Goal: Information Seeking & Learning: Learn about a topic

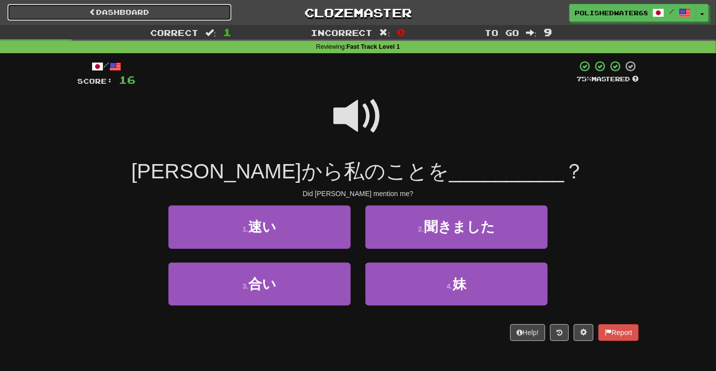
click at [122, 14] on link "Dashboard" at bounding box center [119, 12] width 224 height 17
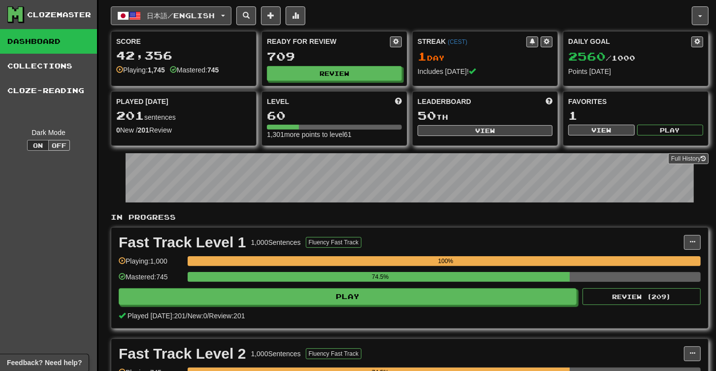
click at [192, 14] on span "日本語 / English" at bounding box center [181, 15] width 68 height 8
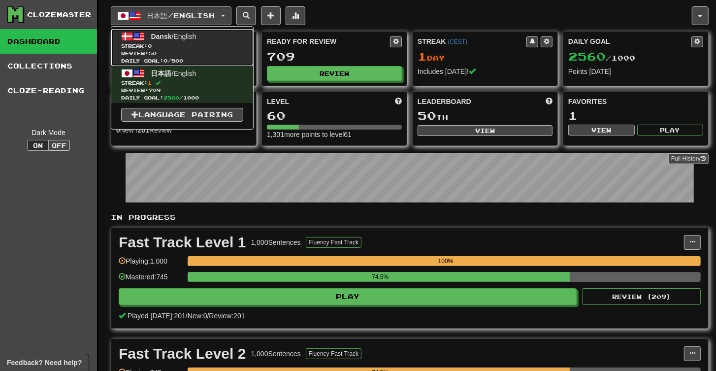
click at [212, 42] on span "Streak: 0" at bounding box center [182, 45] width 122 height 7
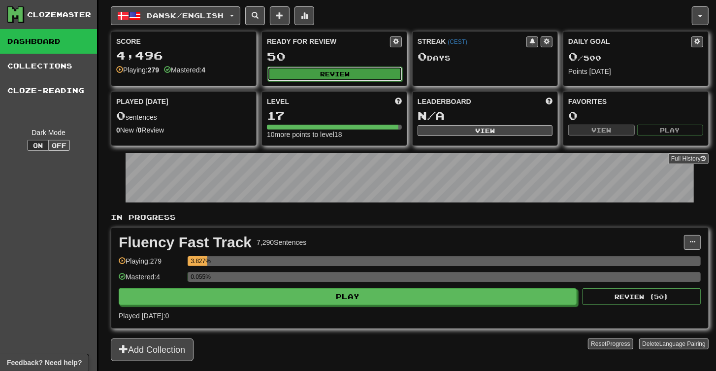
click at [342, 77] on button "Review" at bounding box center [335, 74] width 135 height 15
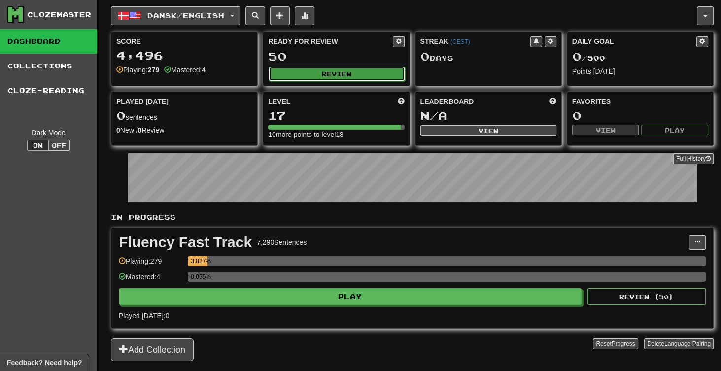
select select "**"
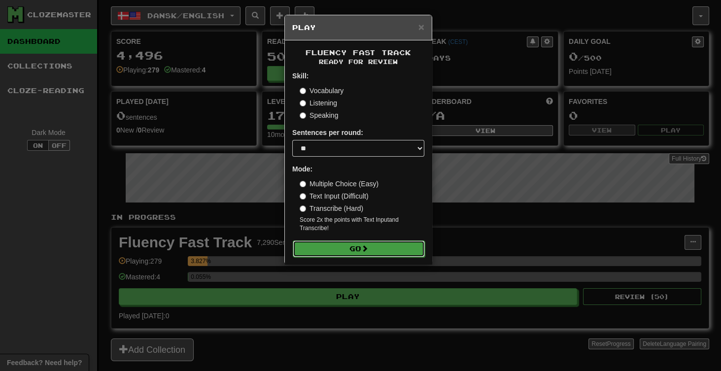
click at [387, 247] on button "Go" at bounding box center [359, 248] width 132 height 17
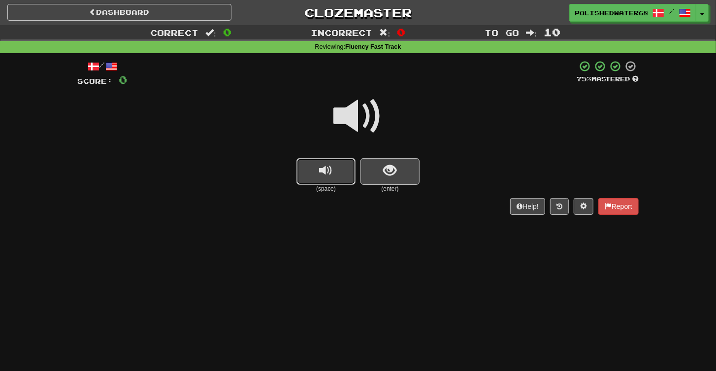
click at [315, 166] on button "replay audio" at bounding box center [326, 171] width 59 height 27
click at [392, 171] on span "show sentence" at bounding box center [390, 170] width 13 height 13
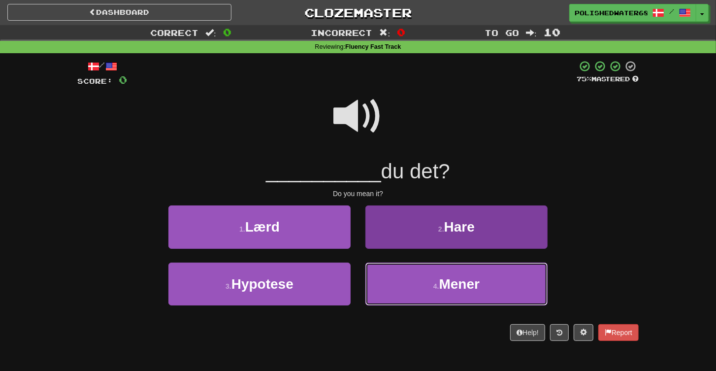
click at [445, 280] on span "Mener" at bounding box center [460, 283] width 40 height 15
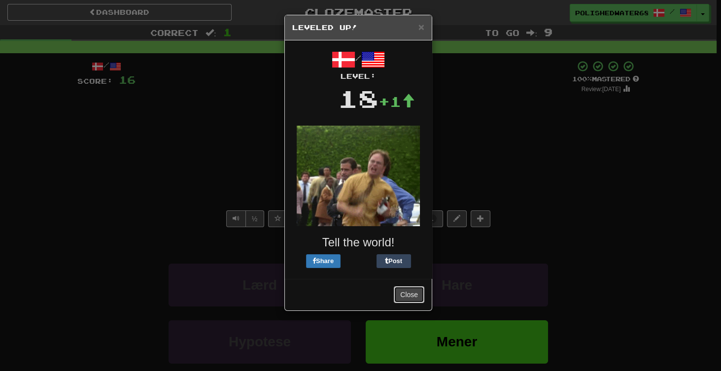
click at [412, 295] on button "Close" at bounding box center [409, 294] width 31 height 17
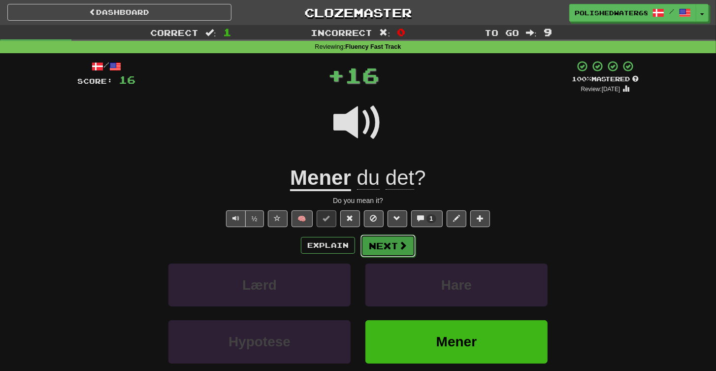
click at [387, 247] on button "Next" at bounding box center [388, 246] width 55 height 23
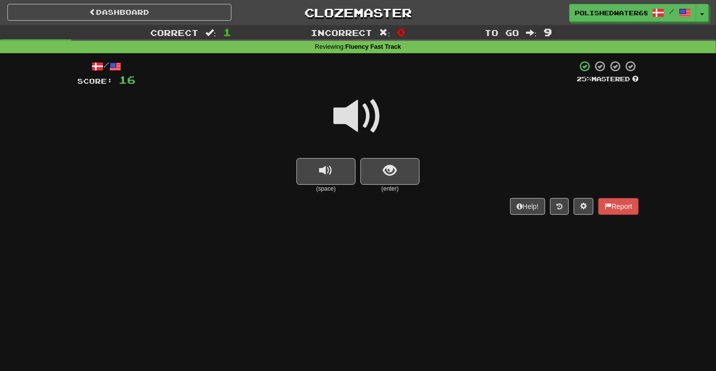
click at [347, 129] on span at bounding box center [358, 116] width 49 height 49
click at [336, 168] on button "replay audio" at bounding box center [326, 171] width 59 height 27
click at [418, 175] on button "show sentence" at bounding box center [390, 171] width 59 height 27
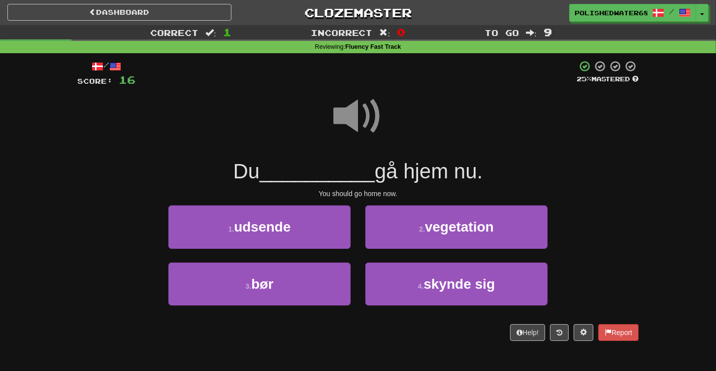
drag, startPoint x: 345, startPoint y: 121, endPoint x: 357, endPoint y: 117, distance: 12.5
click at [345, 121] on span at bounding box center [358, 116] width 49 height 49
click at [360, 108] on span at bounding box center [358, 116] width 49 height 49
click at [355, 107] on span at bounding box center [358, 116] width 49 height 49
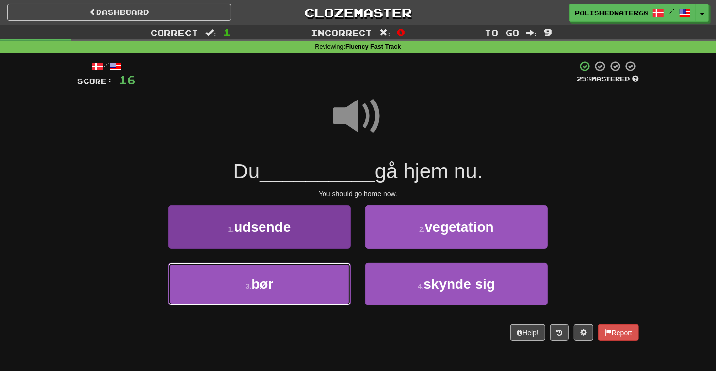
drag, startPoint x: 330, startPoint y: 280, endPoint x: 338, endPoint y: 275, distance: 9.3
click at [330, 280] on button "3 . bør" at bounding box center [260, 284] width 182 height 43
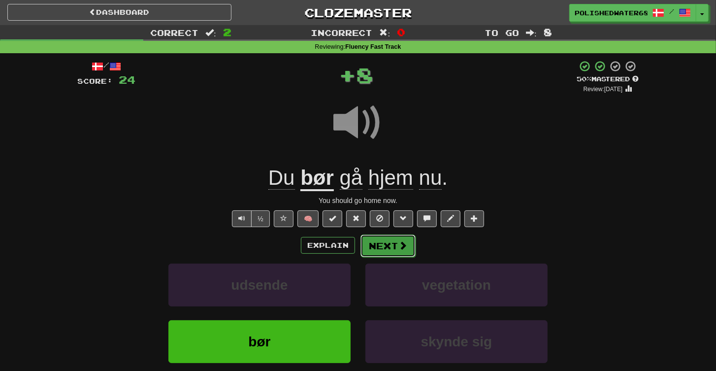
click at [374, 245] on button "Next" at bounding box center [388, 246] width 55 height 23
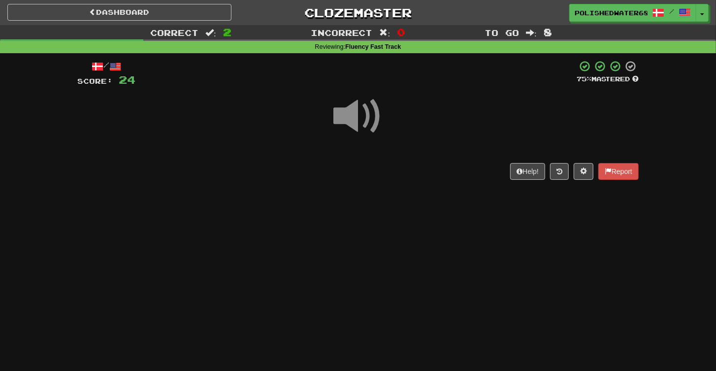
click at [363, 130] on span at bounding box center [358, 116] width 49 height 49
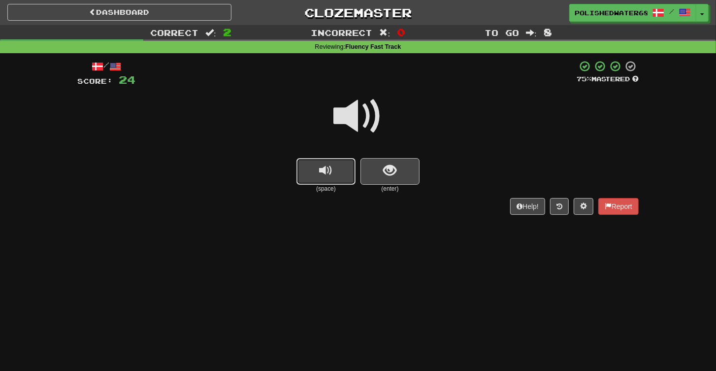
click at [347, 177] on button "replay audio" at bounding box center [326, 171] width 59 height 27
click at [363, 175] on button "show sentence" at bounding box center [390, 171] width 59 height 27
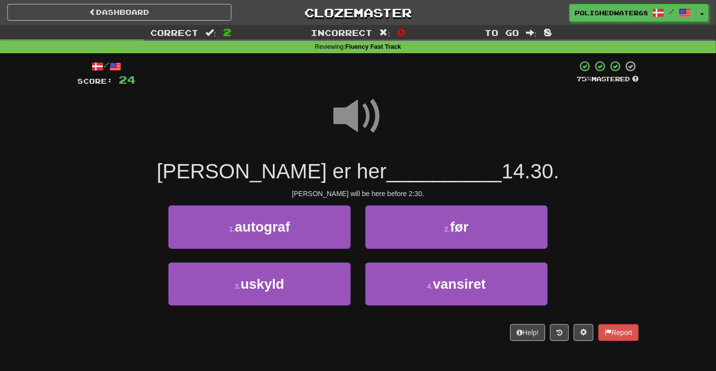
click at [348, 101] on span at bounding box center [358, 116] width 49 height 49
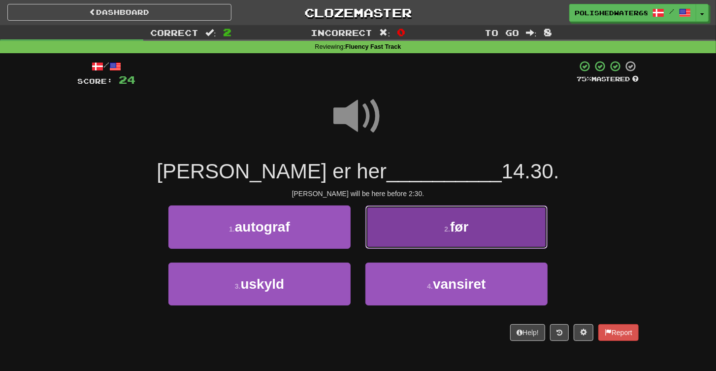
click at [484, 245] on button "2 . før" at bounding box center [457, 226] width 182 height 43
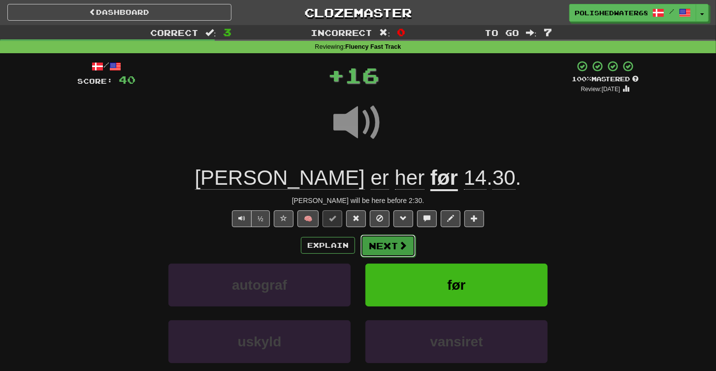
click at [409, 247] on button "Next" at bounding box center [388, 246] width 55 height 23
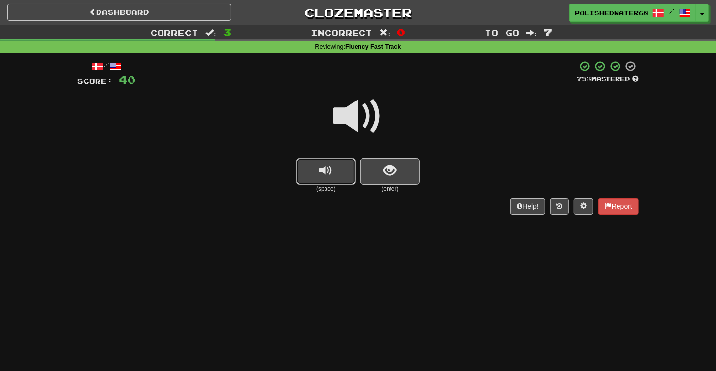
click at [338, 180] on button "replay audio" at bounding box center [326, 171] width 59 height 27
click at [367, 168] on button "show sentence" at bounding box center [390, 171] width 59 height 27
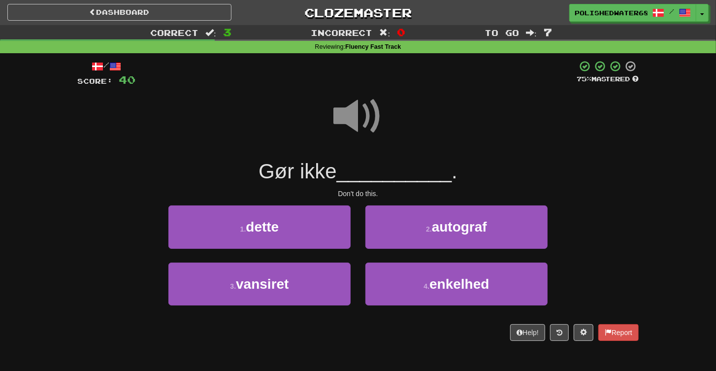
click at [356, 108] on span at bounding box center [358, 116] width 49 height 49
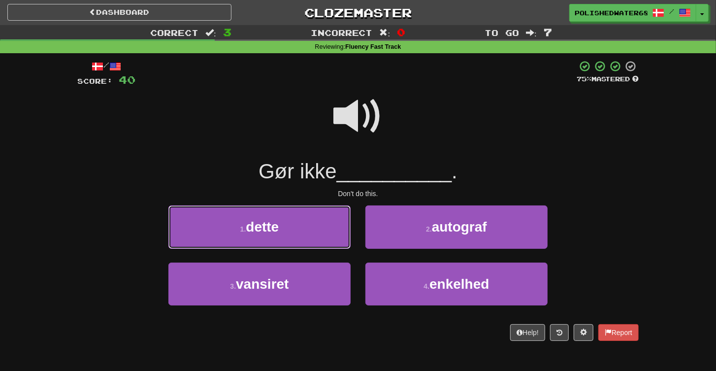
drag, startPoint x: 303, startPoint y: 232, endPoint x: 314, endPoint y: 227, distance: 11.9
click at [306, 232] on button "1 . dette" at bounding box center [260, 226] width 182 height 43
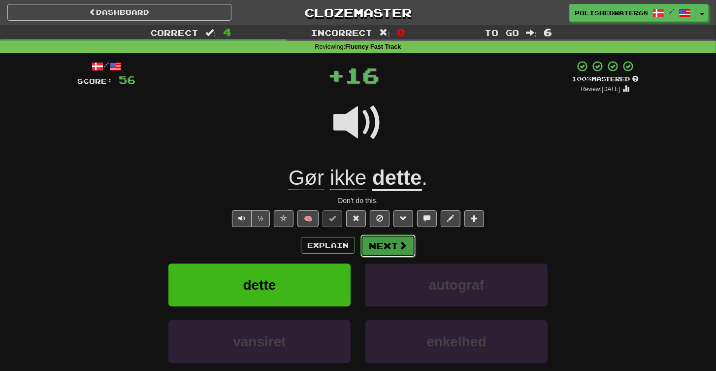
click at [414, 246] on button "Next" at bounding box center [388, 246] width 55 height 23
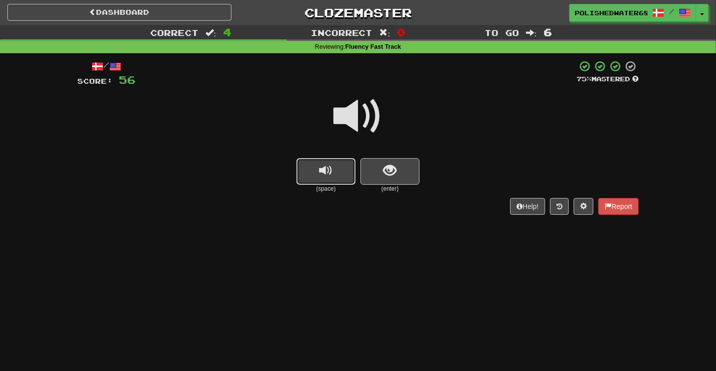
click at [339, 175] on button "replay audio" at bounding box center [326, 171] width 59 height 27
click at [399, 174] on button "show sentence" at bounding box center [390, 171] width 59 height 27
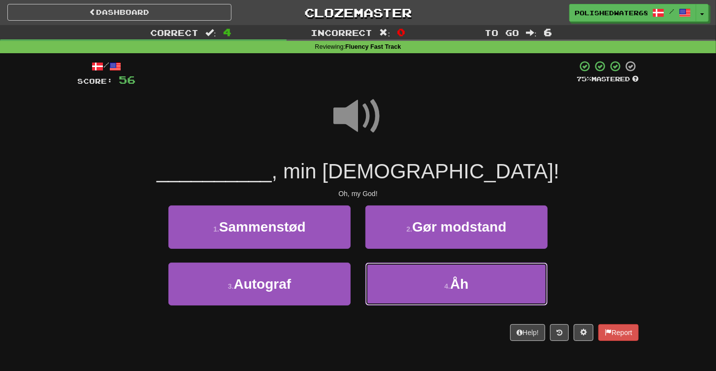
drag, startPoint x: 423, startPoint y: 287, endPoint x: 410, endPoint y: 260, distance: 29.8
click at [423, 287] on button "4 . Åh" at bounding box center [457, 284] width 182 height 43
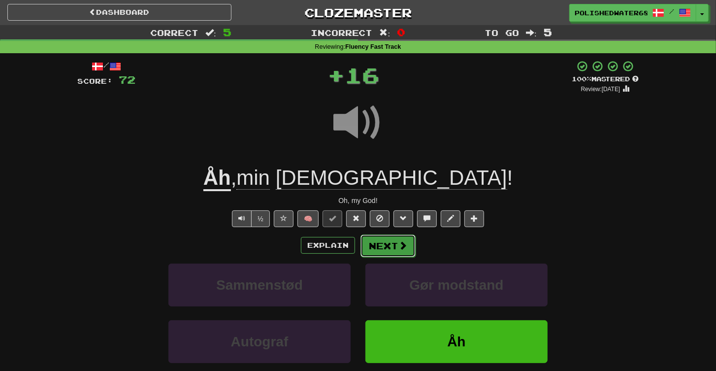
click at [382, 253] on button "Next" at bounding box center [388, 246] width 55 height 23
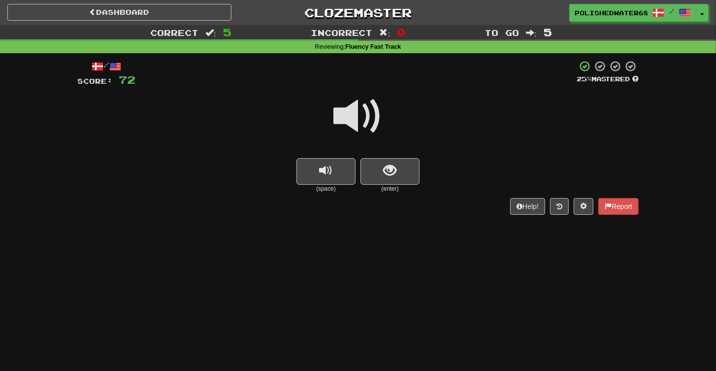
click at [327, 172] on span "replay audio" at bounding box center [326, 170] width 13 height 13
click at [383, 173] on button "show sentence" at bounding box center [390, 171] width 59 height 27
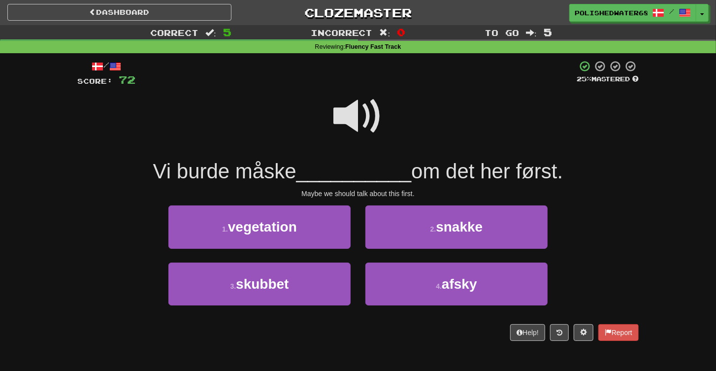
click at [363, 112] on span at bounding box center [358, 116] width 49 height 49
click at [342, 118] on span at bounding box center [358, 116] width 49 height 49
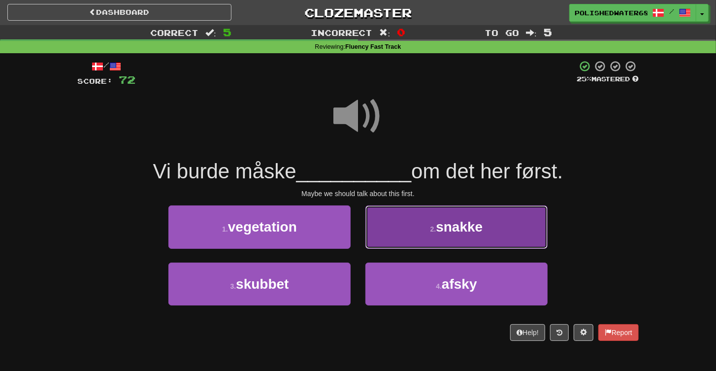
click at [435, 235] on button "2 . snakke" at bounding box center [457, 226] width 182 height 43
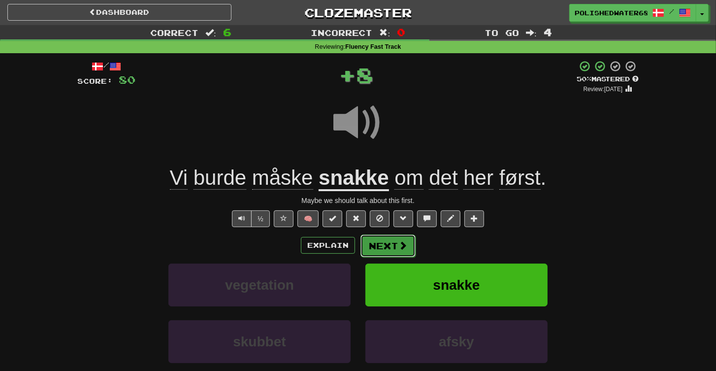
click at [384, 240] on button "Next" at bounding box center [388, 246] width 55 height 23
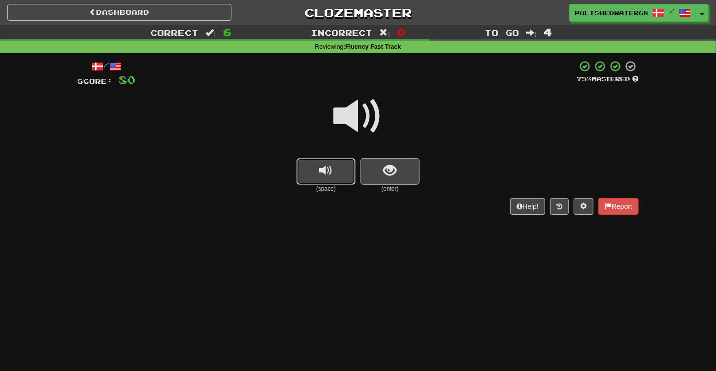
drag, startPoint x: 329, startPoint y: 173, endPoint x: 371, endPoint y: 171, distance: 42.4
click at [329, 173] on span "replay audio" at bounding box center [326, 170] width 13 height 13
click at [372, 171] on button "show sentence" at bounding box center [390, 171] width 59 height 27
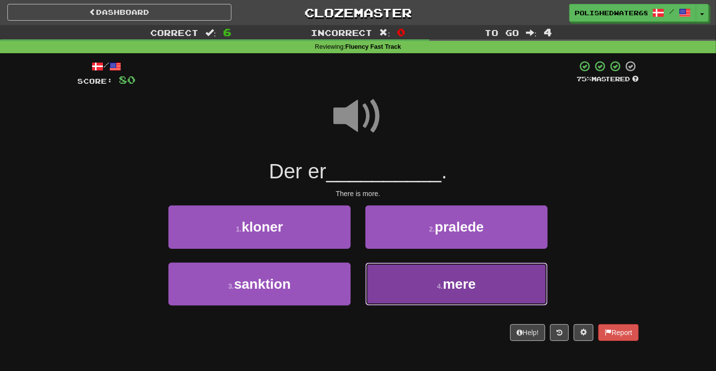
click at [432, 282] on button "4 . mere" at bounding box center [457, 284] width 182 height 43
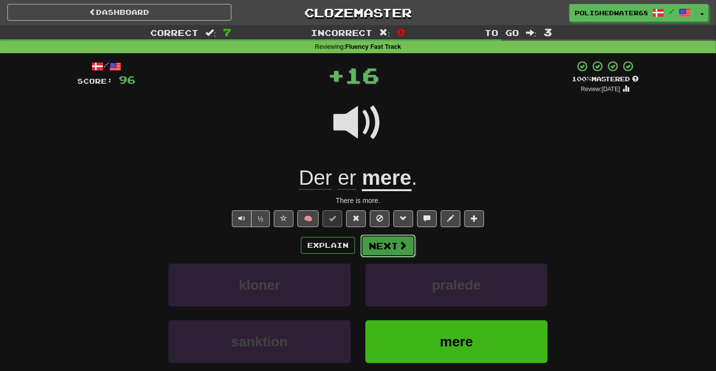
click at [408, 246] on button "Next" at bounding box center [388, 246] width 55 height 23
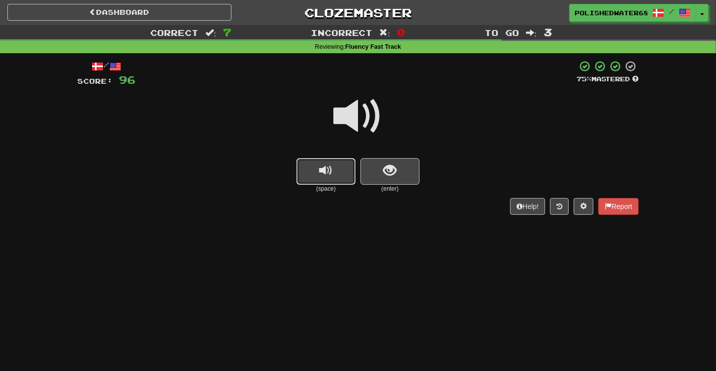
drag, startPoint x: 333, startPoint y: 169, endPoint x: 372, endPoint y: 176, distance: 39.1
click at [336, 170] on button "replay audio" at bounding box center [326, 171] width 59 height 27
click at [382, 175] on button "show sentence" at bounding box center [390, 171] width 59 height 27
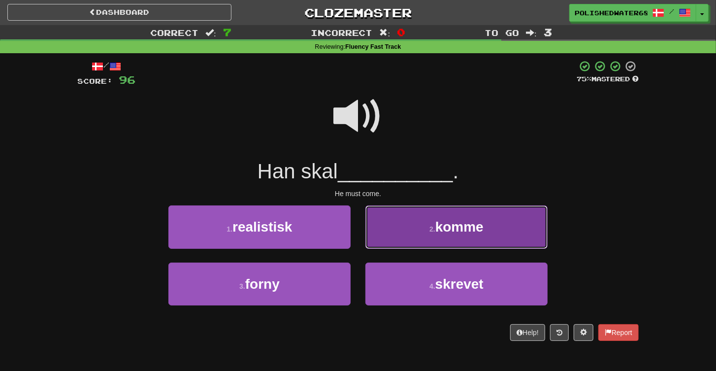
click at [446, 233] on span "komme" at bounding box center [460, 226] width 48 height 15
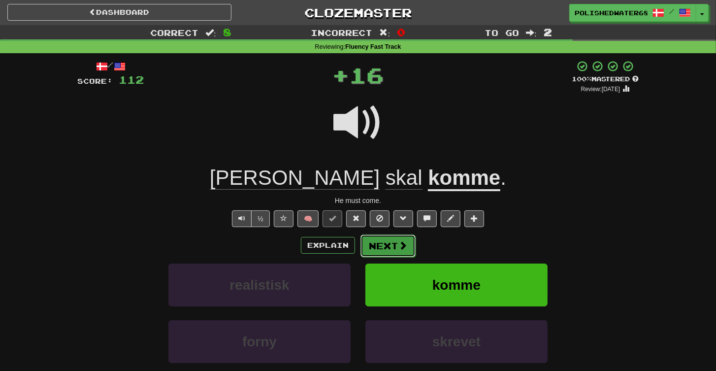
click at [400, 245] on span at bounding box center [403, 245] width 9 height 9
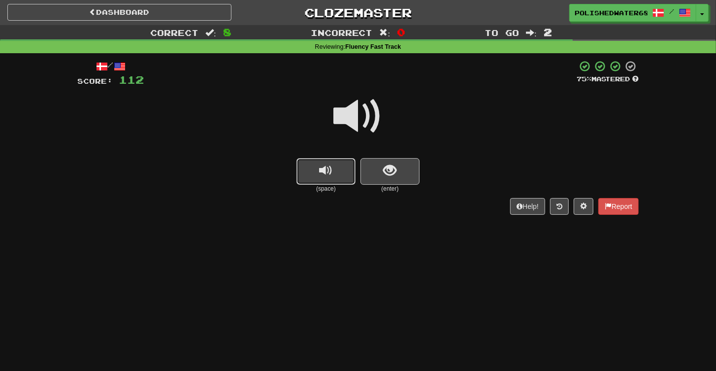
drag, startPoint x: 349, startPoint y: 160, endPoint x: 360, endPoint y: 161, distance: 10.9
click at [350, 160] on button "replay audio" at bounding box center [326, 171] width 59 height 27
click at [374, 162] on button "show sentence" at bounding box center [390, 171] width 59 height 27
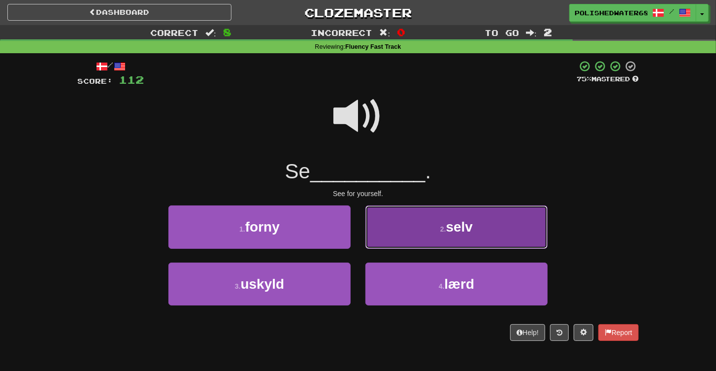
click at [463, 234] on span "selv" at bounding box center [459, 226] width 27 height 15
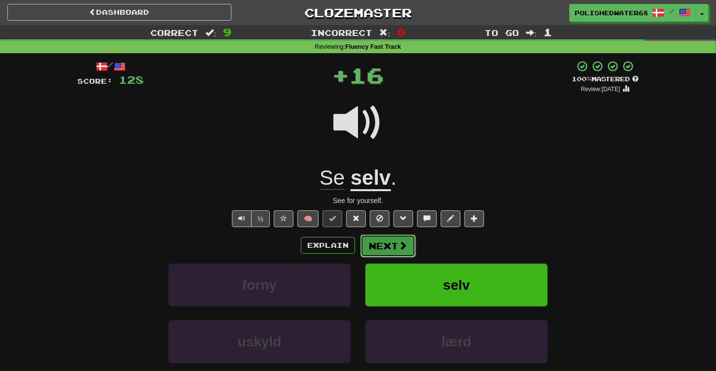
click at [375, 248] on button "Next" at bounding box center [388, 246] width 55 height 23
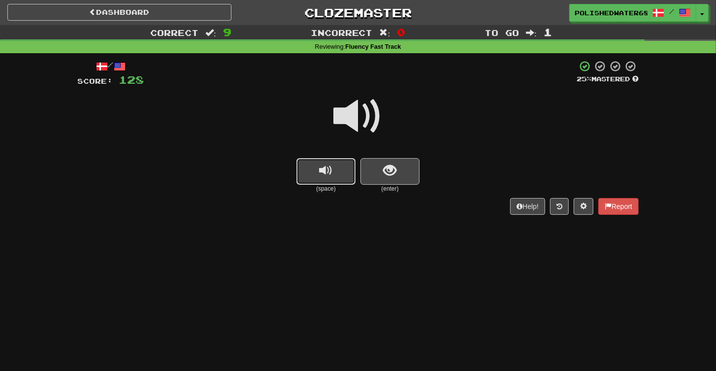
click at [331, 160] on button "replay audio" at bounding box center [326, 171] width 59 height 27
click at [370, 166] on button "show sentence" at bounding box center [390, 171] width 59 height 27
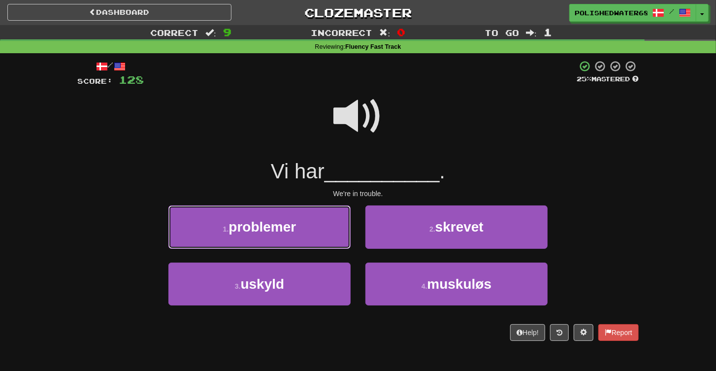
click at [308, 224] on button "1 . problemer" at bounding box center [260, 226] width 182 height 43
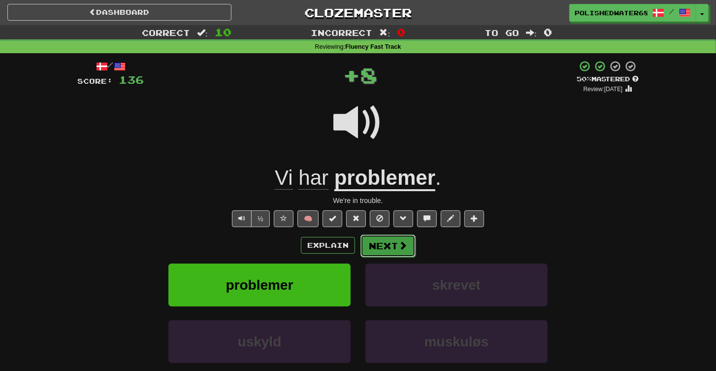
click at [387, 247] on button "Next" at bounding box center [388, 246] width 55 height 23
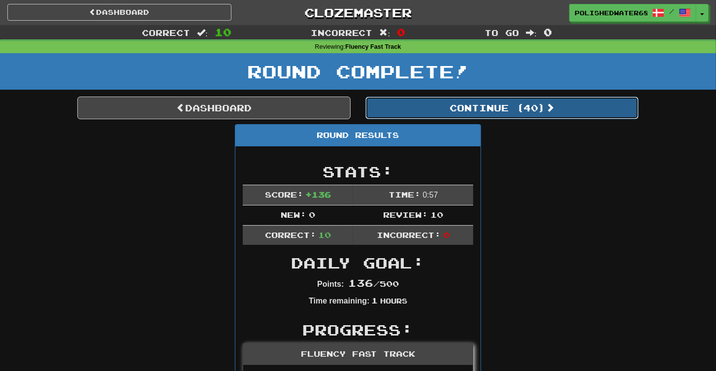
click at [488, 116] on button "Continue ( 40 )" at bounding box center [502, 108] width 273 height 23
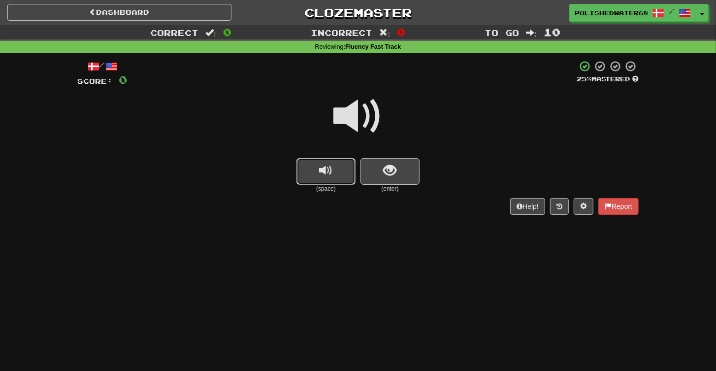
click at [346, 169] on button "replay audio" at bounding box center [326, 171] width 59 height 27
click at [327, 182] on button "replay audio" at bounding box center [326, 171] width 59 height 27
click at [367, 180] on button "show sentence" at bounding box center [390, 171] width 59 height 27
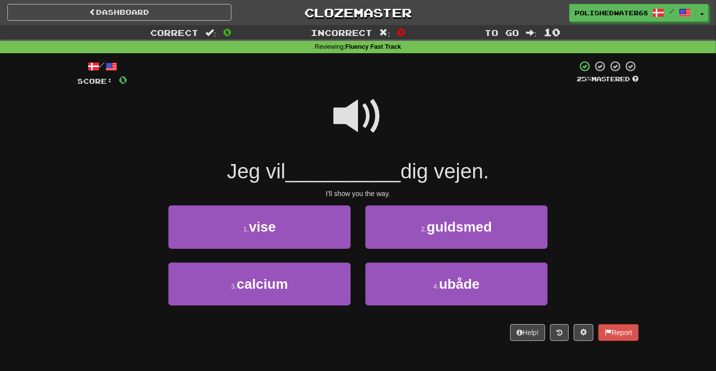
click at [366, 123] on span at bounding box center [358, 116] width 49 height 49
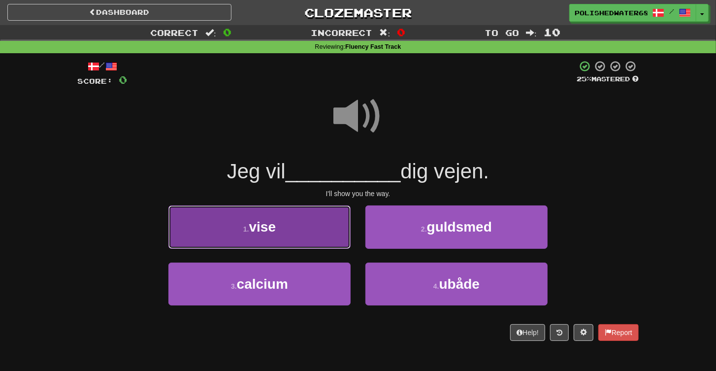
click at [283, 233] on button "1 . vise" at bounding box center [260, 226] width 182 height 43
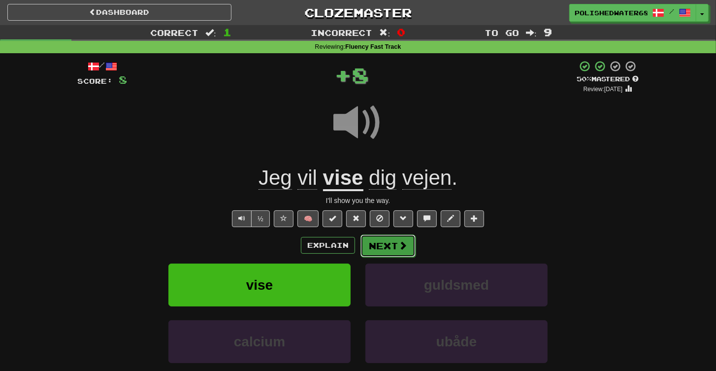
click at [361, 244] on button "Next" at bounding box center [388, 246] width 55 height 23
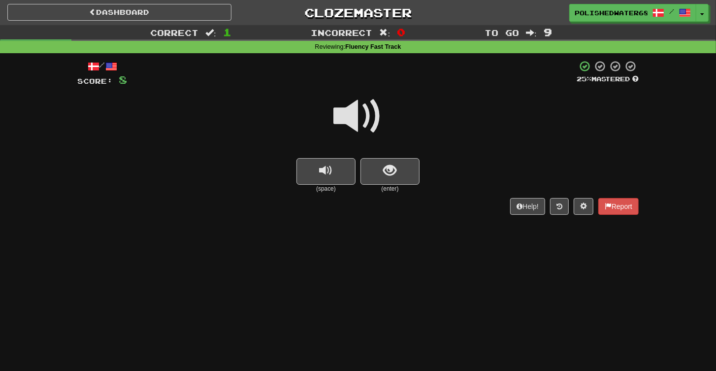
click at [362, 110] on span at bounding box center [358, 116] width 49 height 49
click at [326, 187] on small "(space)" at bounding box center [326, 189] width 59 height 8
click at [340, 187] on small "(space)" at bounding box center [326, 189] width 59 height 8
click at [400, 185] on small "(enter)" at bounding box center [390, 189] width 59 height 8
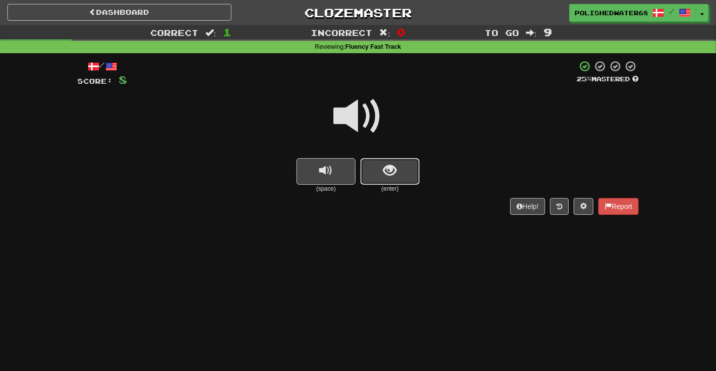
click at [398, 171] on button "show sentence" at bounding box center [390, 171] width 59 height 27
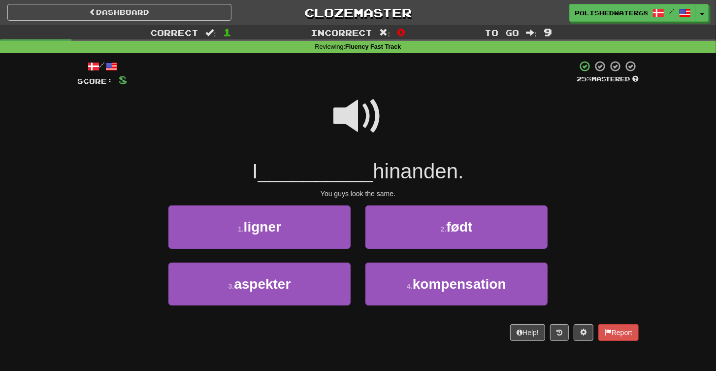
click at [370, 105] on span at bounding box center [358, 116] width 49 height 49
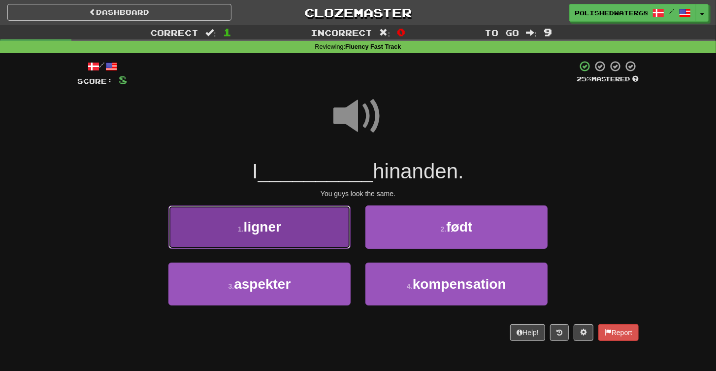
click at [299, 230] on button "1 . ligner" at bounding box center [260, 226] width 182 height 43
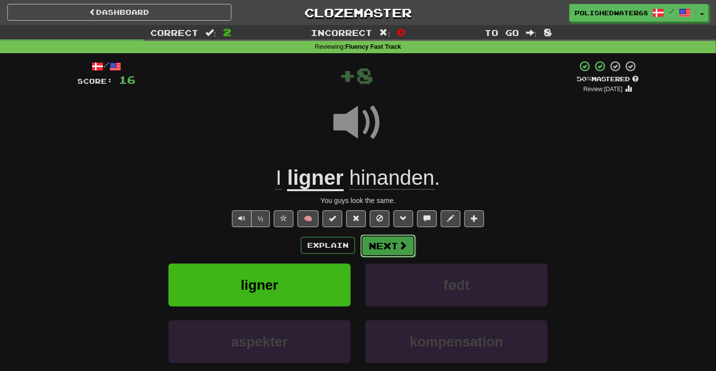
click at [405, 246] on span at bounding box center [403, 245] width 9 height 9
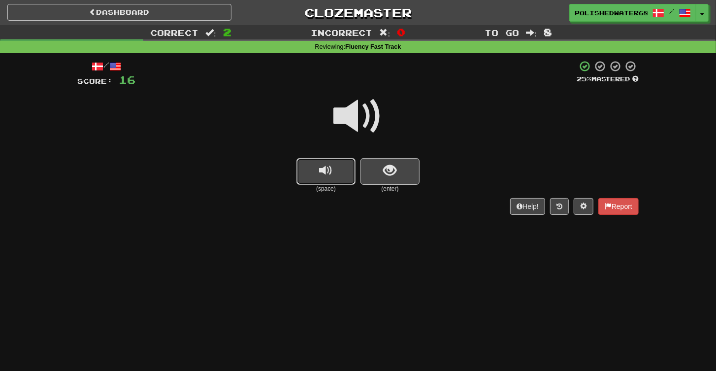
click at [336, 174] on button "replay audio" at bounding box center [326, 171] width 59 height 27
click at [337, 174] on button "replay audio" at bounding box center [326, 171] width 59 height 27
click at [387, 176] on span "show sentence" at bounding box center [390, 170] width 13 height 13
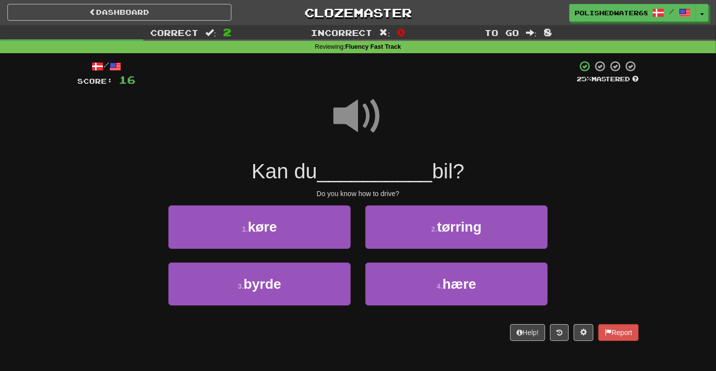
click at [350, 101] on span at bounding box center [358, 116] width 49 height 49
click at [346, 112] on span at bounding box center [358, 116] width 49 height 49
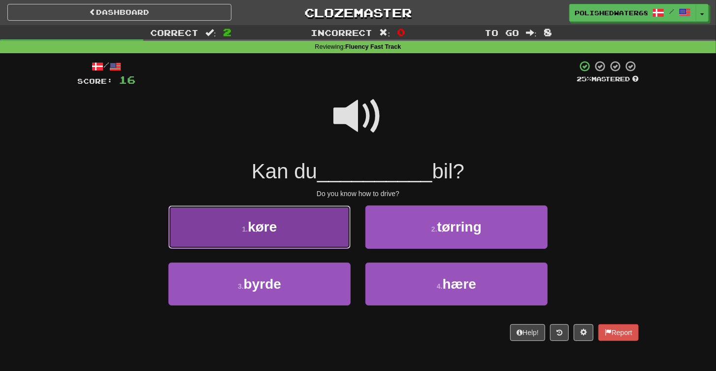
click at [319, 240] on button "1 . køre" at bounding box center [260, 226] width 182 height 43
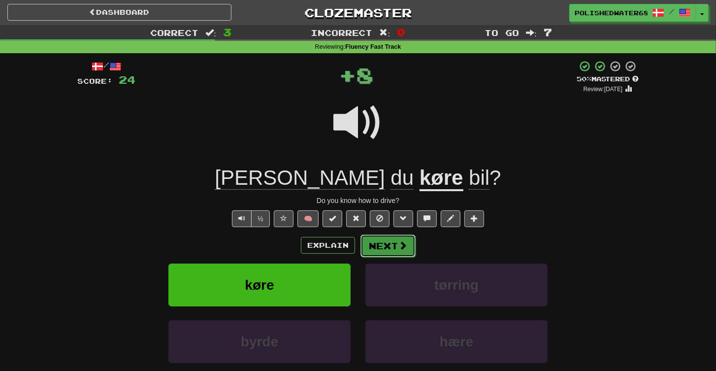
click at [392, 251] on button "Next" at bounding box center [388, 246] width 55 height 23
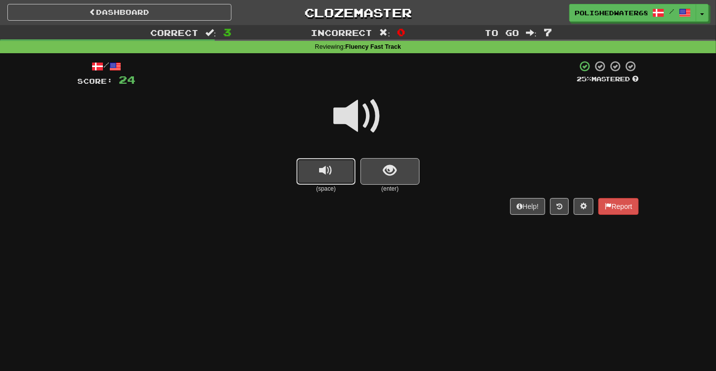
drag, startPoint x: 333, startPoint y: 177, endPoint x: 348, endPoint y: 174, distance: 15.5
click at [333, 177] on button "replay audio" at bounding box center [326, 171] width 59 height 27
click at [392, 170] on span "show sentence" at bounding box center [390, 170] width 13 height 13
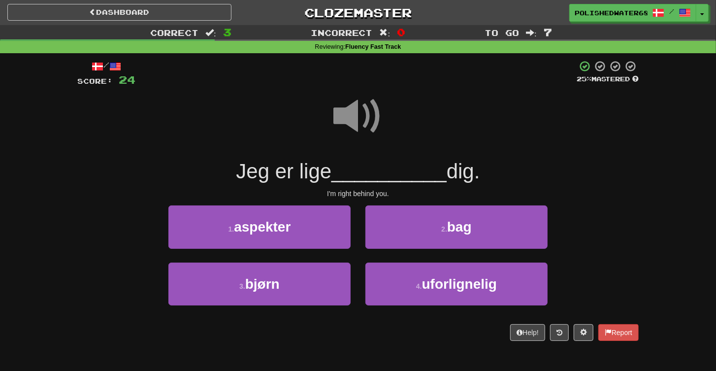
click at [355, 111] on span at bounding box center [358, 116] width 49 height 49
click at [356, 104] on span at bounding box center [358, 116] width 49 height 49
click at [352, 123] on span at bounding box center [358, 116] width 49 height 49
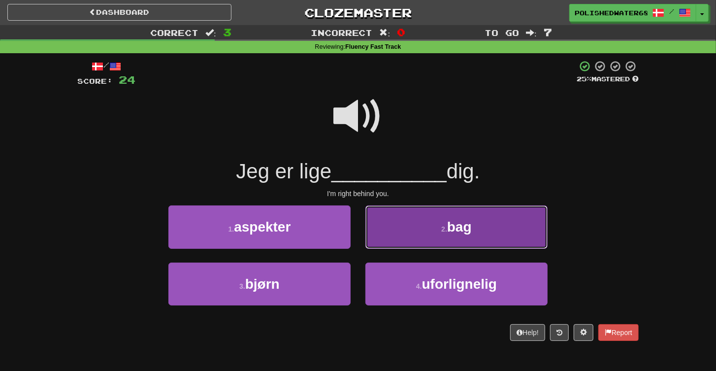
click at [435, 235] on button "2 . bag" at bounding box center [457, 226] width 182 height 43
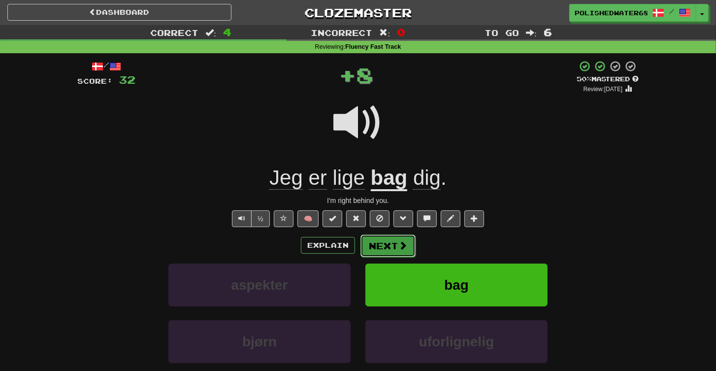
click at [390, 242] on button "Next" at bounding box center [388, 246] width 55 height 23
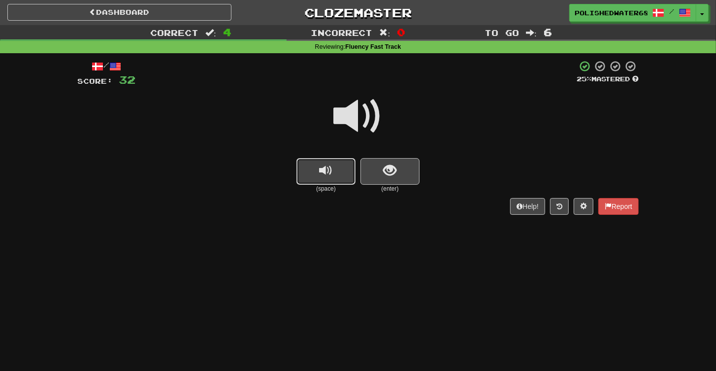
click at [332, 179] on button "replay audio" at bounding box center [326, 171] width 59 height 27
click at [381, 169] on button "show sentence" at bounding box center [390, 171] width 59 height 27
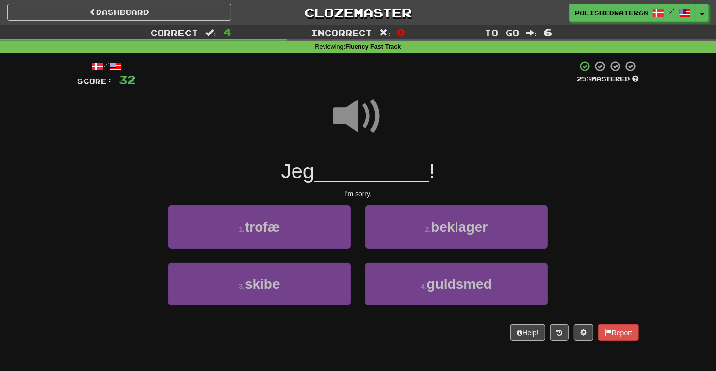
click at [357, 124] on span at bounding box center [358, 116] width 49 height 49
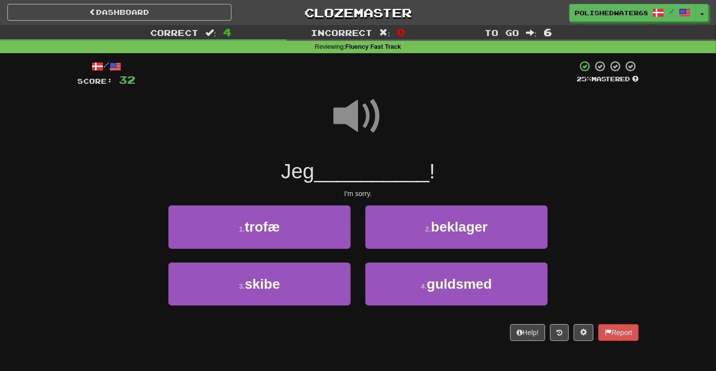
click at [351, 103] on span at bounding box center [358, 116] width 49 height 49
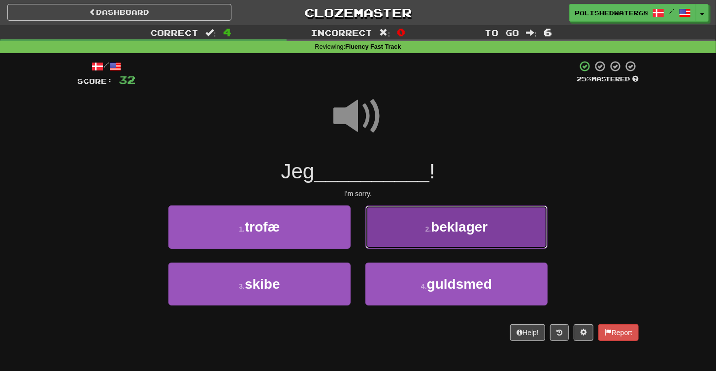
click at [443, 224] on span "beklager" at bounding box center [459, 226] width 57 height 15
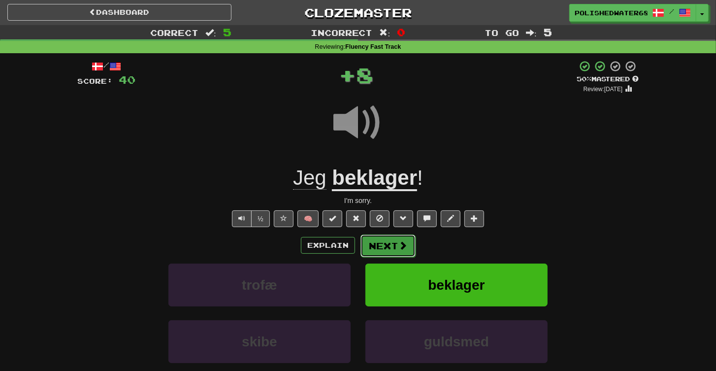
click at [401, 248] on span at bounding box center [403, 245] width 9 height 9
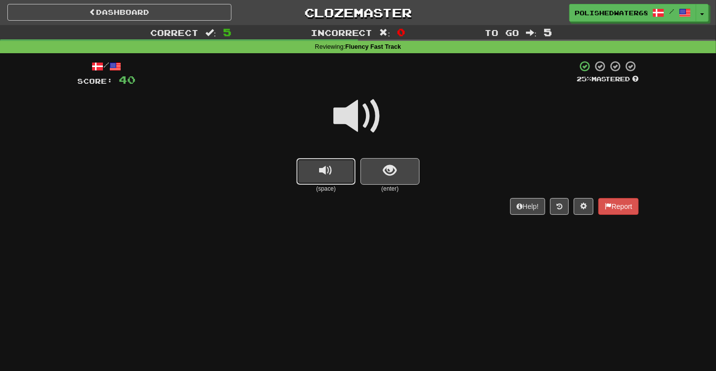
click at [342, 178] on button "replay audio" at bounding box center [326, 171] width 59 height 27
click at [388, 170] on span "show sentence" at bounding box center [390, 170] width 13 height 13
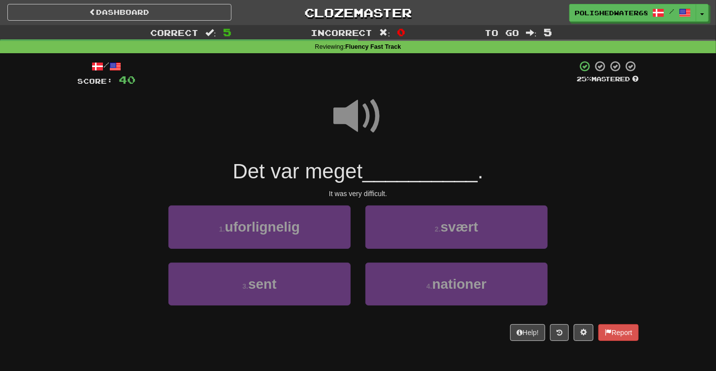
click at [358, 106] on span at bounding box center [358, 116] width 49 height 49
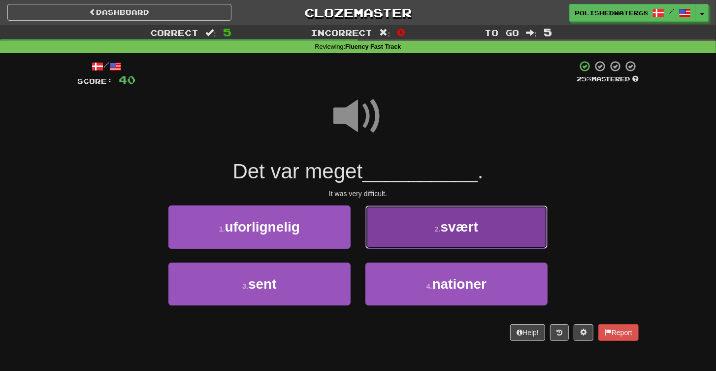
click at [443, 245] on button "2 . svært" at bounding box center [457, 226] width 182 height 43
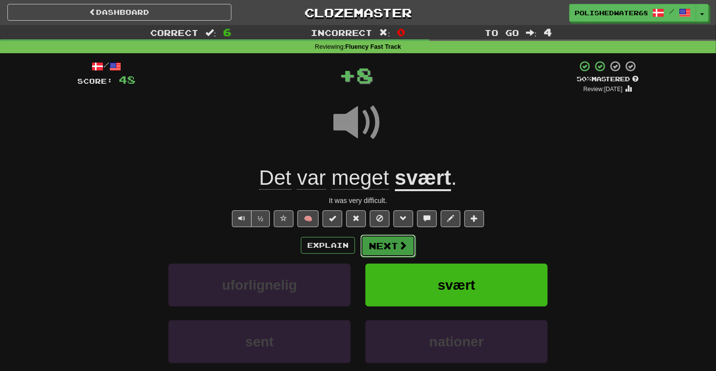
click at [399, 243] on span at bounding box center [403, 245] width 9 height 9
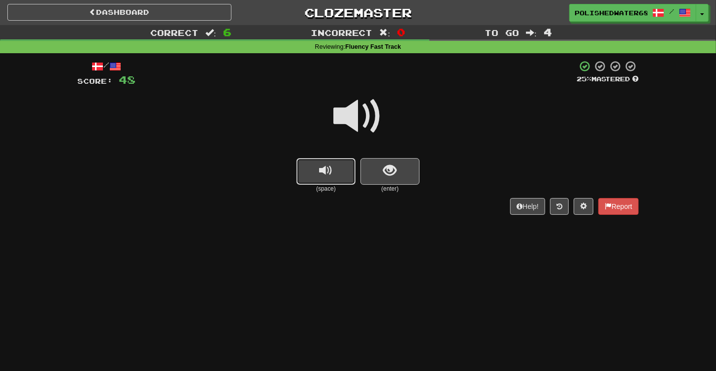
click at [341, 173] on button "replay audio" at bounding box center [326, 171] width 59 height 27
click at [400, 172] on button "show sentence" at bounding box center [390, 171] width 59 height 27
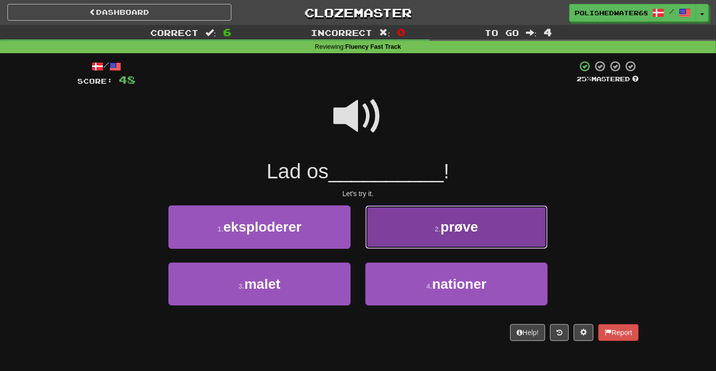
click at [396, 231] on button "2 . prøve" at bounding box center [457, 226] width 182 height 43
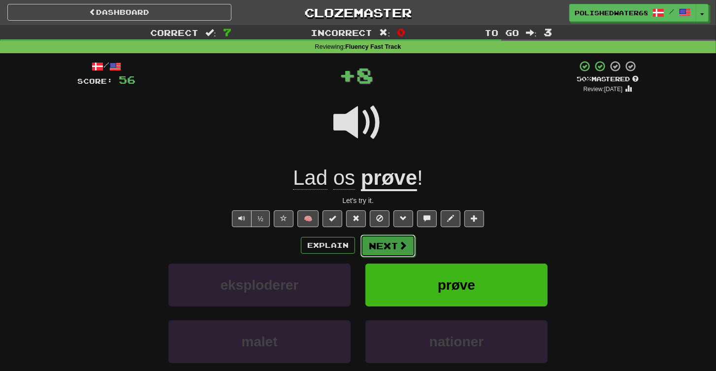
click at [399, 246] on span at bounding box center [403, 245] width 9 height 9
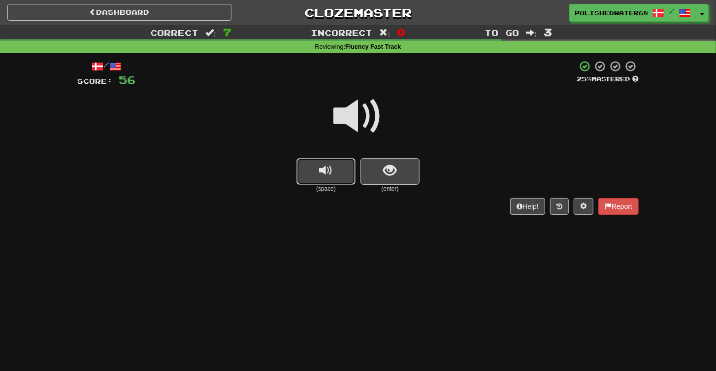
drag, startPoint x: 323, startPoint y: 172, endPoint x: 432, endPoint y: 176, distance: 109.0
click at [324, 172] on span "replay audio" at bounding box center [326, 170] width 13 height 13
click at [436, 176] on div "(space) (enter)" at bounding box center [358, 175] width 562 height 35
click at [404, 171] on button "show sentence" at bounding box center [390, 171] width 59 height 27
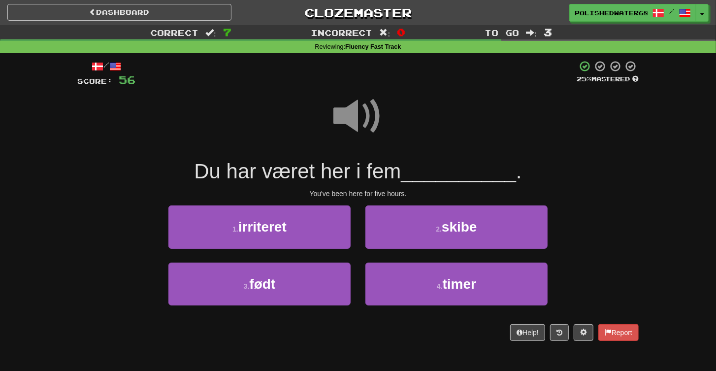
click at [349, 113] on span at bounding box center [358, 116] width 49 height 49
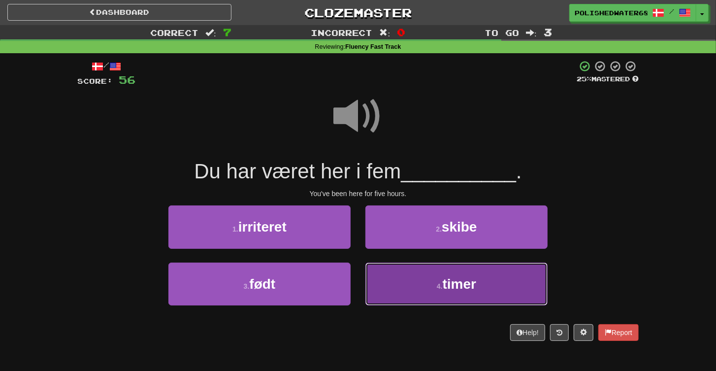
click at [434, 294] on button "4 . timer" at bounding box center [457, 284] width 182 height 43
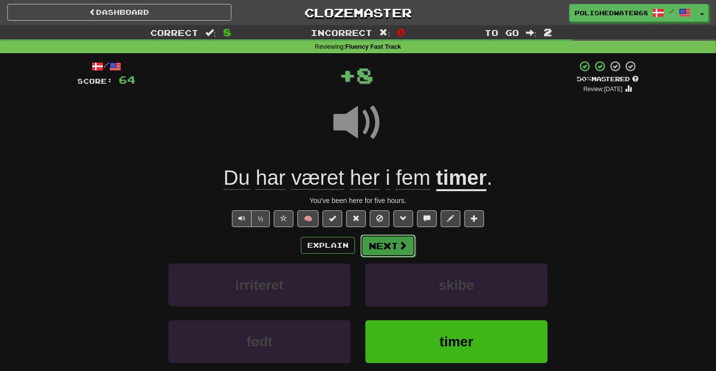
click at [406, 252] on button "Next" at bounding box center [388, 246] width 55 height 23
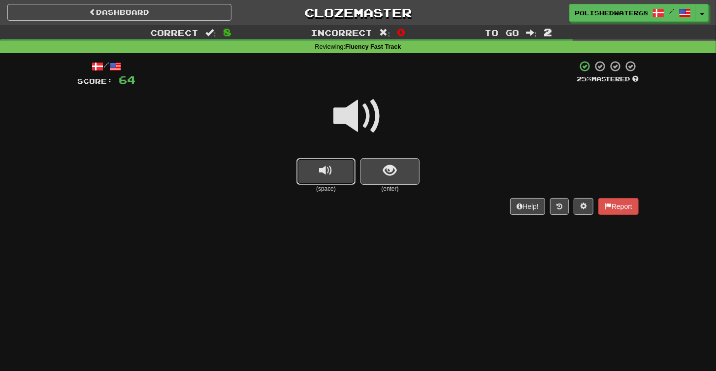
drag, startPoint x: 334, startPoint y: 179, endPoint x: 341, endPoint y: 179, distance: 7.4
click at [334, 179] on button "replay audio" at bounding box center [326, 171] width 59 height 27
click at [391, 180] on button "show sentence" at bounding box center [390, 171] width 59 height 27
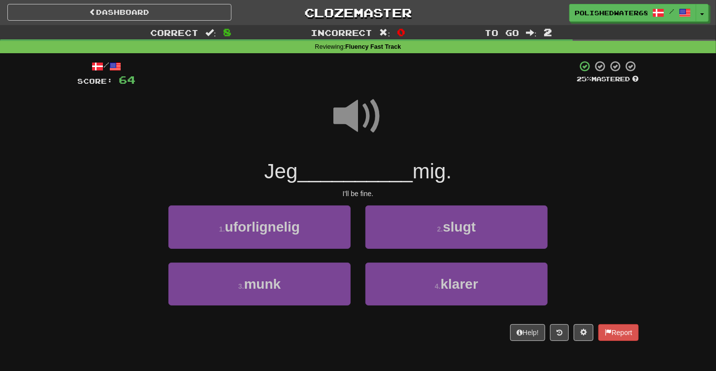
click at [363, 120] on span at bounding box center [358, 116] width 49 height 49
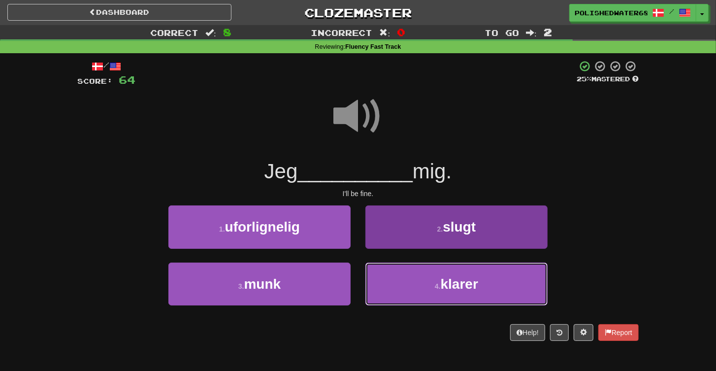
click at [430, 291] on button "4 . klarer" at bounding box center [457, 284] width 182 height 43
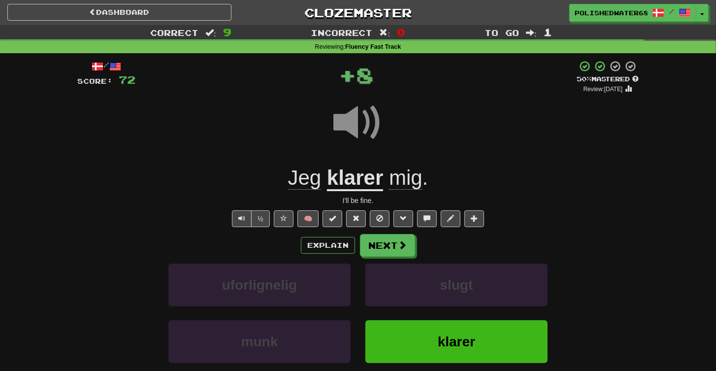
click at [395, 256] on div "Explain Next uforlignelig slugt munk klarer Learn more: uforlignelig slugt munk…" at bounding box center [358, 313] width 562 height 158
click at [392, 231] on div "/ Score: 72 + 8 50 % Mastered Review: 2025-10-01 Jeg klarer mig . I'll be fine.…" at bounding box center [358, 244] width 562 height 369
click at [386, 244] on button "Next" at bounding box center [388, 246] width 55 height 23
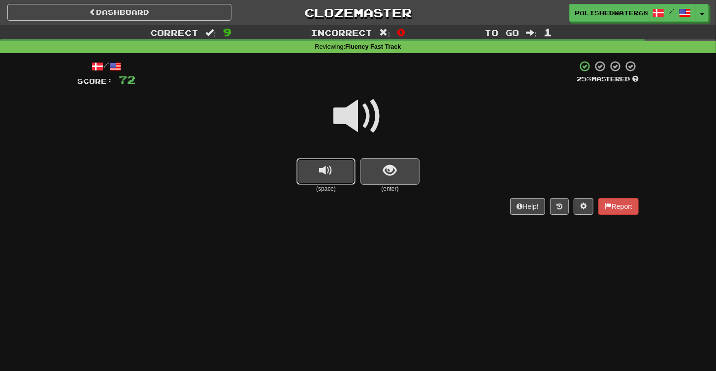
drag, startPoint x: 338, startPoint y: 170, endPoint x: 384, endPoint y: 174, distance: 46.5
click at [338, 170] on button "replay audio" at bounding box center [326, 171] width 59 height 27
click at [385, 174] on span "show sentence" at bounding box center [390, 170] width 13 height 13
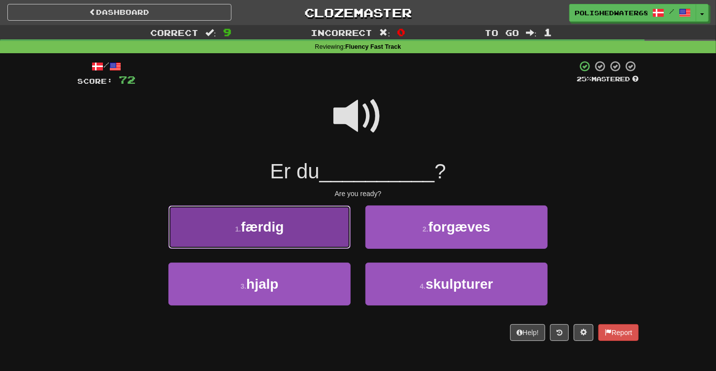
click at [315, 241] on button "1 . færdig" at bounding box center [260, 226] width 182 height 43
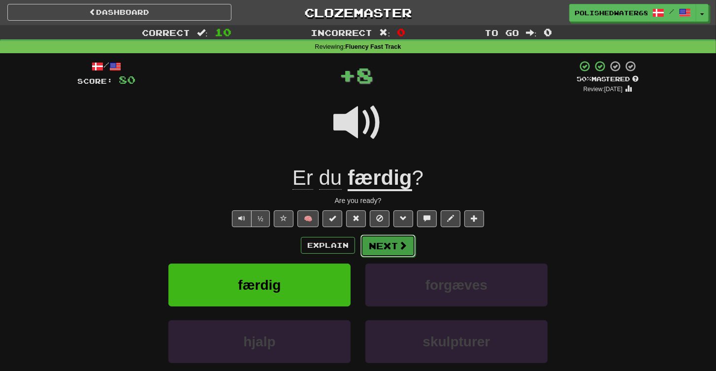
click at [395, 239] on button "Next" at bounding box center [388, 246] width 55 height 23
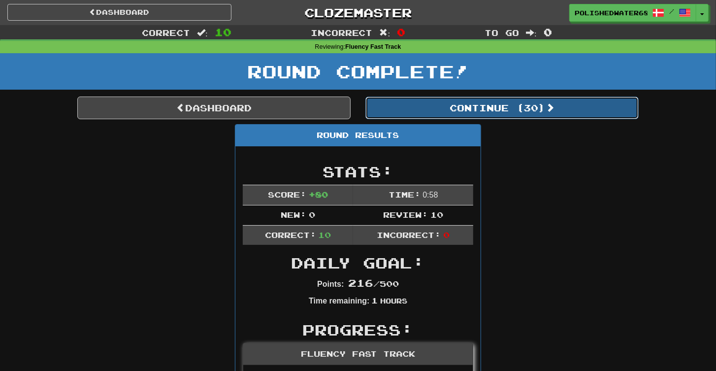
click at [453, 102] on button "Continue ( 30 )" at bounding box center [502, 108] width 273 height 23
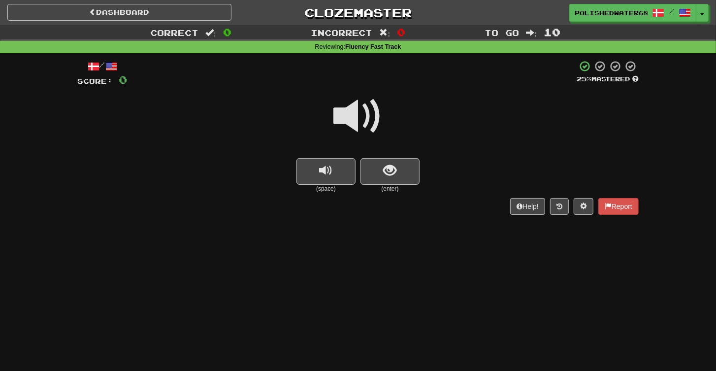
click at [329, 165] on span "replay audio" at bounding box center [326, 170] width 13 height 13
click at [373, 168] on button "show sentence" at bounding box center [390, 171] width 59 height 27
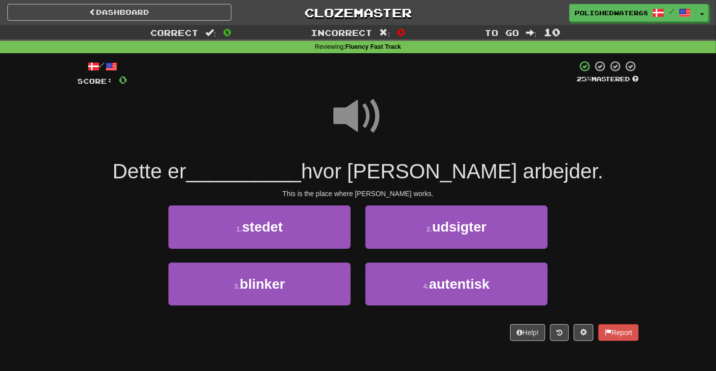
click at [339, 109] on span at bounding box center [358, 116] width 49 height 49
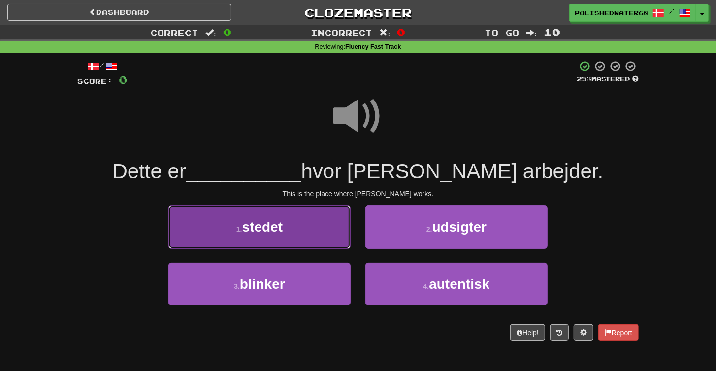
click at [306, 245] on button "1 . stedet" at bounding box center [260, 226] width 182 height 43
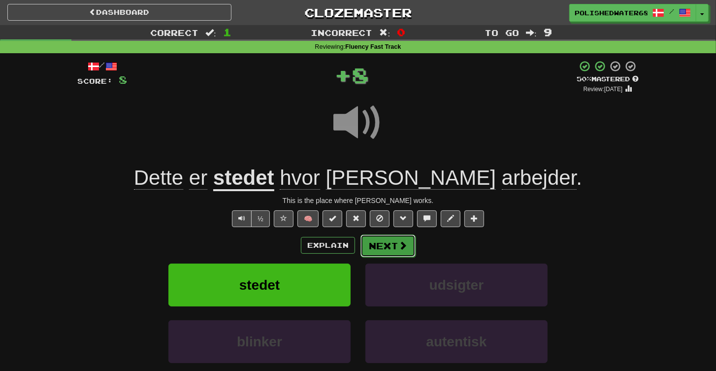
click at [384, 245] on button "Next" at bounding box center [388, 246] width 55 height 23
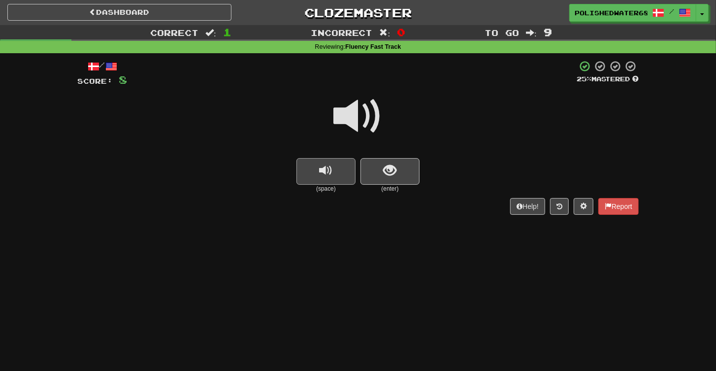
click at [317, 177] on button "replay audio" at bounding box center [326, 171] width 59 height 27
click at [381, 173] on button "show sentence" at bounding box center [390, 171] width 59 height 27
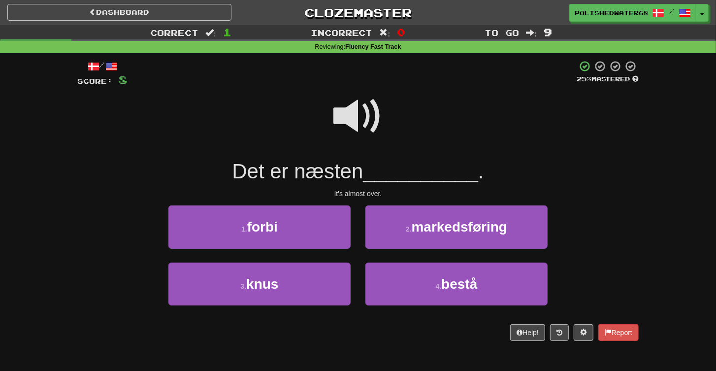
click at [360, 110] on span at bounding box center [358, 116] width 49 height 49
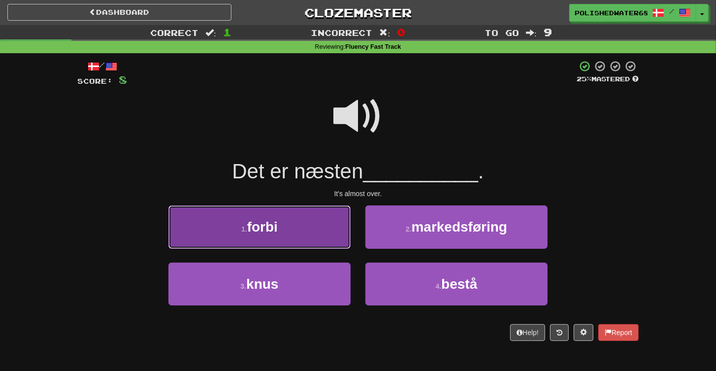
click at [282, 222] on button "1 . forbi" at bounding box center [260, 226] width 182 height 43
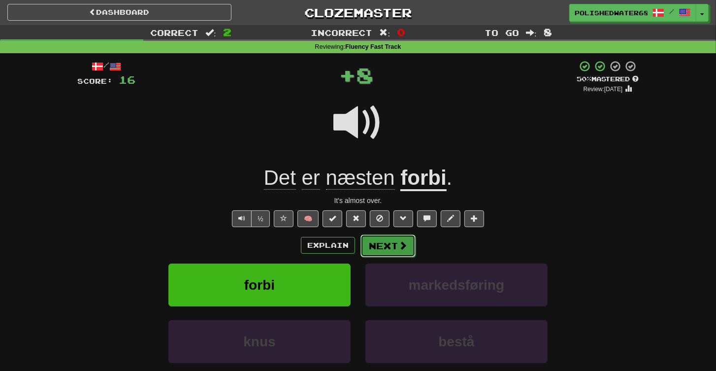
click at [388, 250] on button "Next" at bounding box center [388, 246] width 55 height 23
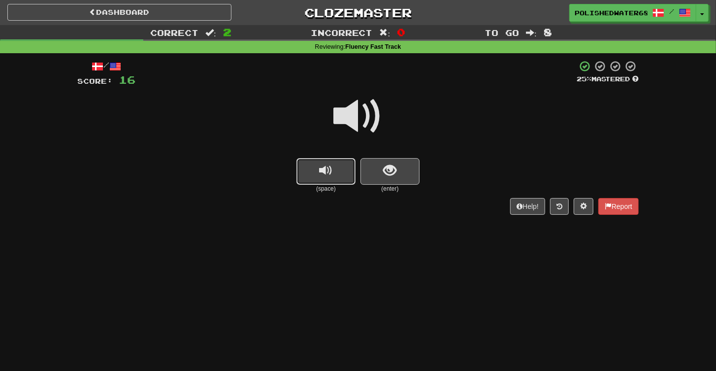
click at [326, 175] on span "replay audio" at bounding box center [326, 170] width 13 height 13
click at [334, 173] on button "replay audio" at bounding box center [326, 171] width 59 height 27
click at [388, 168] on span "show sentence" at bounding box center [390, 170] width 13 height 13
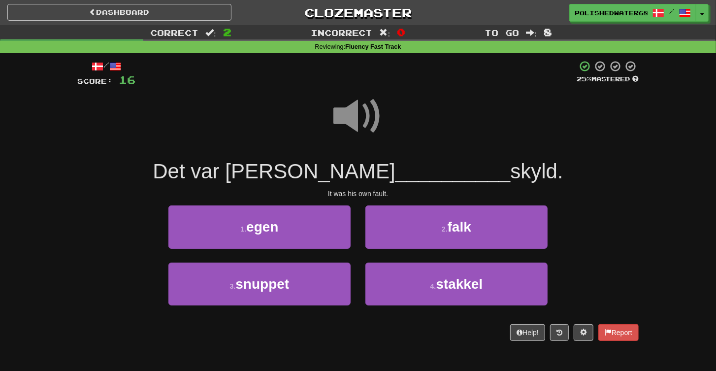
click at [355, 99] on span at bounding box center [358, 116] width 49 height 49
click at [354, 116] on span at bounding box center [358, 116] width 49 height 49
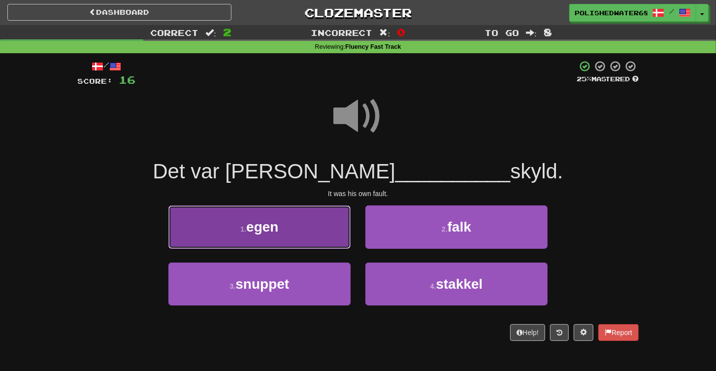
click at [315, 211] on button "1 . egen" at bounding box center [260, 226] width 182 height 43
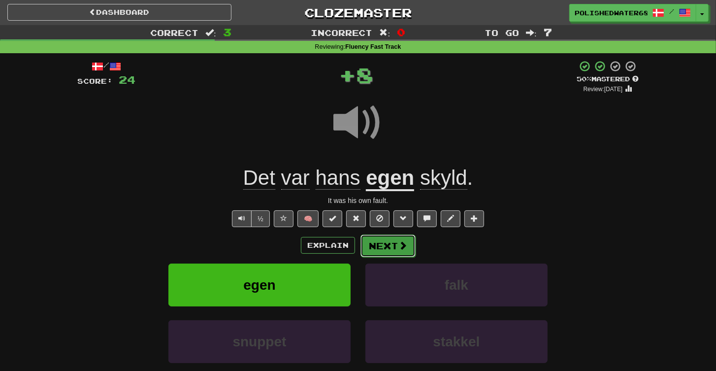
click at [383, 243] on button "Next" at bounding box center [388, 246] width 55 height 23
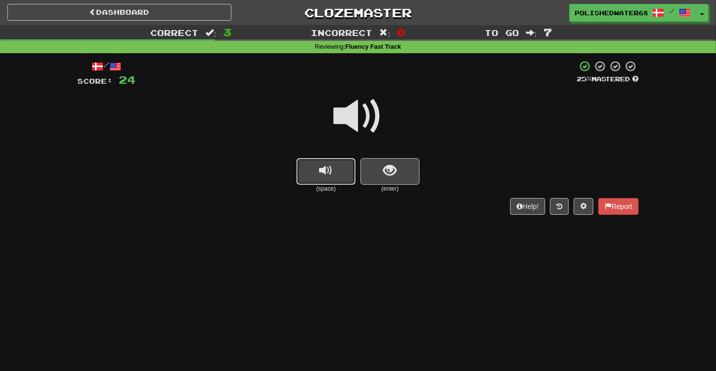
click at [325, 174] on span "replay audio" at bounding box center [326, 170] width 13 height 13
click at [388, 172] on span "show sentence" at bounding box center [390, 170] width 13 height 13
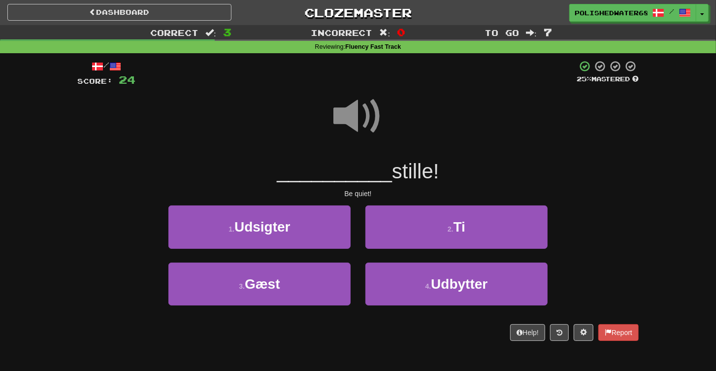
click at [348, 113] on span at bounding box center [358, 116] width 49 height 49
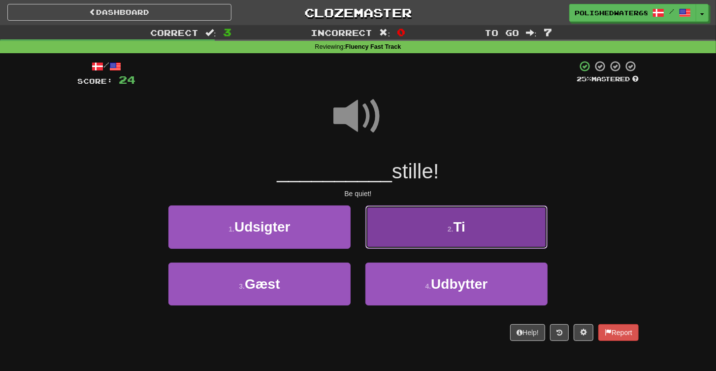
click at [467, 234] on button "2 . Ti" at bounding box center [457, 226] width 182 height 43
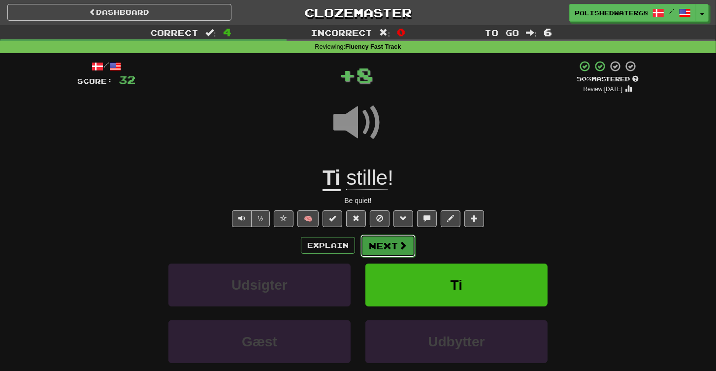
click at [381, 245] on button "Next" at bounding box center [388, 246] width 55 height 23
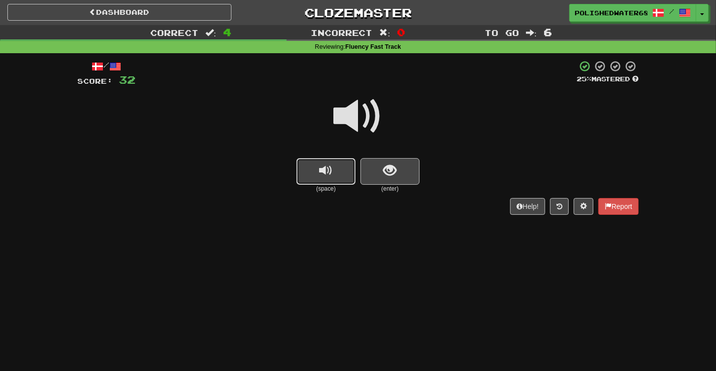
click at [347, 176] on button "replay audio" at bounding box center [326, 171] width 59 height 27
click at [369, 173] on button "show sentence" at bounding box center [390, 171] width 59 height 27
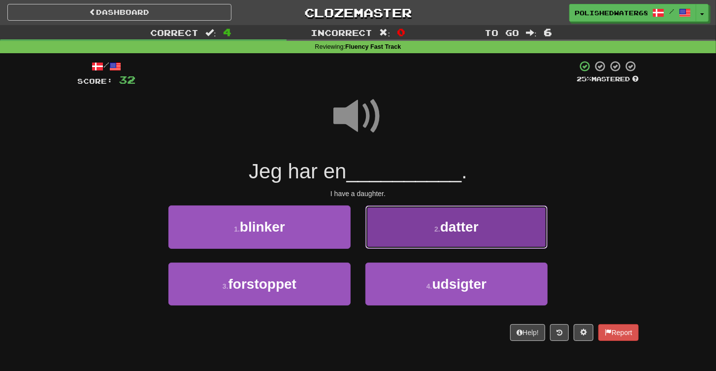
click at [426, 227] on button "2 . datter" at bounding box center [457, 226] width 182 height 43
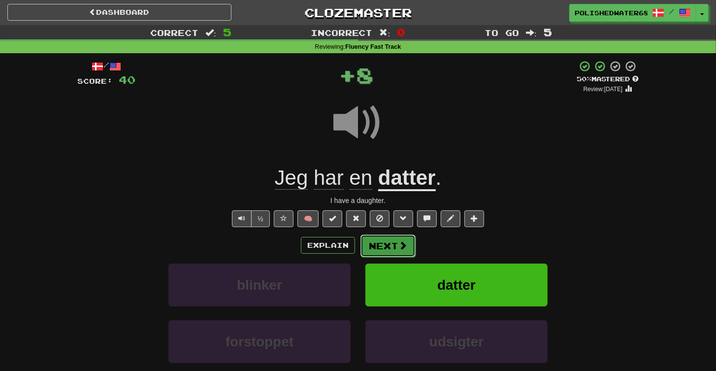
click at [399, 249] on span at bounding box center [403, 245] width 9 height 9
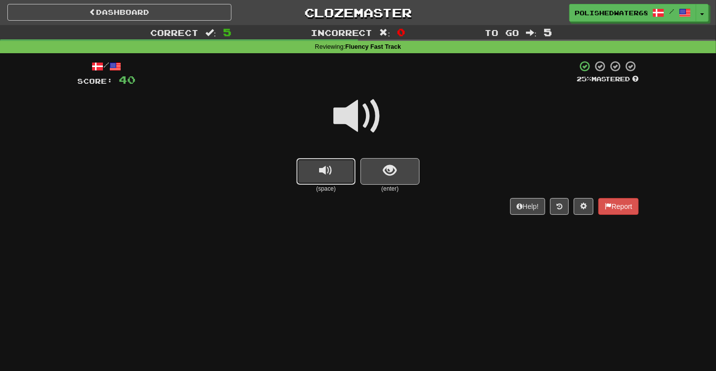
click at [300, 175] on button "replay audio" at bounding box center [326, 171] width 59 height 27
click at [379, 161] on button "show sentence" at bounding box center [390, 171] width 59 height 27
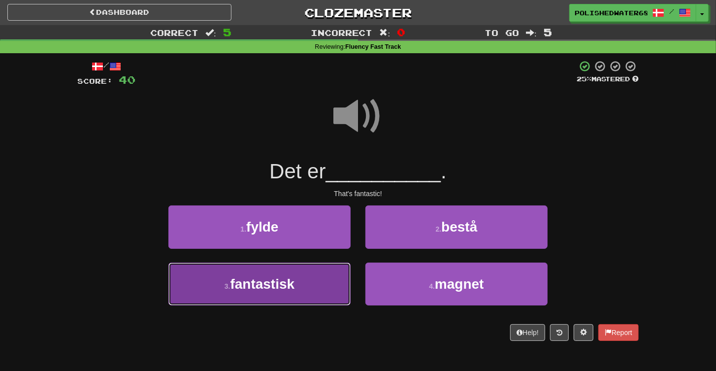
click at [311, 282] on button "3 . fantastisk" at bounding box center [260, 284] width 182 height 43
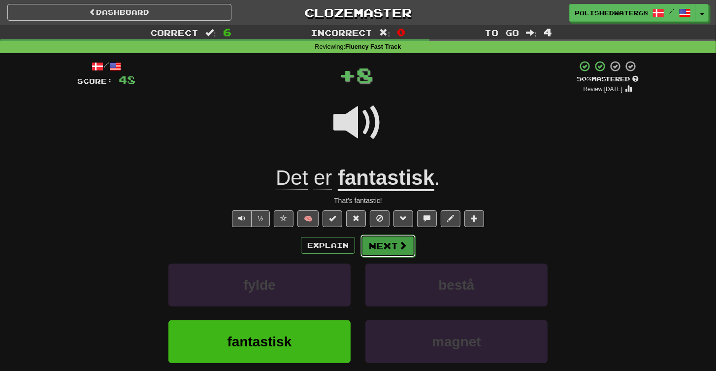
click at [361, 254] on button "Next" at bounding box center [388, 246] width 55 height 23
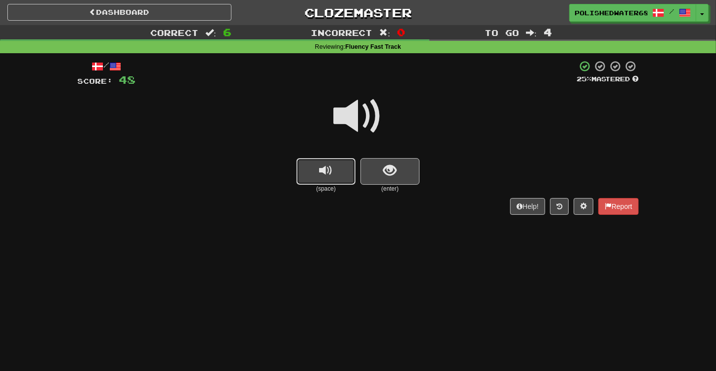
drag, startPoint x: 331, startPoint y: 167, endPoint x: 345, endPoint y: 164, distance: 15.2
click at [333, 166] on button "replay audio" at bounding box center [326, 171] width 59 height 27
click at [361, 170] on button "show sentence" at bounding box center [390, 171] width 59 height 27
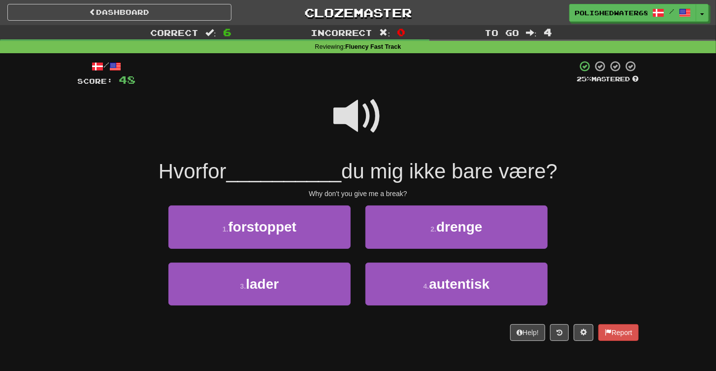
click at [352, 113] on span at bounding box center [358, 116] width 49 height 49
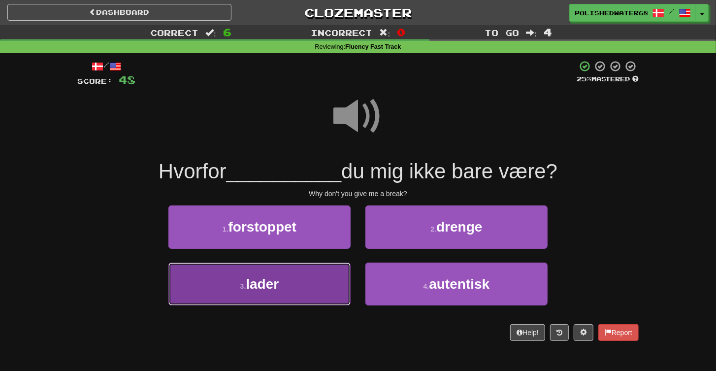
click at [279, 289] on span "lader" at bounding box center [262, 283] width 33 height 15
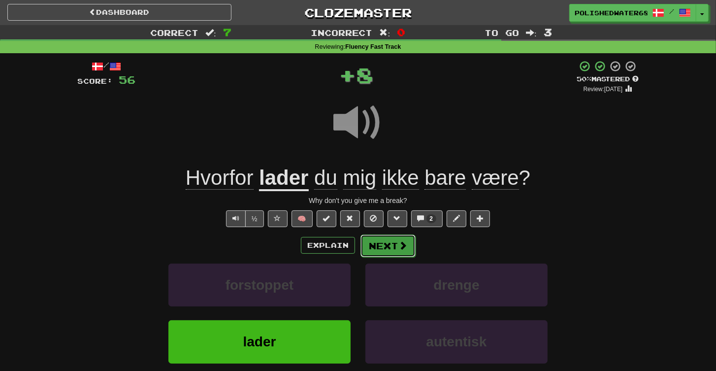
click at [398, 239] on button "Next" at bounding box center [388, 246] width 55 height 23
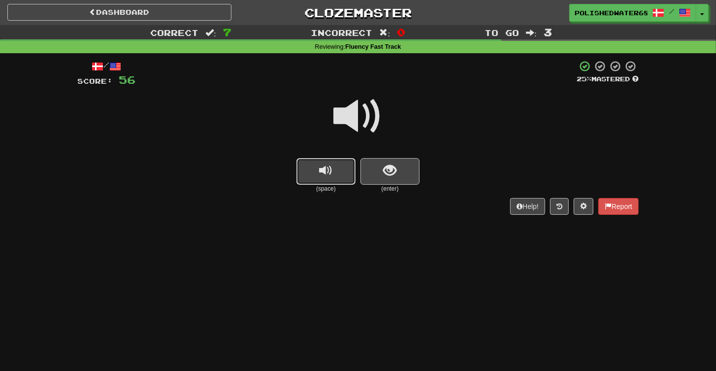
click at [328, 170] on span "replay audio" at bounding box center [326, 170] width 13 height 13
click at [386, 168] on span "show sentence" at bounding box center [390, 170] width 13 height 13
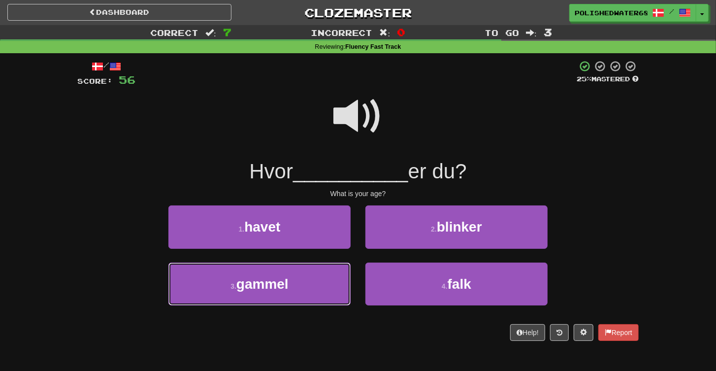
click at [287, 285] on span "gammel" at bounding box center [263, 283] width 52 height 15
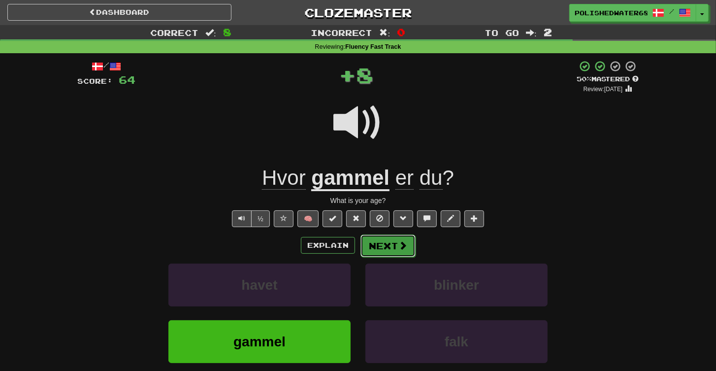
click at [400, 249] on span at bounding box center [403, 245] width 9 height 9
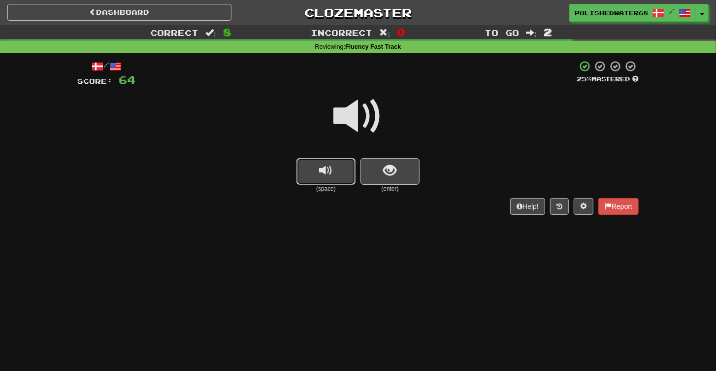
drag, startPoint x: 315, startPoint y: 174, endPoint x: 348, endPoint y: 178, distance: 33.2
click at [316, 174] on button "replay audio" at bounding box center [326, 171] width 59 height 27
click at [395, 176] on span "show sentence" at bounding box center [390, 170] width 13 height 13
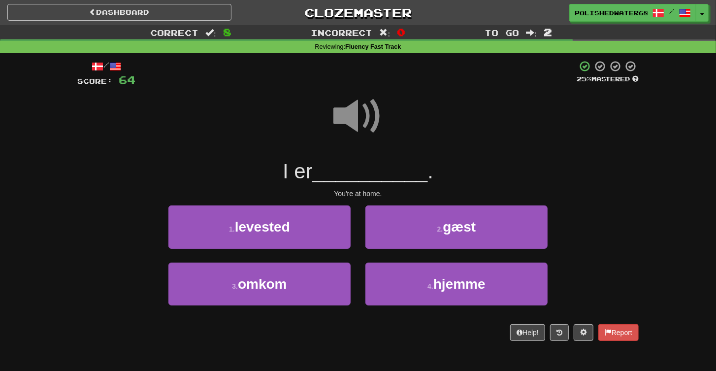
click at [357, 101] on span at bounding box center [358, 116] width 49 height 49
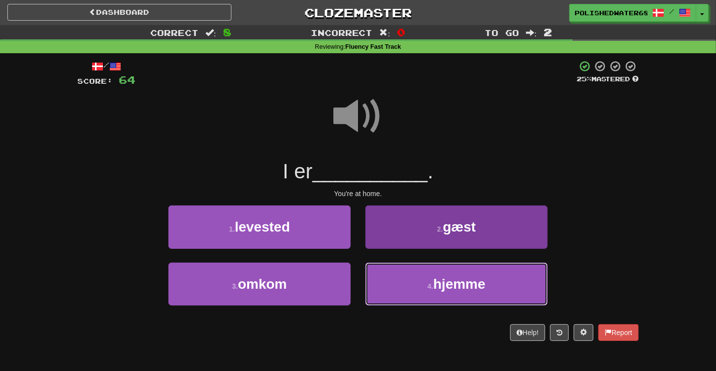
drag, startPoint x: 407, startPoint y: 294, endPoint x: 494, endPoint y: 286, distance: 88.1
click at [407, 294] on button "4 . hjemme" at bounding box center [457, 284] width 182 height 43
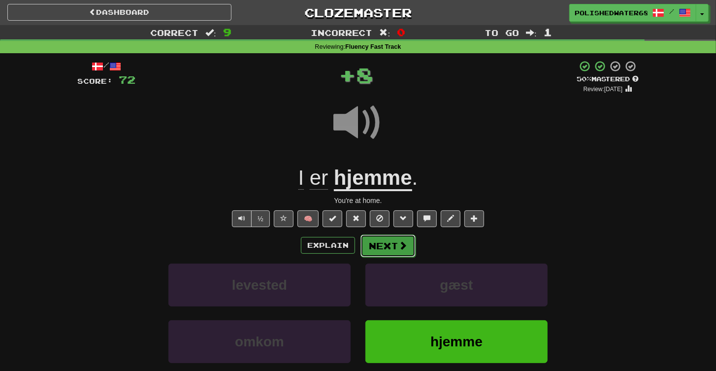
click at [399, 247] on span at bounding box center [403, 245] width 9 height 9
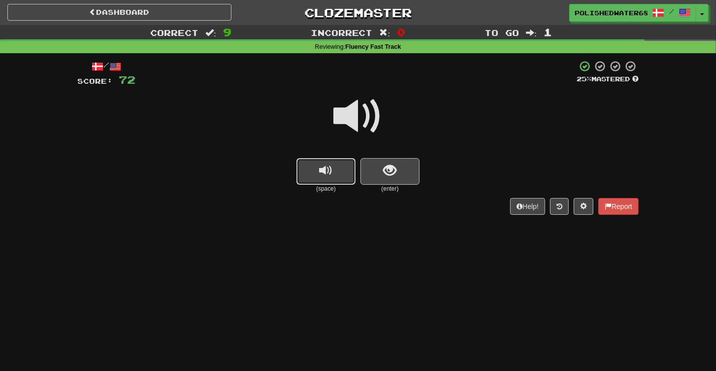
click at [333, 170] on button "replay audio" at bounding box center [326, 171] width 59 height 27
click at [337, 171] on button "replay audio" at bounding box center [326, 171] width 59 height 27
click at [395, 166] on span "show sentence" at bounding box center [390, 170] width 13 height 13
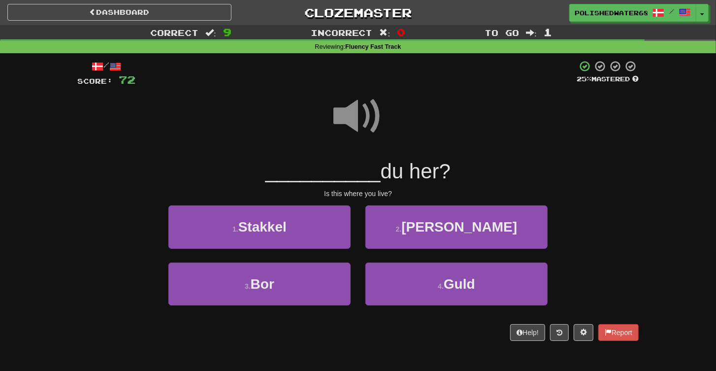
click at [359, 111] on span at bounding box center [358, 116] width 49 height 49
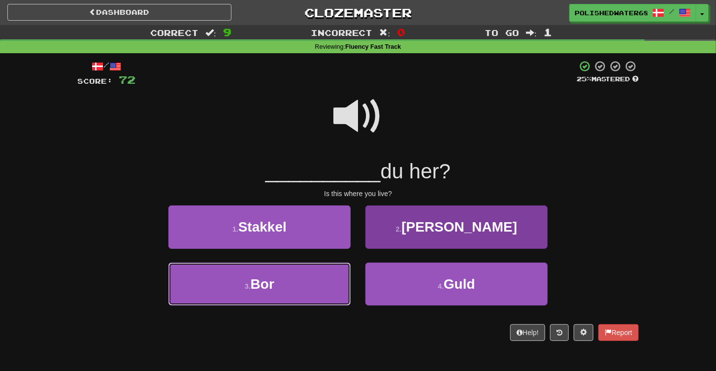
drag, startPoint x: 314, startPoint y: 288, endPoint x: 371, endPoint y: 268, distance: 60.6
click at [314, 288] on button "3 . Bor" at bounding box center [260, 284] width 182 height 43
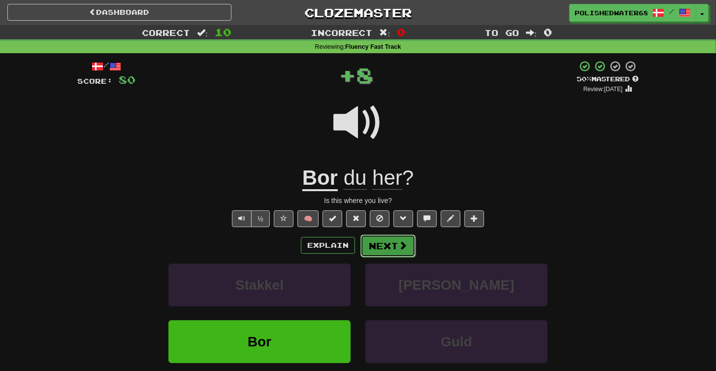
click at [377, 241] on button "Next" at bounding box center [388, 246] width 55 height 23
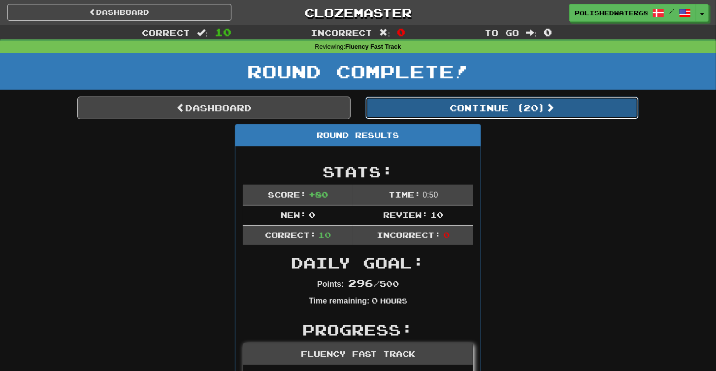
click at [478, 104] on button "Continue ( 20 )" at bounding box center [502, 108] width 273 height 23
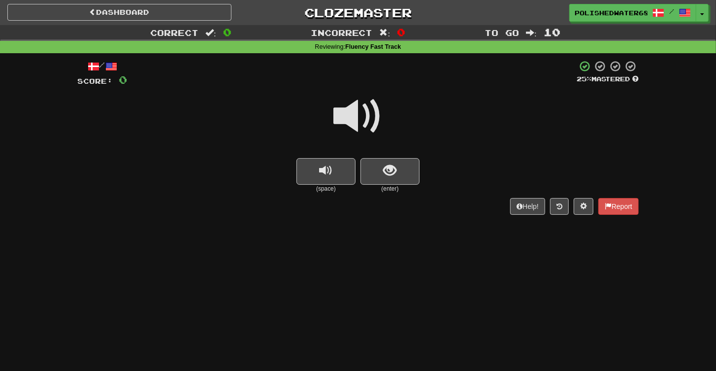
click at [333, 157] on div at bounding box center [358, 123] width 562 height 70
click at [350, 166] on button "replay audio" at bounding box center [326, 171] width 59 height 27
click at [381, 166] on button "show sentence" at bounding box center [390, 171] width 59 height 27
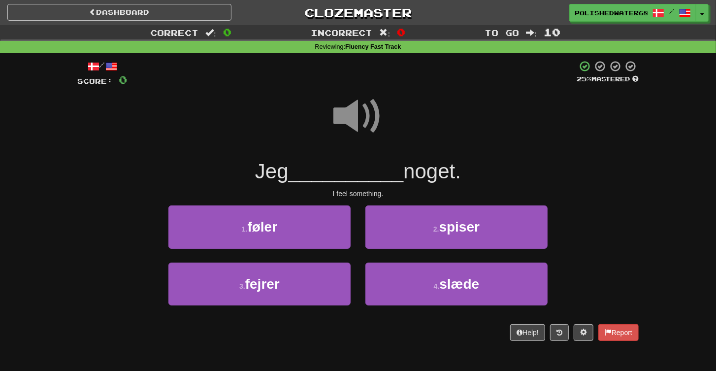
click at [364, 109] on span at bounding box center [358, 116] width 49 height 49
drag, startPoint x: 295, startPoint y: 229, endPoint x: 413, endPoint y: 223, distance: 118.4
click at [296, 229] on button "1 . føler" at bounding box center [260, 226] width 182 height 43
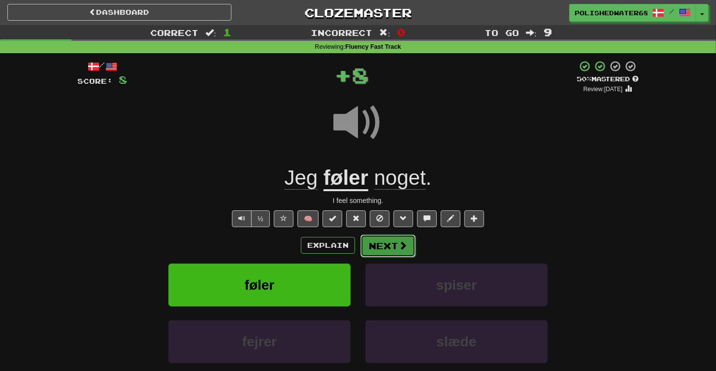
click at [376, 239] on button "Next" at bounding box center [388, 246] width 55 height 23
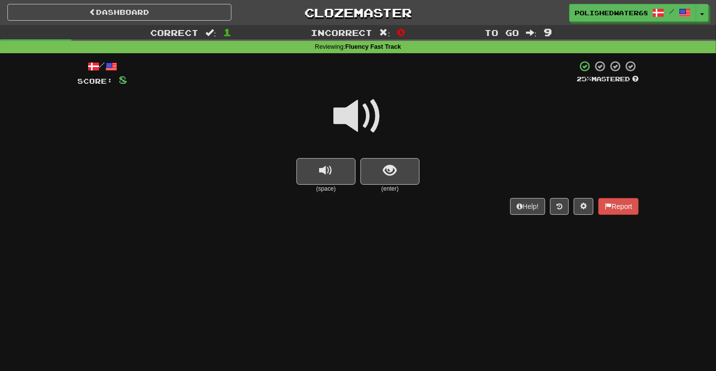
click at [342, 178] on button "replay audio" at bounding box center [326, 171] width 59 height 27
click at [399, 171] on button "show sentence" at bounding box center [390, 171] width 59 height 27
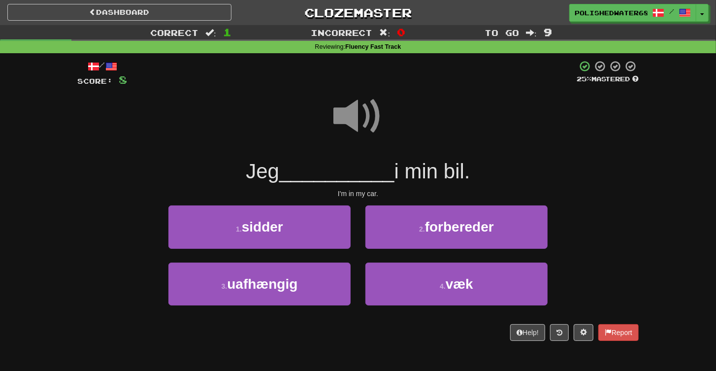
click at [370, 120] on span at bounding box center [358, 116] width 49 height 49
click at [328, 233] on button "1 . sidder" at bounding box center [260, 226] width 182 height 43
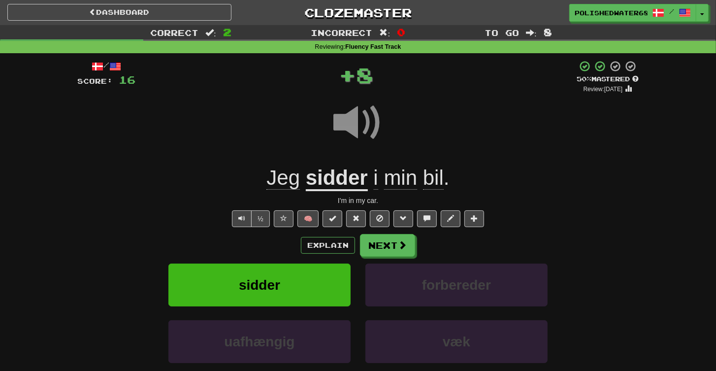
click at [377, 233] on div "/ Score: 16 + 8 50 % Mastered Review: 2025-10-01 Jeg sidder i min bil . I'm in …" at bounding box center [358, 244] width 562 height 369
click at [380, 238] on button "Next" at bounding box center [388, 246] width 55 height 23
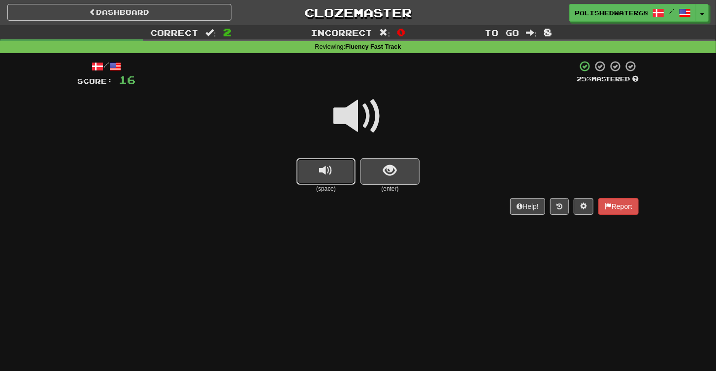
click at [331, 171] on span "replay audio" at bounding box center [326, 170] width 13 height 13
click at [384, 171] on span "show sentence" at bounding box center [390, 170] width 13 height 13
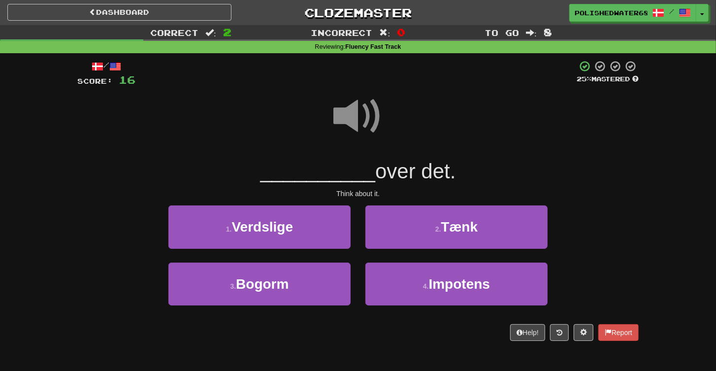
click at [360, 119] on span at bounding box center [358, 116] width 49 height 49
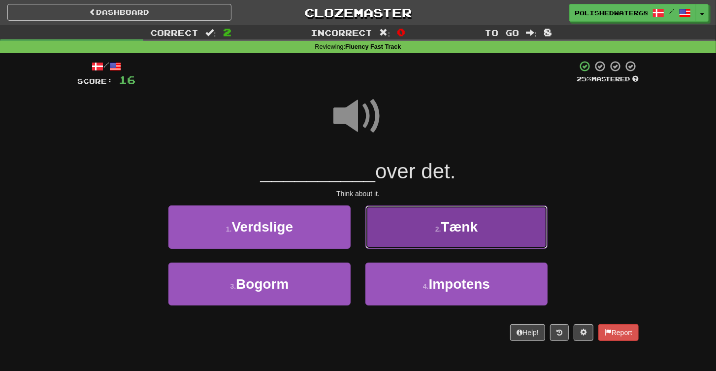
click at [417, 237] on button "2 . Tænk" at bounding box center [457, 226] width 182 height 43
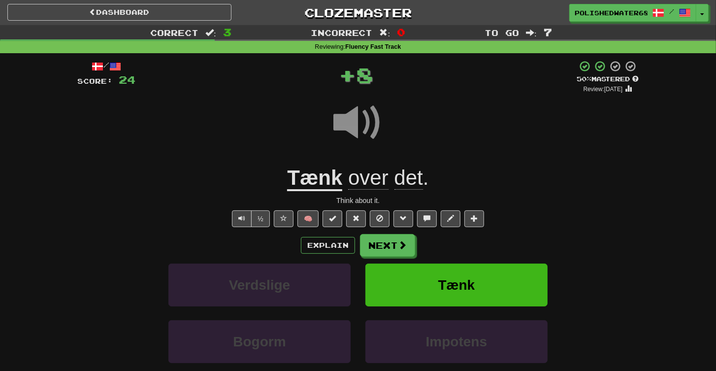
click at [352, 236] on div "Explain Next" at bounding box center [358, 245] width 562 height 23
click at [380, 244] on button "Next" at bounding box center [388, 246] width 55 height 23
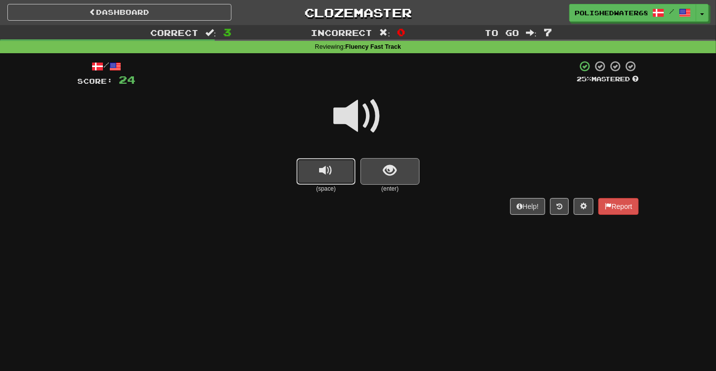
drag, startPoint x: 336, startPoint y: 180, endPoint x: 408, endPoint y: 180, distance: 72.4
click at [335, 181] on button "replay audio" at bounding box center [326, 171] width 59 height 27
click at [408, 180] on button "show sentence" at bounding box center [390, 171] width 59 height 27
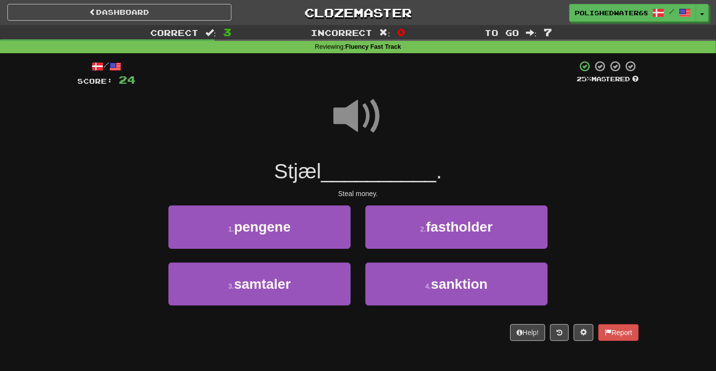
click at [352, 102] on span at bounding box center [358, 116] width 49 height 49
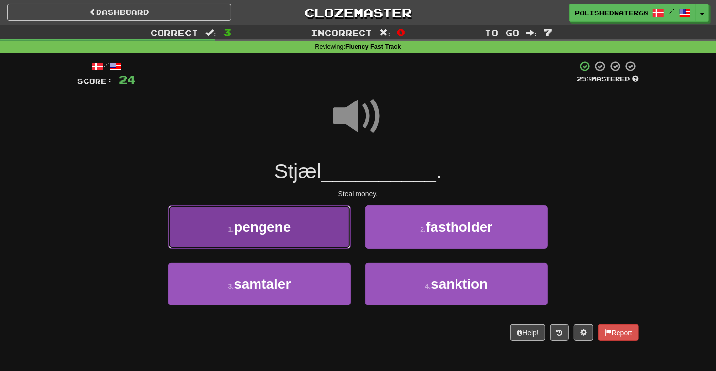
click at [305, 219] on button "1 . pengene" at bounding box center [260, 226] width 182 height 43
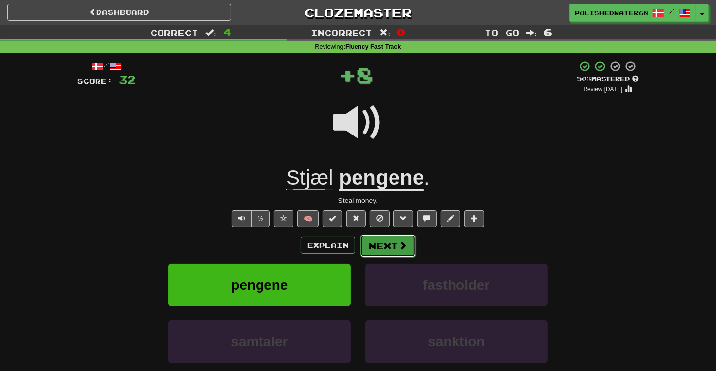
click at [378, 239] on button "Next" at bounding box center [388, 246] width 55 height 23
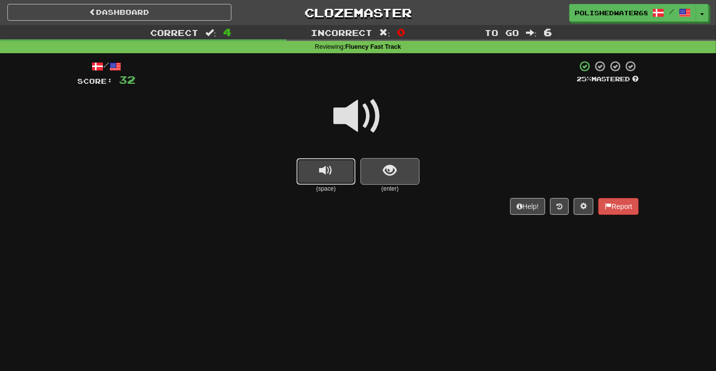
drag, startPoint x: 340, startPoint y: 169, endPoint x: 403, endPoint y: 176, distance: 63.5
click at [340, 169] on button "replay audio" at bounding box center [326, 171] width 59 height 27
click at [404, 176] on button "show sentence" at bounding box center [390, 171] width 59 height 27
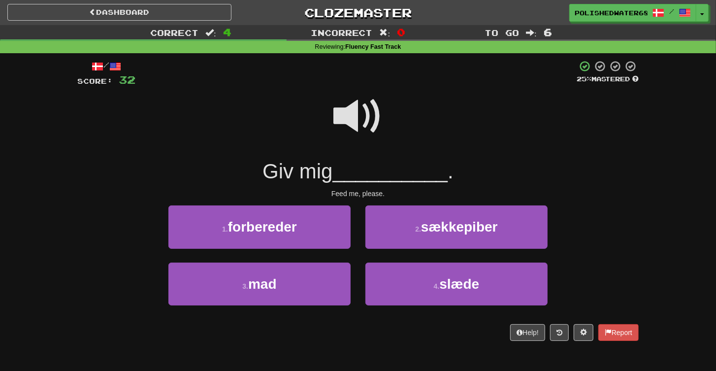
click at [361, 121] on span at bounding box center [358, 116] width 49 height 49
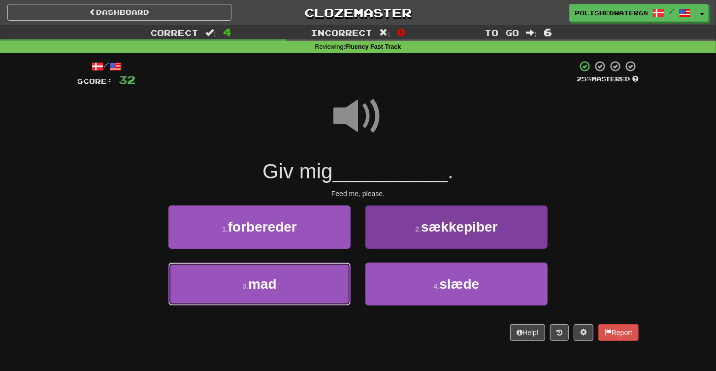
drag, startPoint x: 316, startPoint y: 296, endPoint x: 368, endPoint y: 271, distance: 57.3
click at [317, 296] on button "3 . mad" at bounding box center [260, 284] width 182 height 43
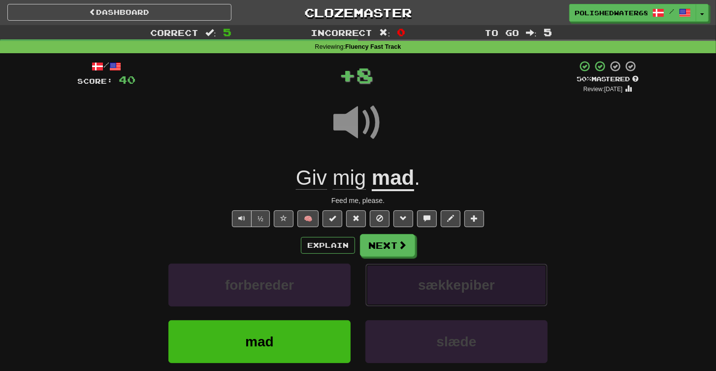
click at [395, 272] on button "sækkepiber" at bounding box center [457, 285] width 182 height 43
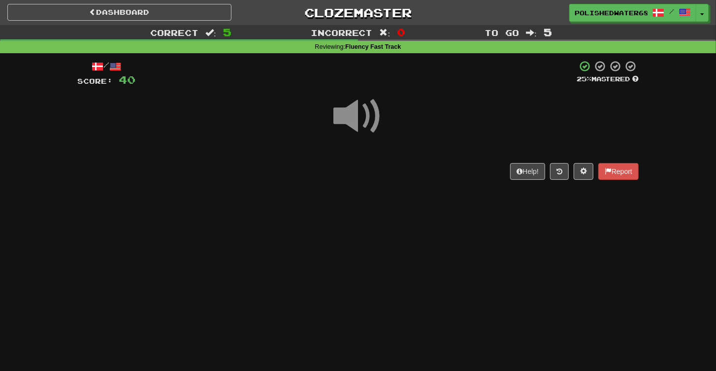
click at [395, 248] on div "Dashboard Clozemaster PolishedWater6886 / Toggle Dropdown Dashboard Leaderboard…" at bounding box center [358, 185] width 716 height 371
click at [364, 109] on span at bounding box center [358, 116] width 49 height 49
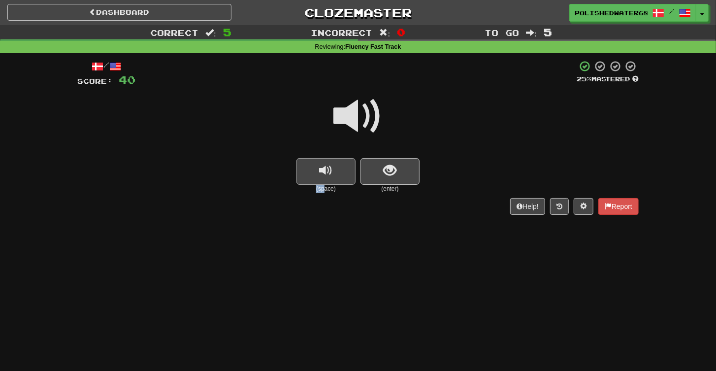
drag, startPoint x: 325, startPoint y: 183, endPoint x: 362, endPoint y: 165, distance: 41.9
click at [328, 181] on div "(space)" at bounding box center [326, 175] width 59 height 35
click at [363, 165] on button "show sentence" at bounding box center [390, 171] width 59 height 27
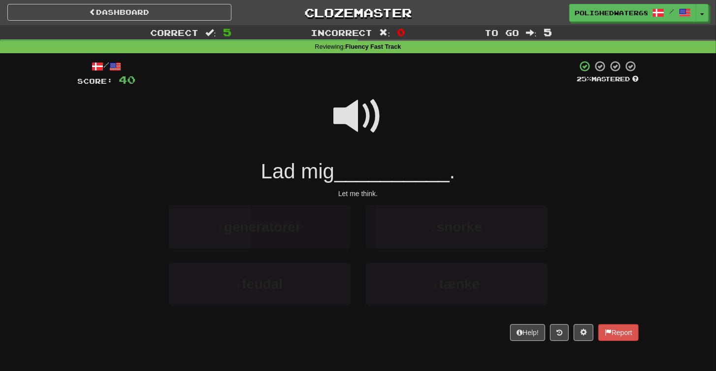
click at [424, 173] on span "__________" at bounding box center [392, 171] width 115 height 23
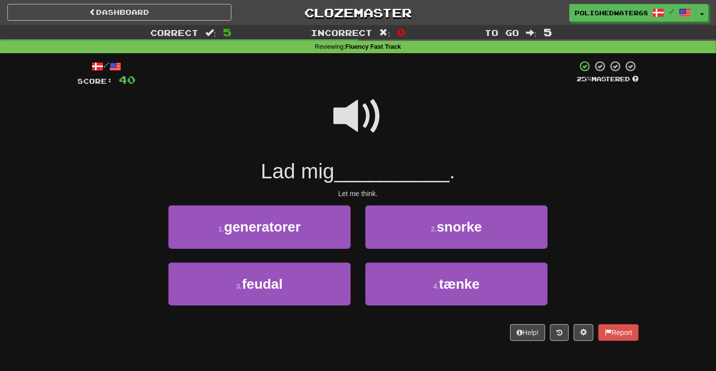
click at [362, 110] on span at bounding box center [358, 116] width 49 height 49
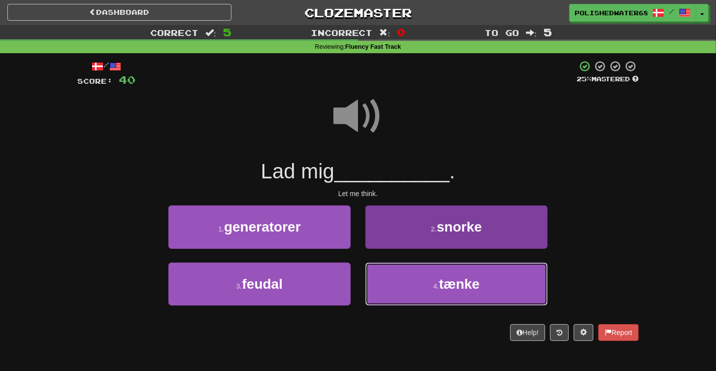
click at [441, 274] on button "4 . tænke" at bounding box center [457, 284] width 182 height 43
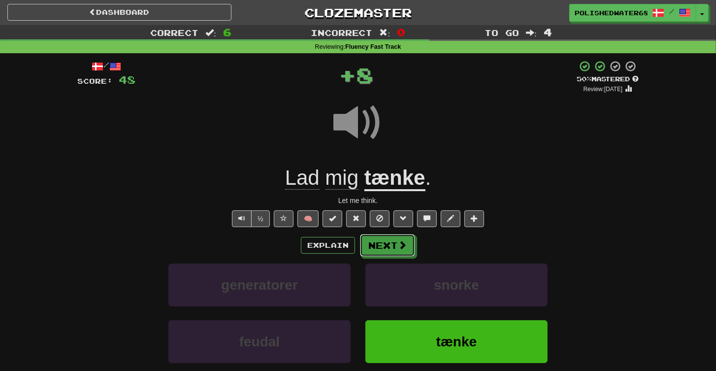
click at [394, 241] on button "Next" at bounding box center [387, 245] width 55 height 23
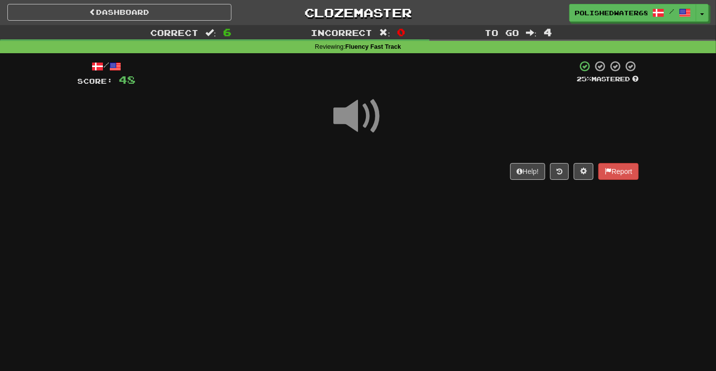
click at [335, 164] on div "/ Score: 48 25 % Mastered Help! Report" at bounding box center [358, 119] width 562 height 119
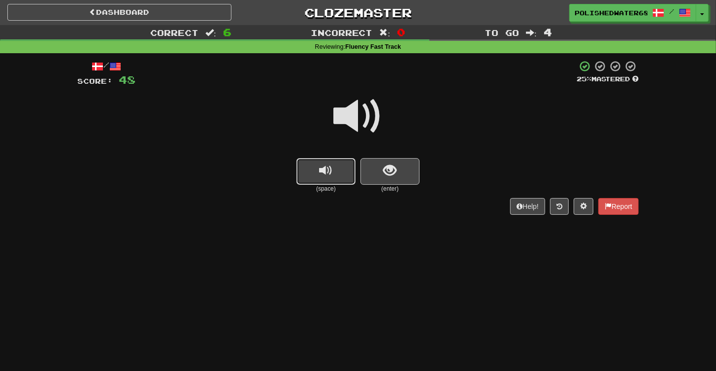
click at [343, 162] on button "replay audio" at bounding box center [326, 171] width 59 height 27
click at [390, 171] on span "show sentence" at bounding box center [390, 170] width 13 height 13
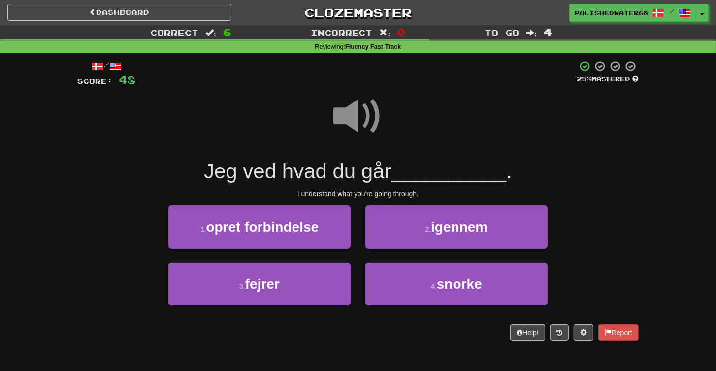
click at [358, 115] on span at bounding box center [358, 116] width 49 height 49
click at [361, 120] on span at bounding box center [358, 116] width 49 height 49
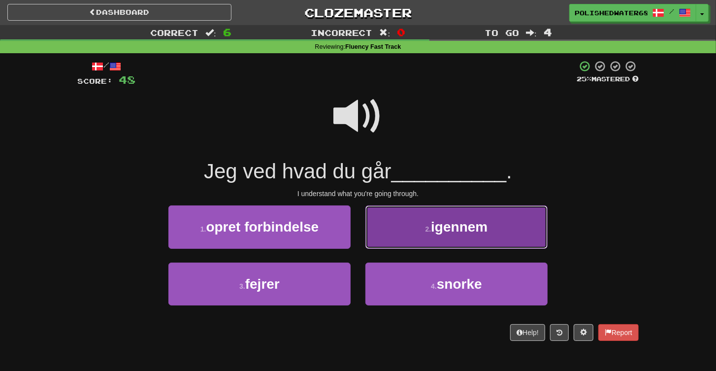
click at [458, 228] on span "igennem" at bounding box center [459, 226] width 57 height 15
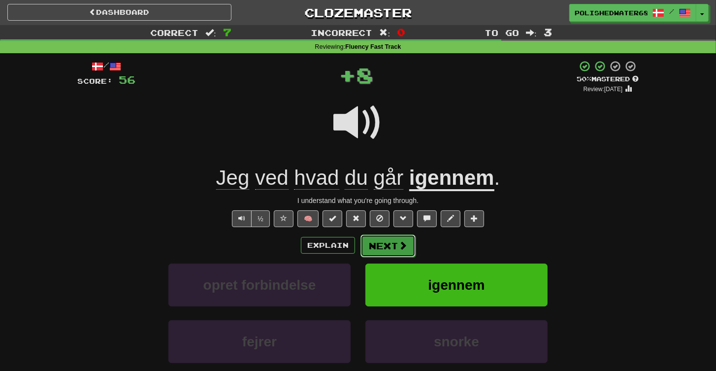
click at [399, 244] on span at bounding box center [403, 245] width 9 height 9
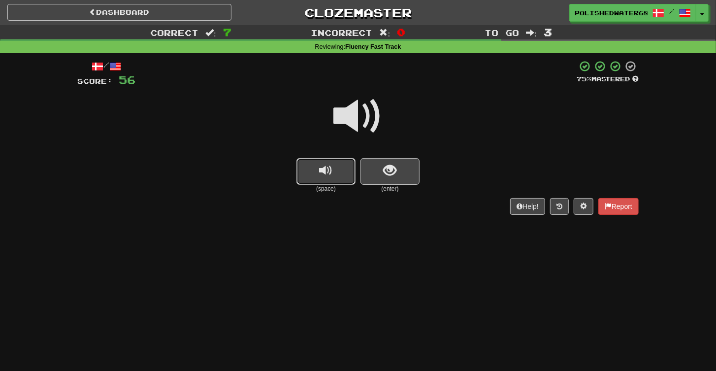
click at [349, 174] on button "replay audio" at bounding box center [326, 171] width 59 height 27
click at [379, 173] on button "show sentence" at bounding box center [390, 171] width 59 height 27
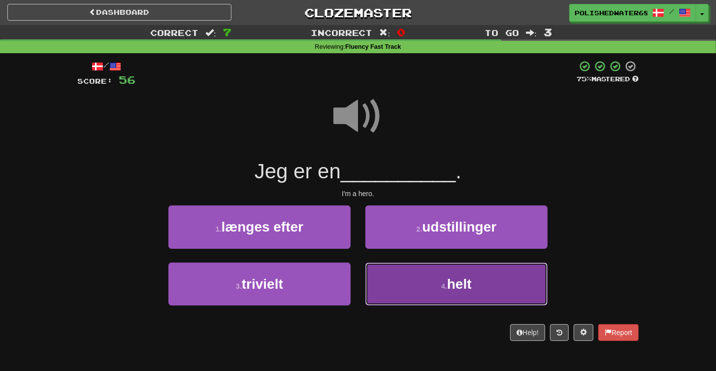
click at [442, 285] on small "4 ." at bounding box center [445, 286] width 6 height 8
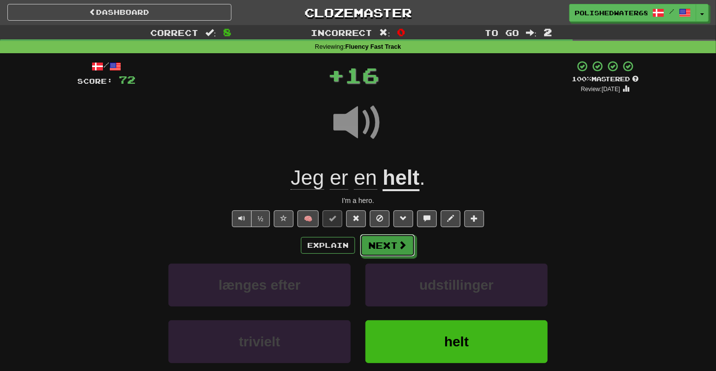
click at [377, 246] on button "Next" at bounding box center [387, 245] width 55 height 23
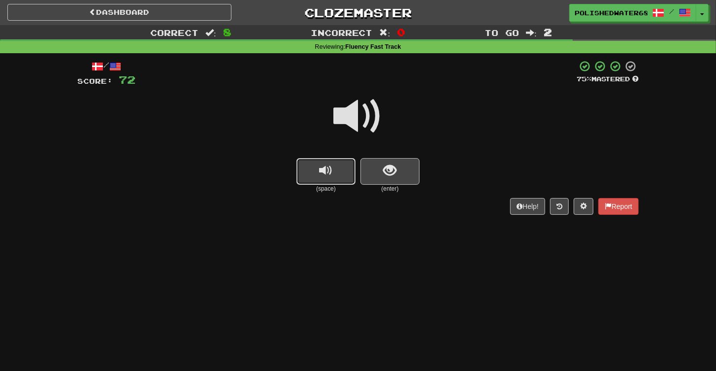
click at [343, 173] on button "replay audio" at bounding box center [326, 171] width 59 height 27
click at [401, 172] on button "show sentence" at bounding box center [390, 171] width 59 height 27
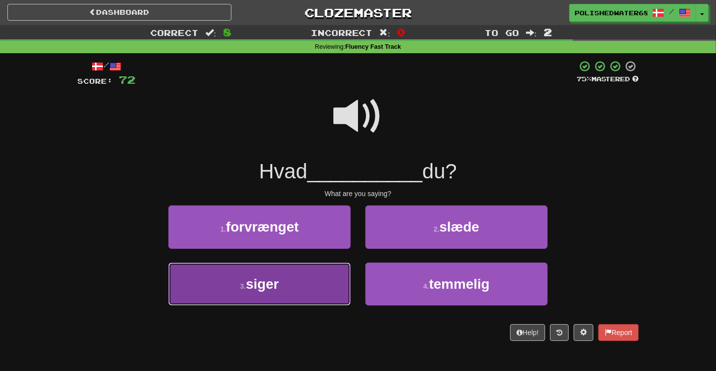
drag, startPoint x: 311, startPoint y: 284, endPoint x: 334, endPoint y: 280, distance: 23.6
click at [313, 284] on button "3 . siger" at bounding box center [260, 284] width 182 height 43
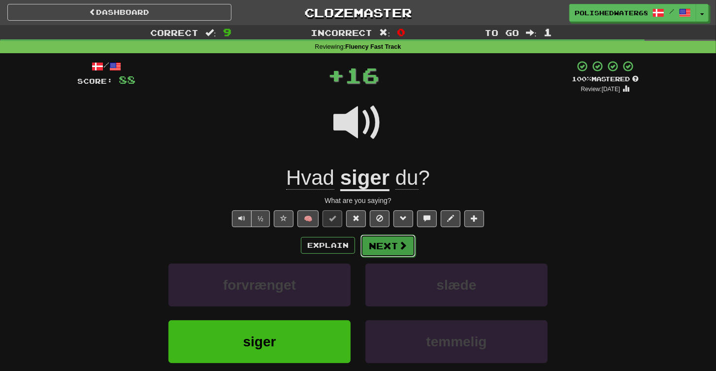
click at [394, 248] on button "Next" at bounding box center [388, 246] width 55 height 23
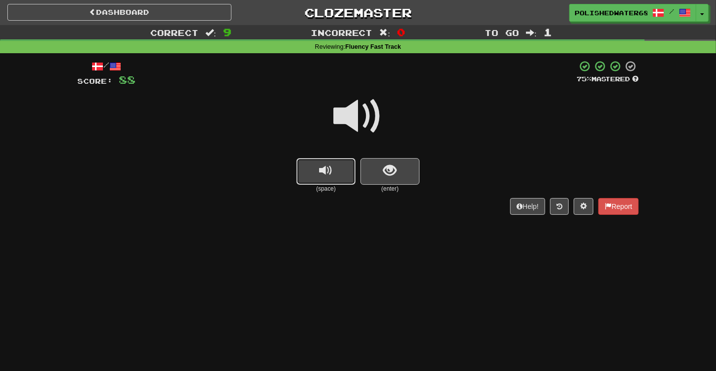
click at [348, 173] on button "replay audio" at bounding box center [326, 171] width 59 height 27
click at [384, 170] on span "show sentence" at bounding box center [390, 170] width 13 height 13
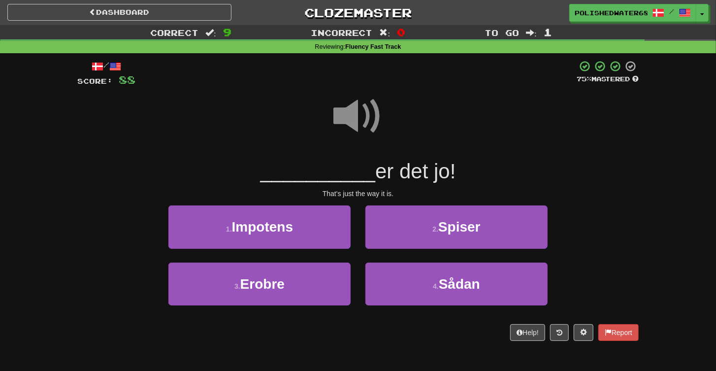
click at [362, 109] on span at bounding box center [358, 116] width 49 height 49
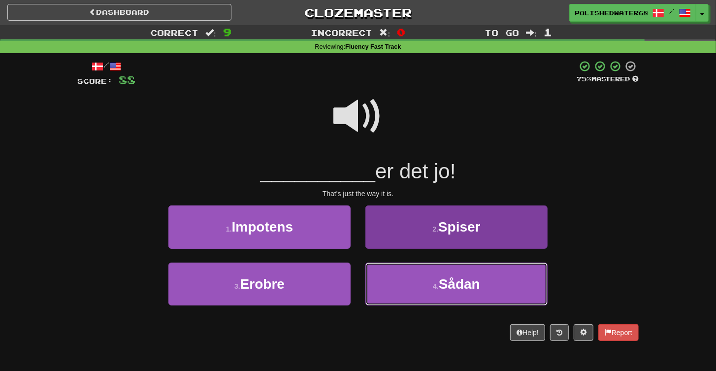
click at [442, 277] on span "Sådan" at bounding box center [459, 283] width 41 height 15
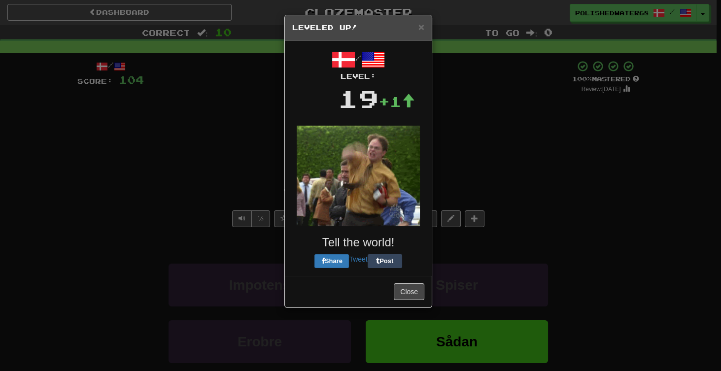
click at [415, 300] on div "Close" at bounding box center [358, 291] width 147 height 32
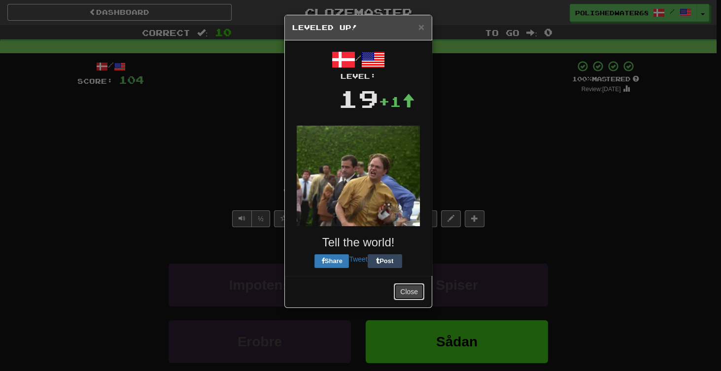
click at [417, 295] on button "Close" at bounding box center [409, 291] width 31 height 17
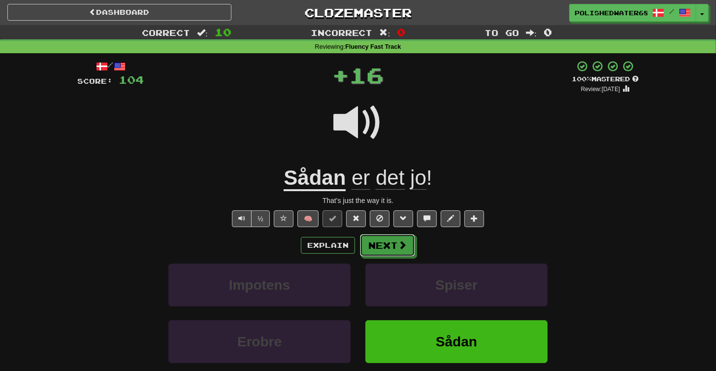
click at [394, 243] on button "Next" at bounding box center [387, 245] width 55 height 23
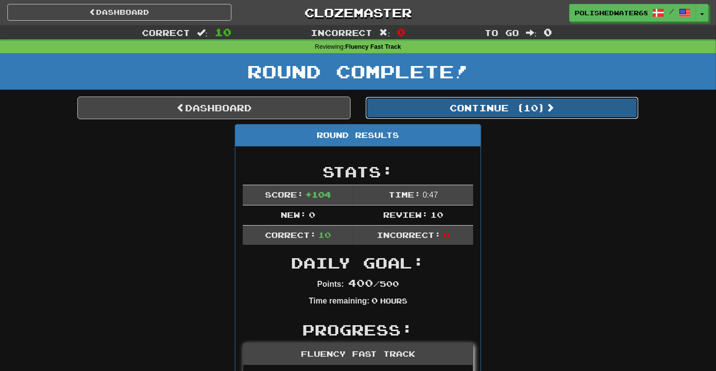
click at [464, 103] on button "Continue ( 10 )" at bounding box center [502, 108] width 273 height 23
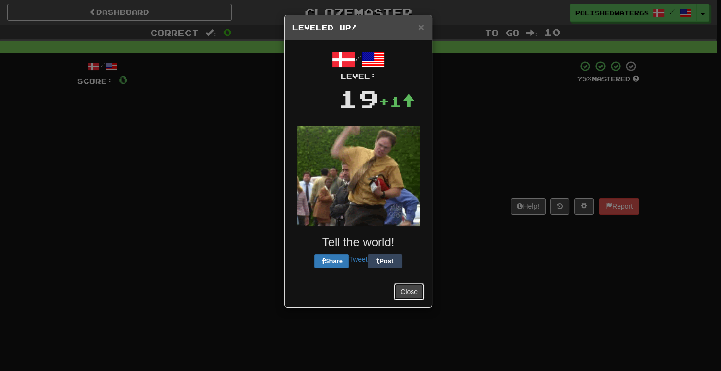
click at [414, 292] on button "Close" at bounding box center [409, 291] width 31 height 17
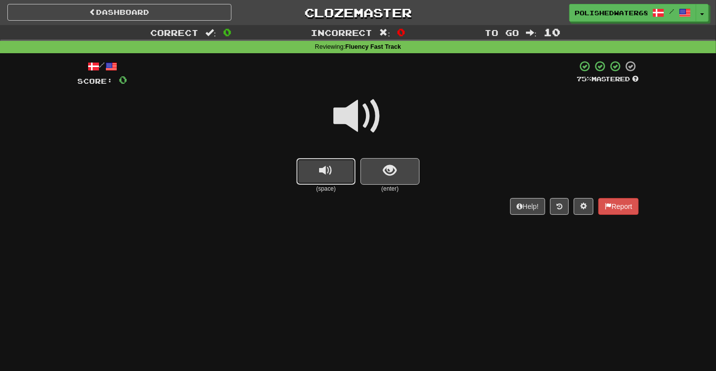
click at [347, 174] on button "replay audio" at bounding box center [326, 171] width 59 height 27
click at [406, 179] on button "show sentence" at bounding box center [390, 171] width 59 height 27
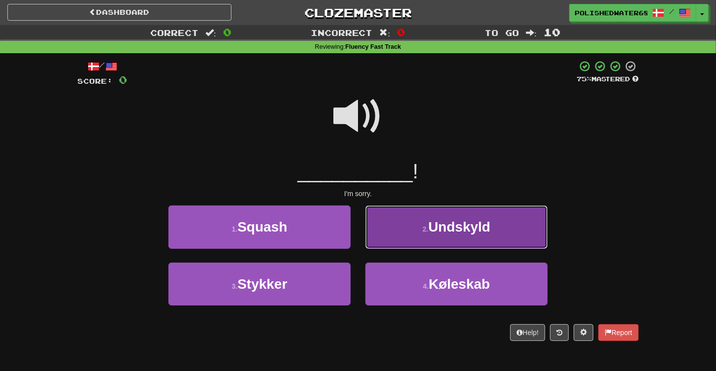
click at [449, 231] on span "Undskyld" at bounding box center [460, 226] width 62 height 15
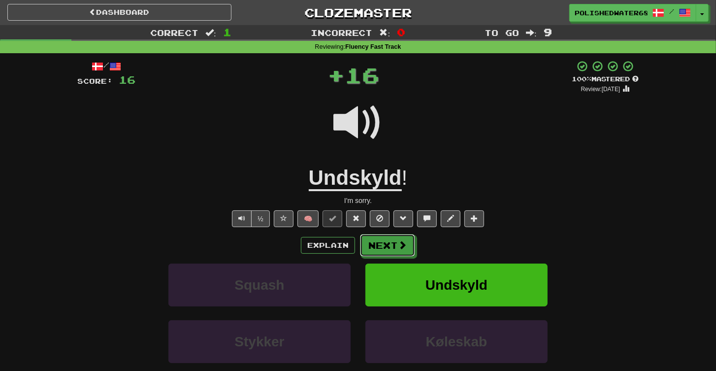
click at [394, 236] on button "Next" at bounding box center [387, 245] width 55 height 23
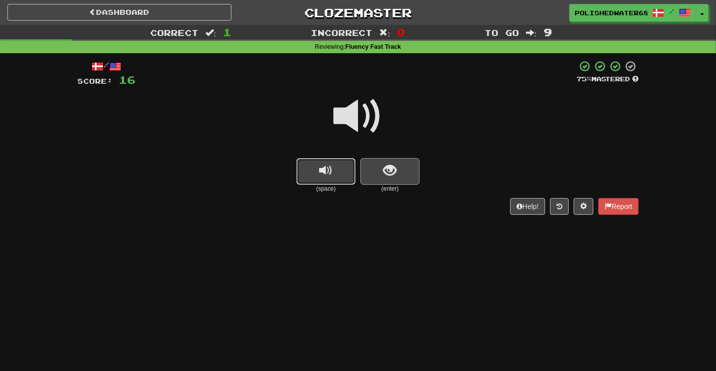
drag, startPoint x: 327, startPoint y: 168, endPoint x: 416, endPoint y: 177, distance: 89.6
click at [333, 169] on button "replay audio" at bounding box center [326, 171] width 59 height 27
click at [419, 176] on button "show sentence" at bounding box center [390, 171] width 59 height 27
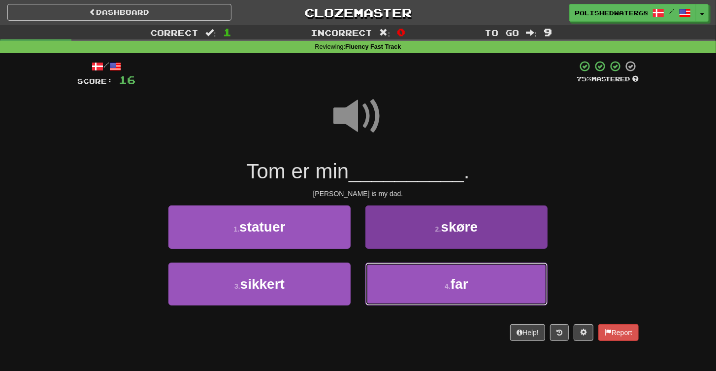
click at [451, 285] on span "far" at bounding box center [460, 283] width 18 height 15
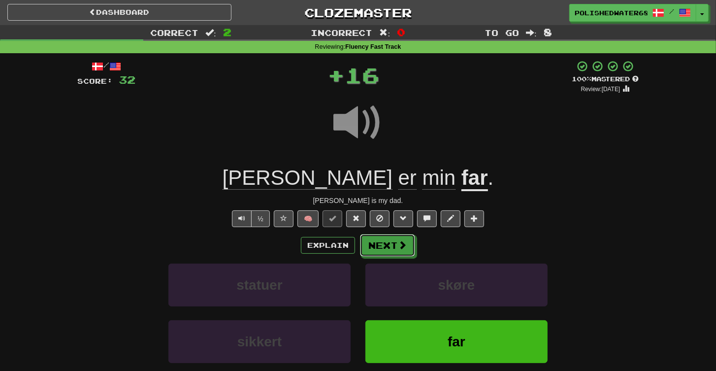
click at [387, 243] on button "Next" at bounding box center [387, 245] width 55 height 23
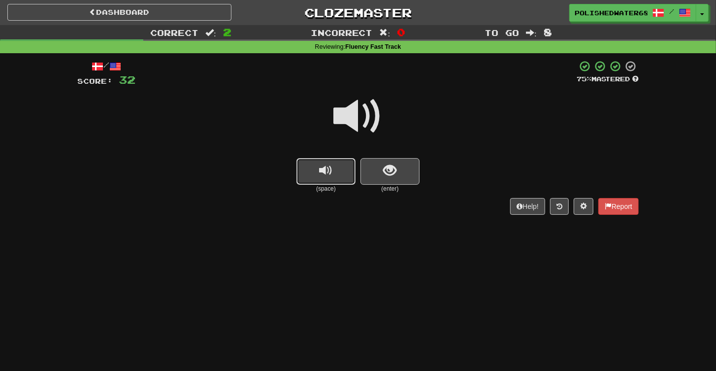
click at [344, 170] on button "replay audio" at bounding box center [326, 171] width 59 height 27
click at [413, 179] on button "show sentence" at bounding box center [390, 171] width 59 height 27
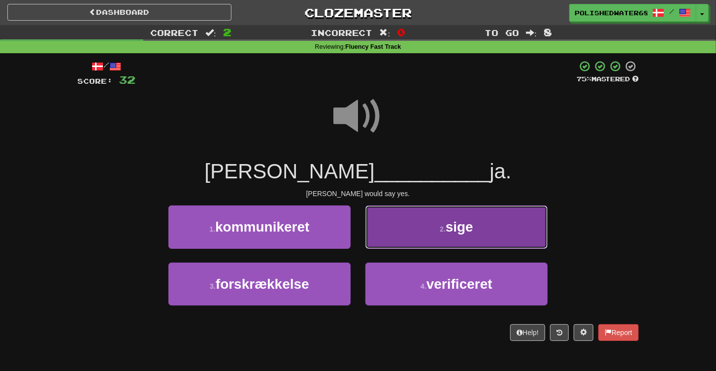
click at [410, 234] on button "2 . sige" at bounding box center [457, 226] width 182 height 43
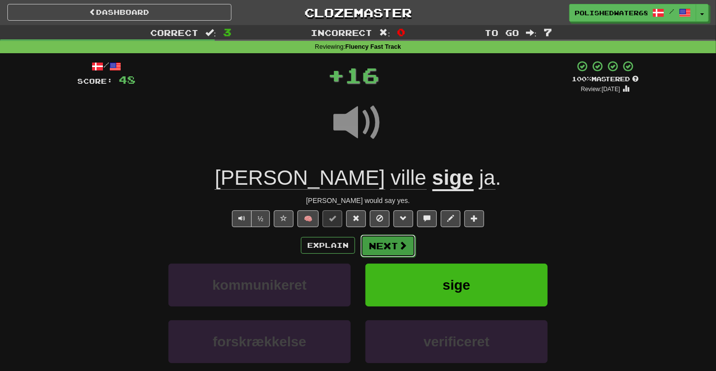
click at [406, 243] on span at bounding box center [403, 245] width 9 height 9
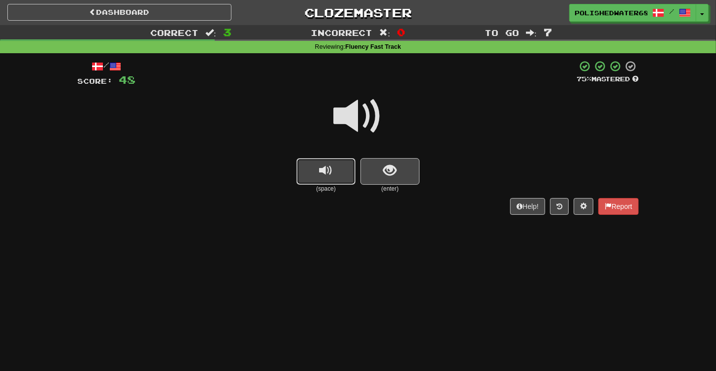
click at [351, 179] on button "replay audio" at bounding box center [326, 171] width 59 height 27
click at [365, 171] on button "show sentence" at bounding box center [390, 171] width 59 height 27
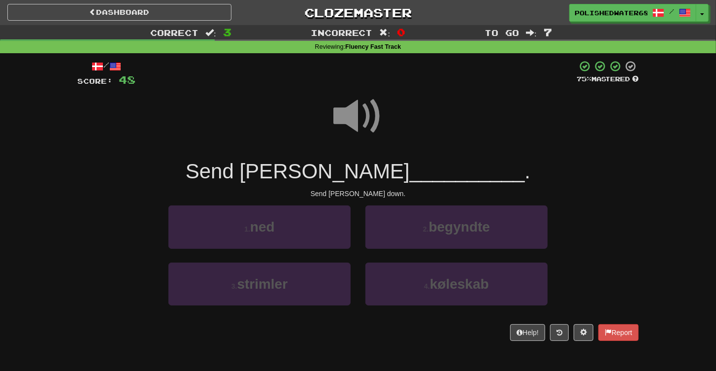
click at [410, 170] on span "__________" at bounding box center [467, 171] width 115 height 23
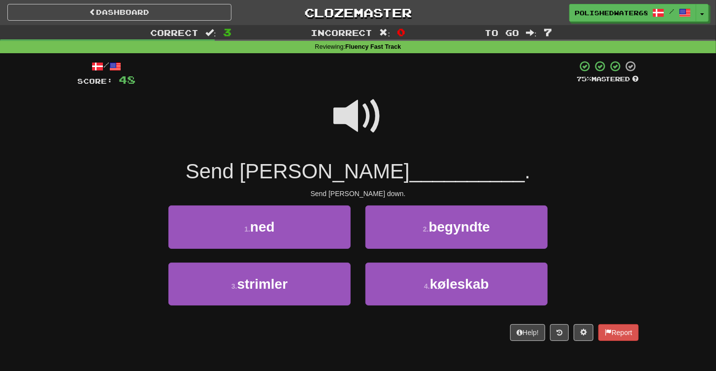
click at [349, 113] on span at bounding box center [358, 116] width 49 height 49
click at [348, 114] on span at bounding box center [358, 116] width 49 height 49
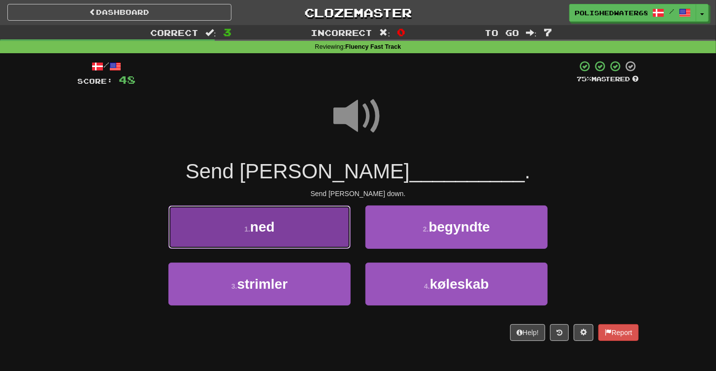
click at [320, 216] on button "1 . ned" at bounding box center [260, 226] width 182 height 43
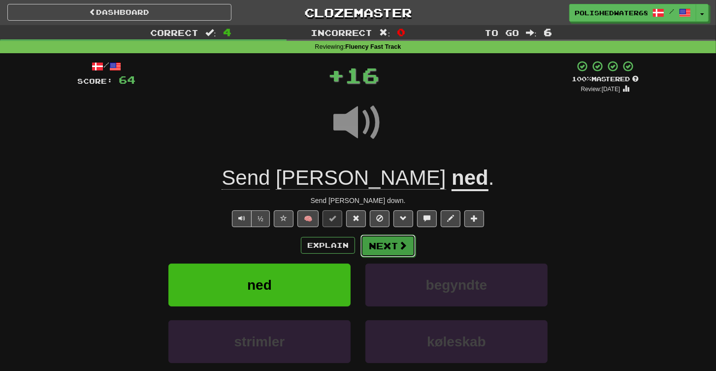
click at [376, 239] on button "Next" at bounding box center [388, 246] width 55 height 23
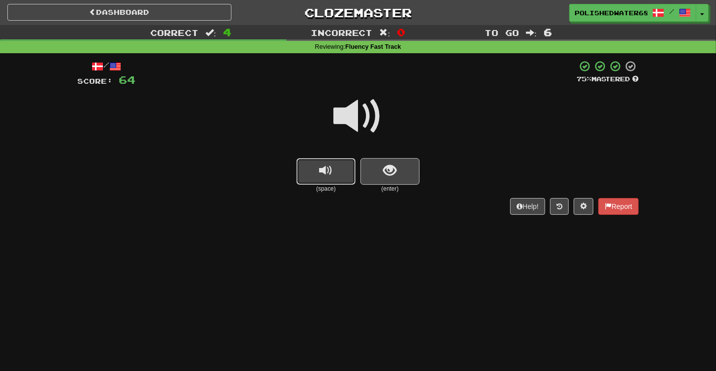
click at [338, 175] on button "replay audio" at bounding box center [326, 171] width 59 height 27
click at [391, 176] on span "show sentence" at bounding box center [390, 170] width 13 height 13
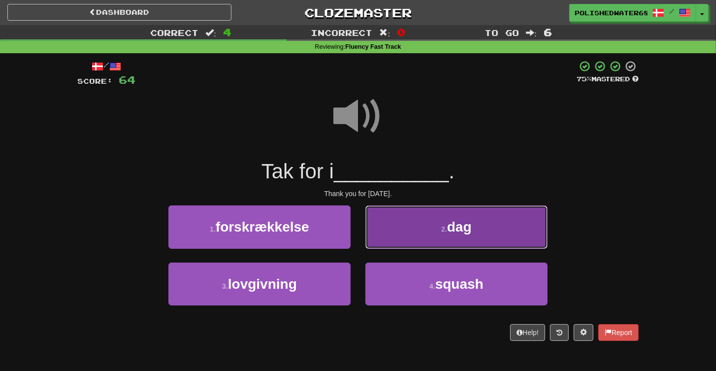
click at [425, 229] on button "2 . dag" at bounding box center [457, 226] width 182 height 43
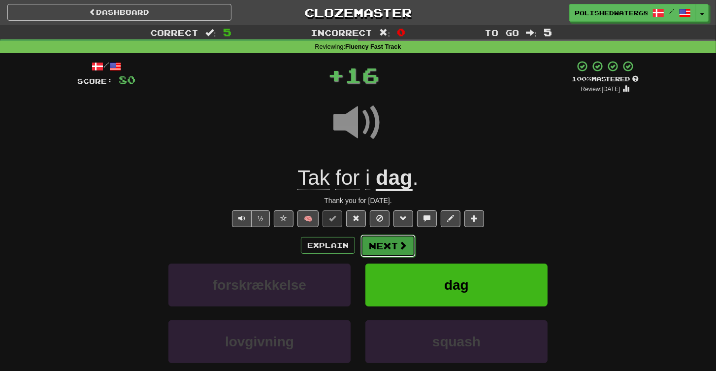
click at [373, 243] on button "Next" at bounding box center [388, 246] width 55 height 23
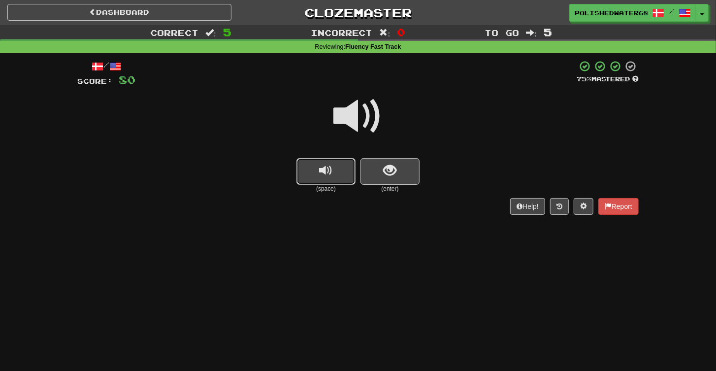
click at [343, 178] on button "replay audio" at bounding box center [326, 171] width 59 height 27
click at [380, 171] on button "show sentence" at bounding box center [390, 171] width 59 height 27
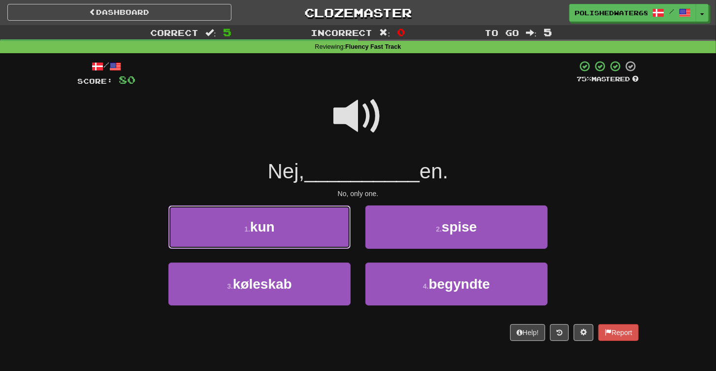
drag, startPoint x: 325, startPoint y: 231, endPoint x: 343, endPoint y: 227, distance: 18.7
click at [326, 231] on button "1 . kun" at bounding box center [260, 226] width 182 height 43
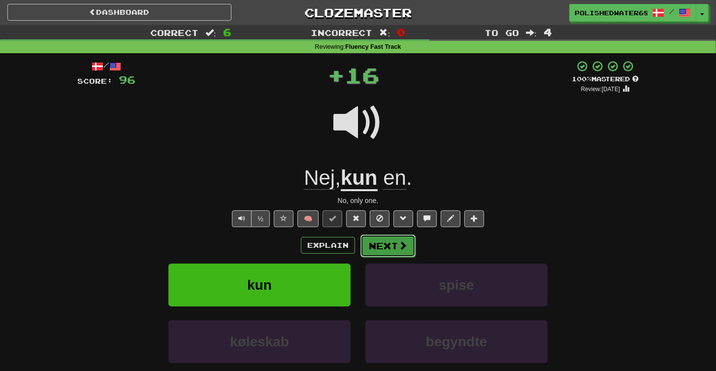
click at [390, 240] on button "Next" at bounding box center [388, 246] width 55 height 23
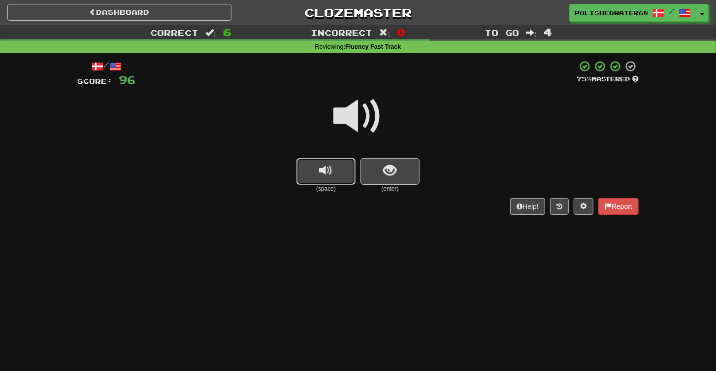
click at [345, 170] on button "replay audio" at bounding box center [326, 171] width 59 height 27
click at [371, 172] on button "show sentence" at bounding box center [390, 171] width 59 height 27
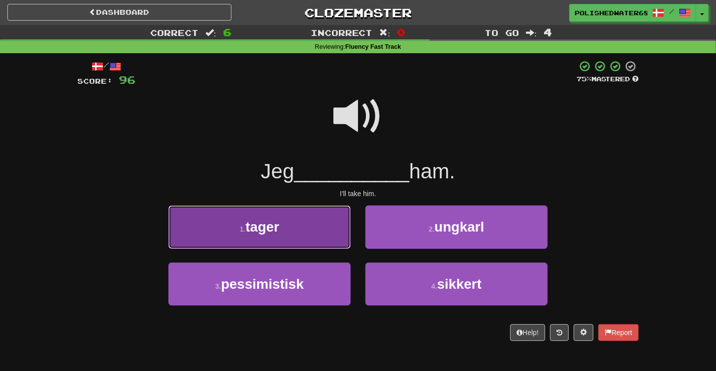
click at [327, 219] on button "1 . tager" at bounding box center [260, 226] width 182 height 43
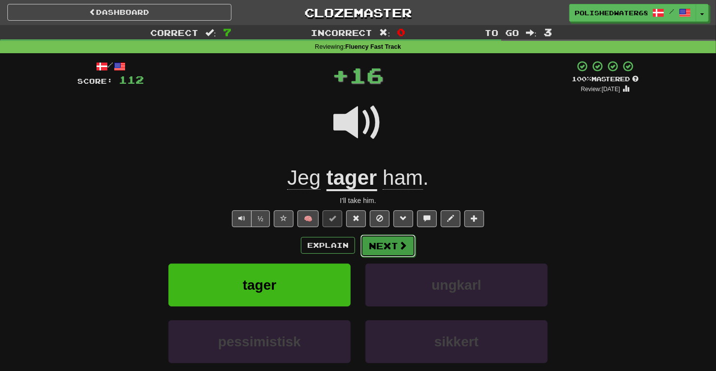
click at [382, 240] on button "Next" at bounding box center [388, 246] width 55 height 23
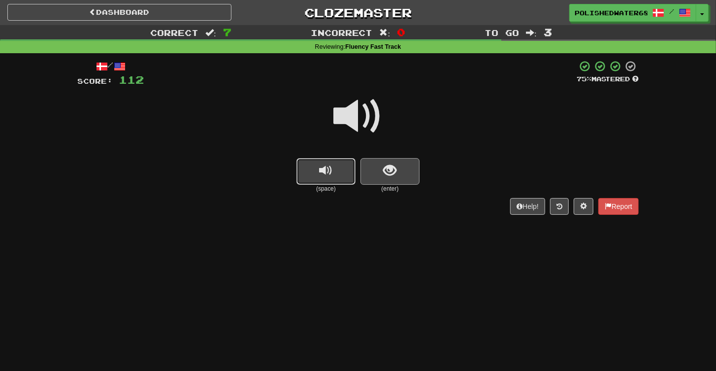
drag, startPoint x: 338, startPoint y: 174, endPoint x: 378, endPoint y: 177, distance: 40.5
click at [338, 174] on button "replay audio" at bounding box center [326, 171] width 59 height 27
click at [378, 177] on button "show sentence" at bounding box center [390, 171] width 59 height 27
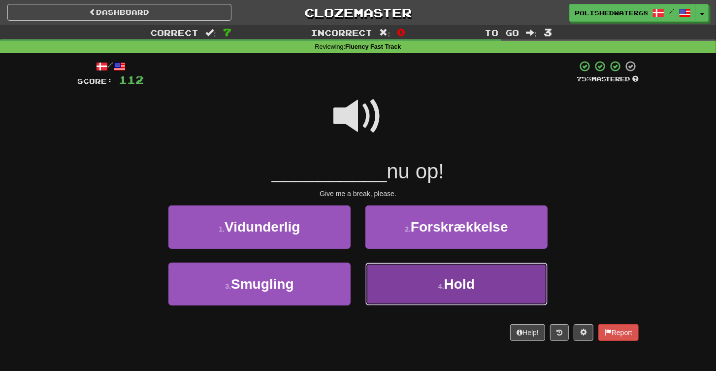
click at [422, 280] on button "4 . Hold" at bounding box center [457, 284] width 182 height 43
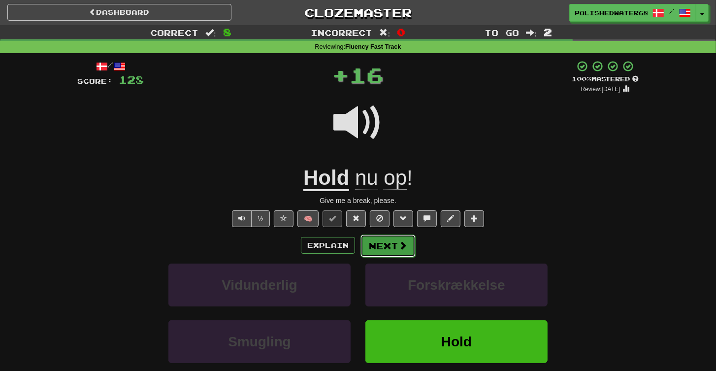
click at [382, 248] on button "Next" at bounding box center [388, 246] width 55 height 23
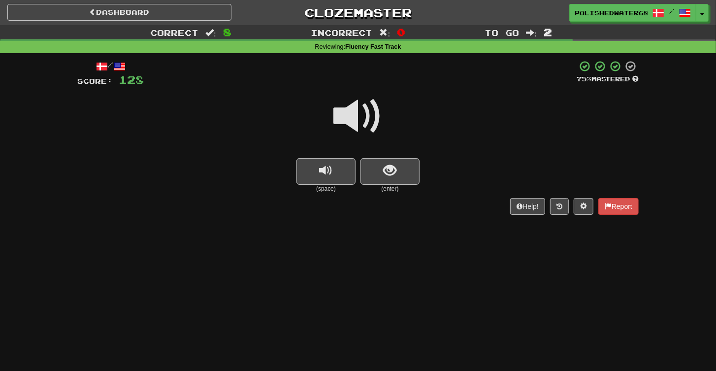
click at [327, 174] on span "replay audio" at bounding box center [326, 170] width 13 height 13
click at [384, 173] on span "show sentence" at bounding box center [390, 170] width 13 height 13
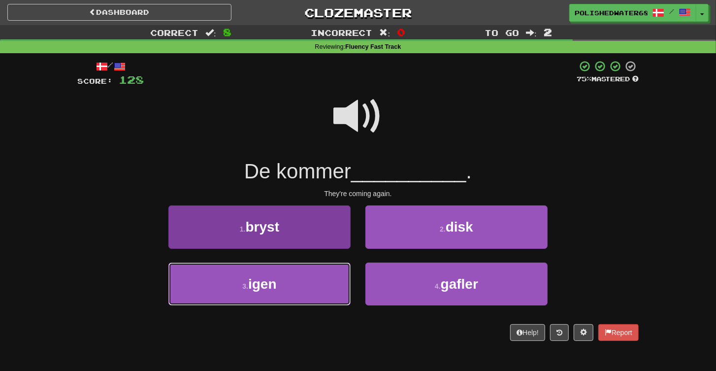
click at [346, 281] on button "3 . igen" at bounding box center [260, 284] width 182 height 43
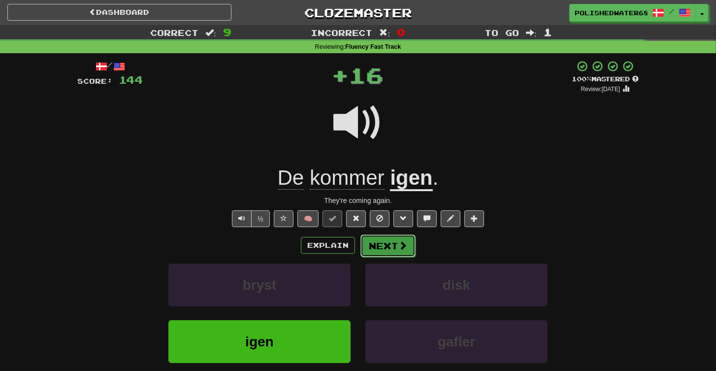
click at [393, 250] on button "Next" at bounding box center [388, 246] width 55 height 23
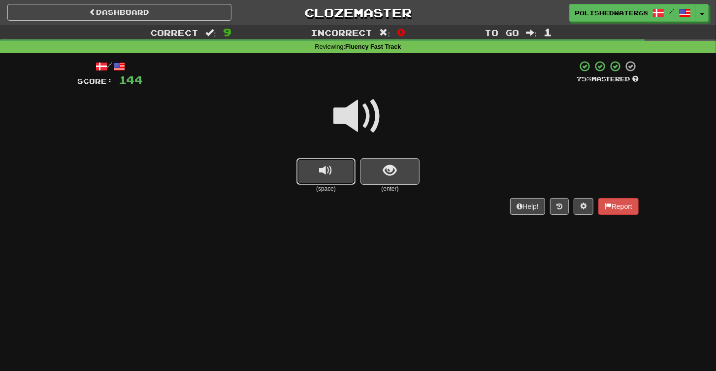
click at [333, 165] on button "replay audio" at bounding box center [326, 171] width 59 height 27
click at [408, 171] on button "show sentence" at bounding box center [390, 171] width 59 height 27
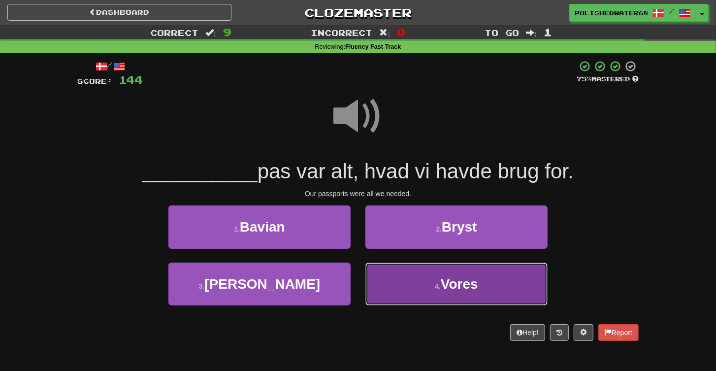
click at [411, 288] on button "4 . Vores" at bounding box center [457, 284] width 182 height 43
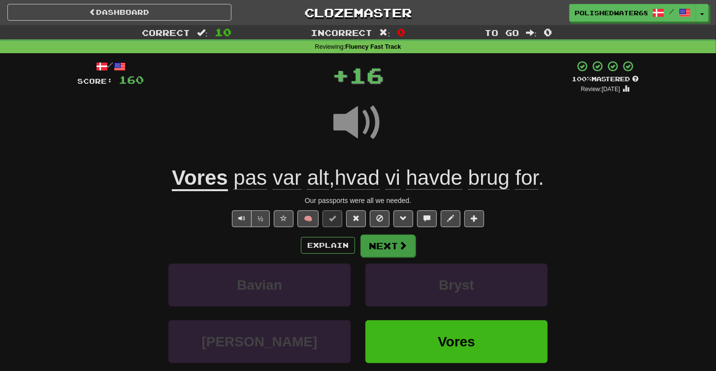
drag, startPoint x: 414, startPoint y: 239, endPoint x: 380, endPoint y: 245, distance: 34.9
click at [380, 245] on div "Explain Next" at bounding box center [358, 245] width 562 height 23
click at [380, 244] on button "Next" at bounding box center [388, 246] width 55 height 23
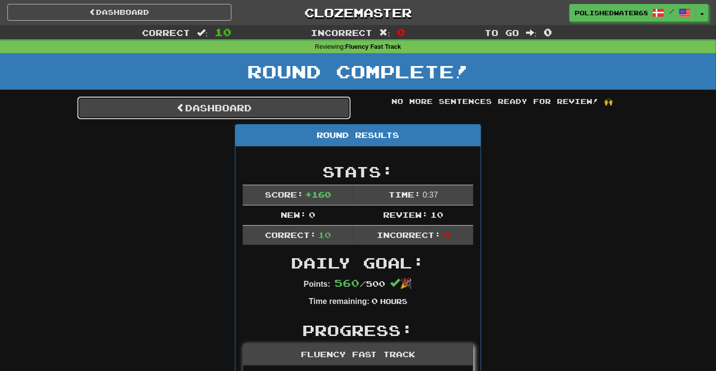
click at [317, 108] on link "Dashboard" at bounding box center [213, 108] width 273 height 23
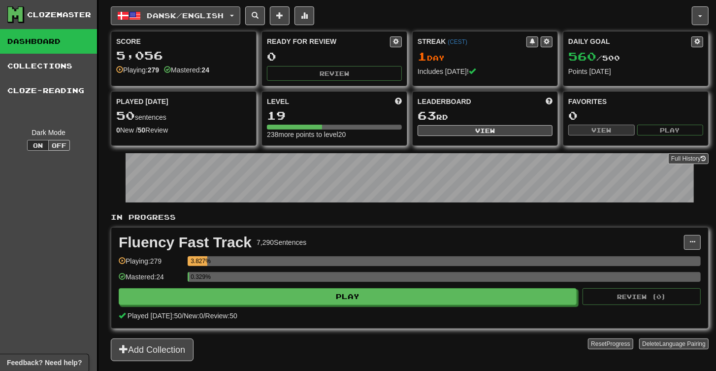
drag, startPoint x: 173, startPoint y: 17, endPoint x: 179, endPoint y: 19, distance: 6.9
click at [173, 17] on span "Dansk / English" at bounding box center [185, 15] width 77 height 8
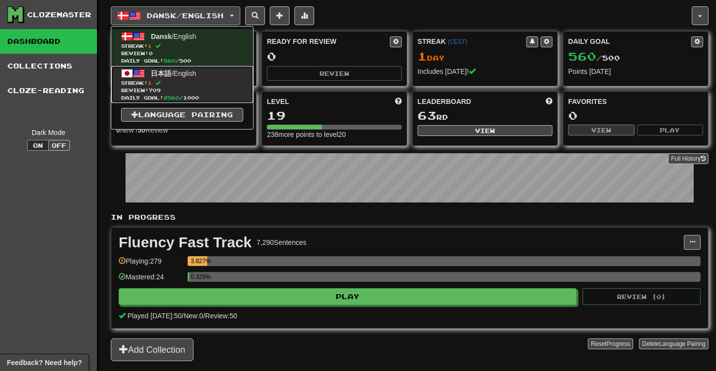
click at [197, 70] on span "日本語 / English" at bounding box center [173, 73] width 45 height 8
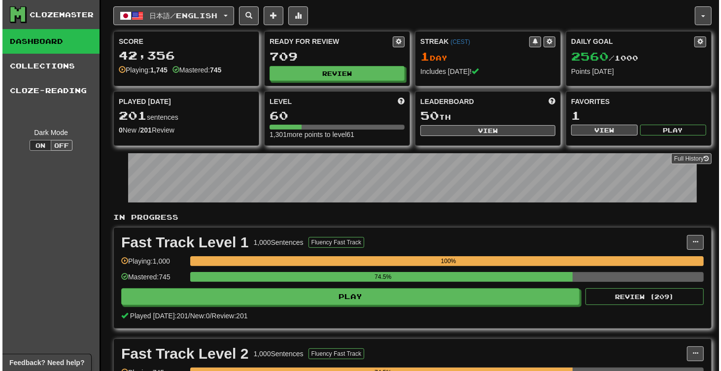
scroll to position [87, 0]
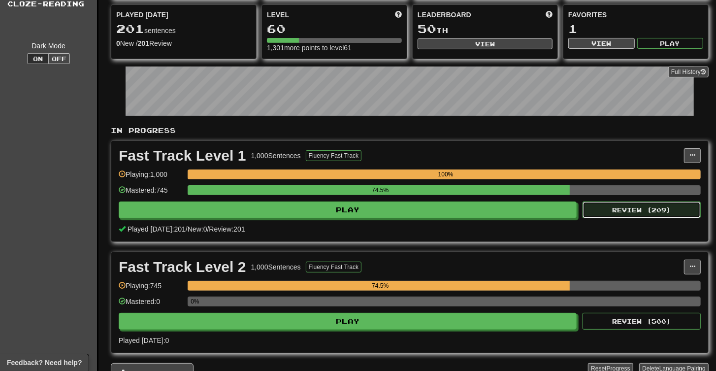
click at [608, 211] on button "Review ( 209 )" at bounding box center [642, 210] width 118 height 17
select select "**"
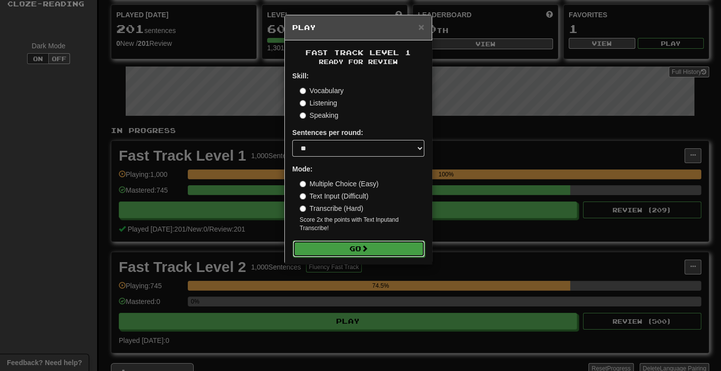
click at [387, 248] on button "Go" at bounding box center [359, 248] width 132 height 17
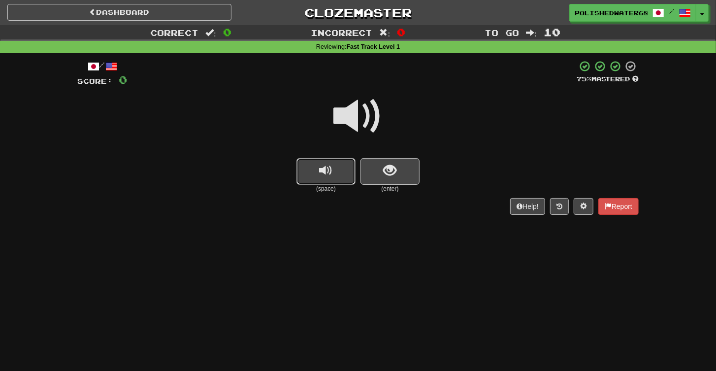
click at [330, 164] on span "replay audio" at bounding box center [326, 170] width 13 height 13
click at [392, 167] on span "show sentence" at bounding box center [390, 170] width 13 height 13
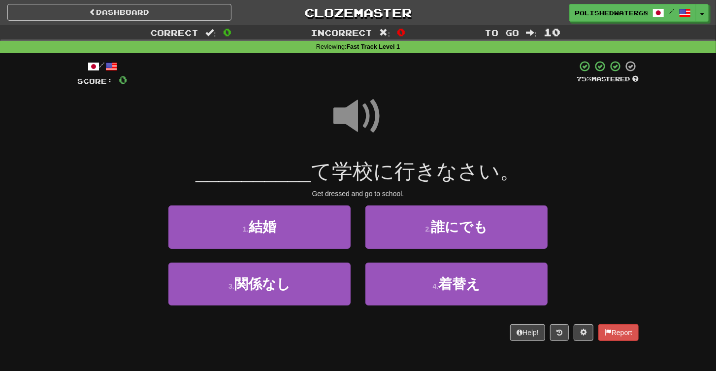
click at [358, 113] on span at bounding box center [358, 116] width 49 height 49
click at [374, 117] on span at bounding box center [358, 116] width 49 height 49
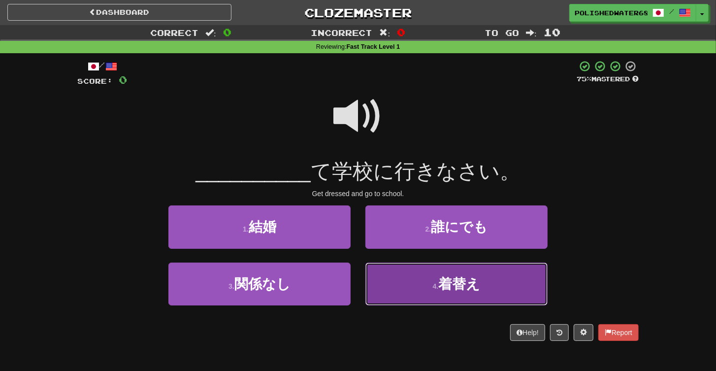
click at [452, 278] on span "着替え" at bounding box center [460, 283] width 42 height 15
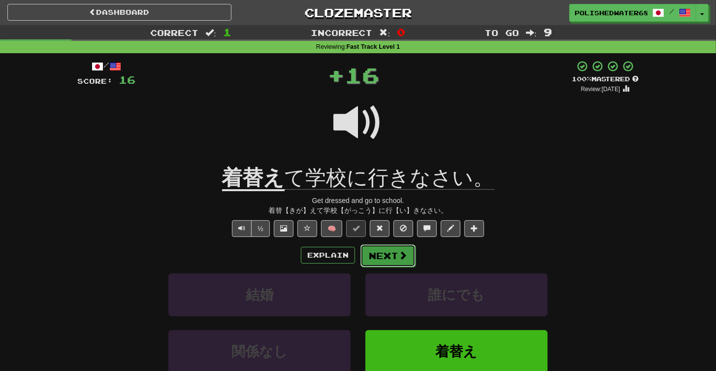
click at [393, 251] on button "Next" at bounding box center [388, 255] width 55 height 23
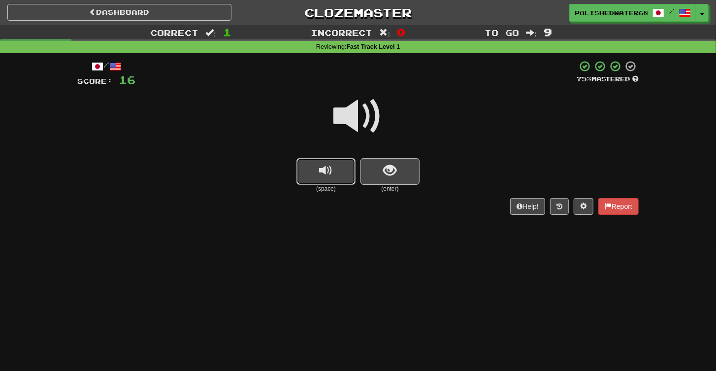
click at [329, 173] on span "replay audio" at bounding box center [326, 170] width 13 height 13
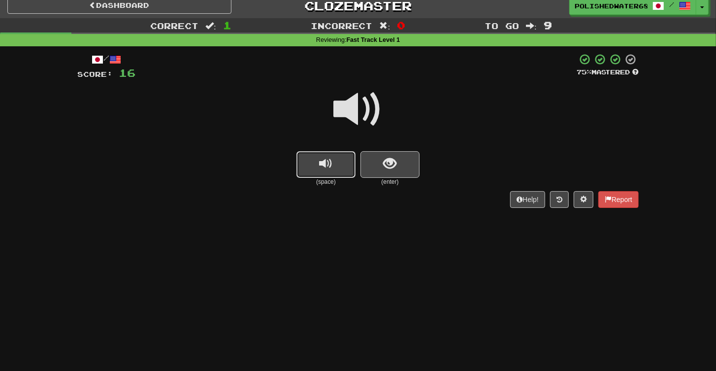
click at [323, 166] on span "replay audio" at bounding box center [326, 163] width 13 height 13
click at [328, 172] on button "replay audio" at bounding box center [326, 164] width 59 height 27
click at [382, 159] on button "show sentence" at bounding box center [390, 164] width 59 height 27
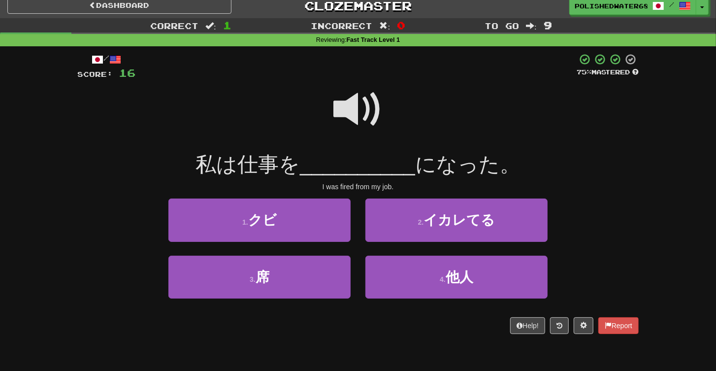
click at [350, 89] on span at bounding box center [358, 109] width 49 height 49
click at [367, 109] on span at bounding box center [358, 109] width 49 height 49
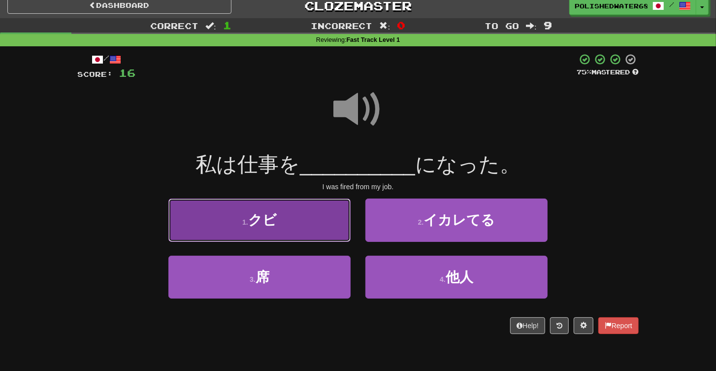
click at [327, 222] on button "1 . クビ" at bounding box center [260, 220] width 182 height 43
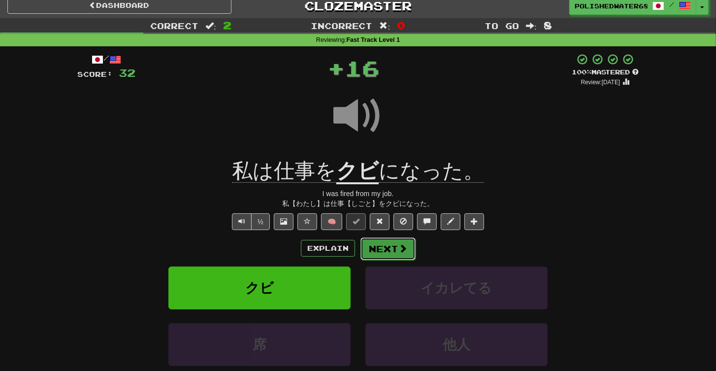
click at [409, 252] on button "Next" at bounding box center [388, 249] width 55 height 23
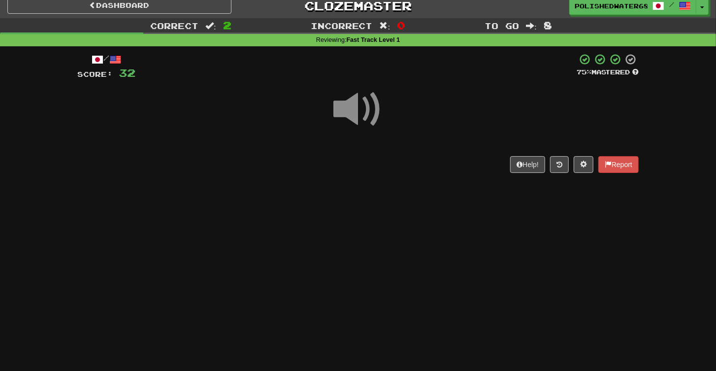
click at [351, 108] on span at bounding box center [358, 109] width 49 height 49
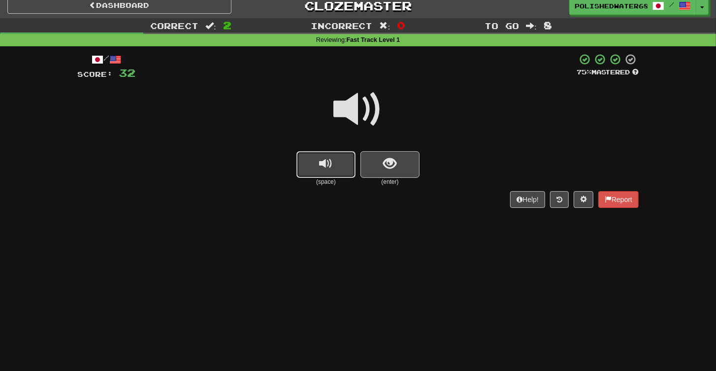
click at [332, 160] on span "replay audio" at bounding box center [326, 163] width 13 height 13
click at [389, 167] on span "show sentence" at bounding box center [390, 163] width 13 height 13
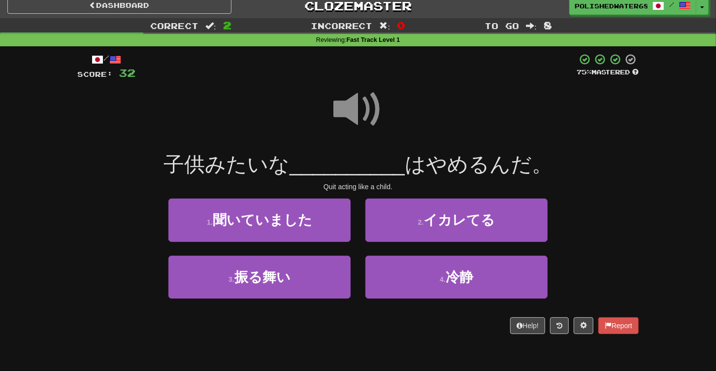
click at [359, 98] on span at bounding box center [358, 109] width 49 height 49
click at [359, 104] on span at bounding box center [358, 109] width 49 height 49
click at [376, 119] on span at bounding box center [358, 109] width 49 height 49
click at [343, 116] on span at bounding box center [358, 109] width 49 height 49
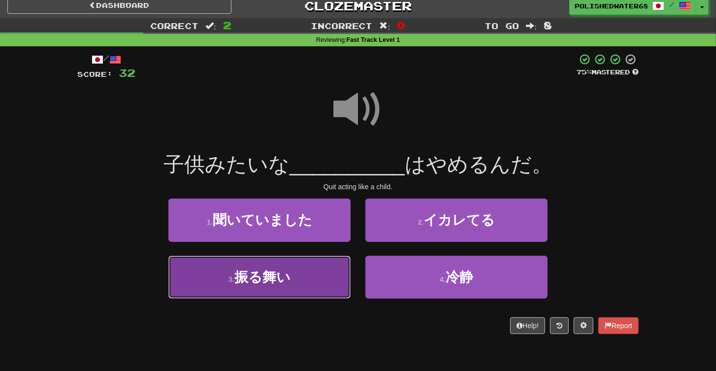
click at [312, 275] on button "3 . 振る舞い" at bounding box center [260, 277] width 182 height 43
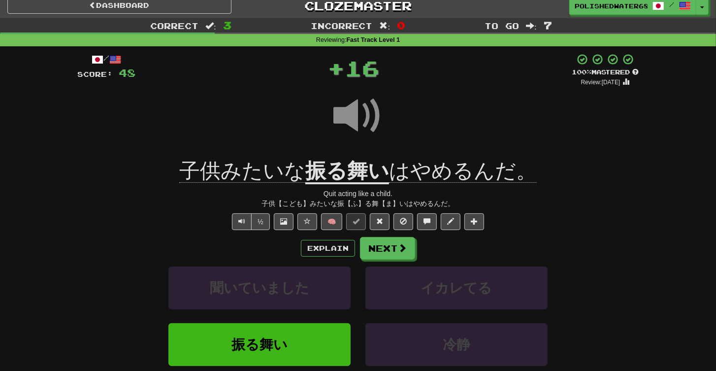
click at [397, 259] on div "Explain Next 聞いていました イカレてる 振る舞い 冷静 Learn more: 聞いていました イカレてる 振る舞い 冷静" at bounding box center [358, 316] width 562 height 158
click at [400, 244] on span at bounding box center [403, 248] width 9 height 9
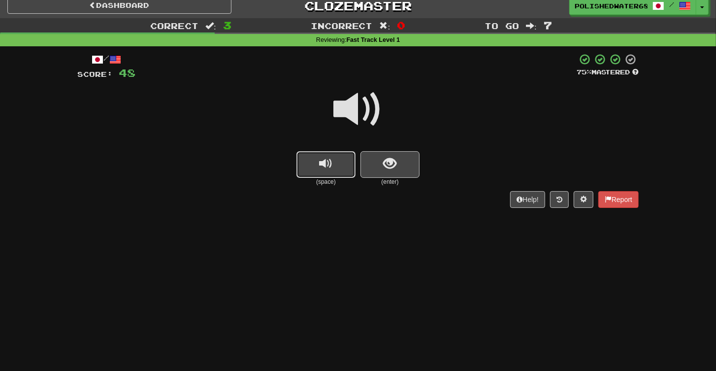
click at [299, 165] on button "replay audio" at bounding box center [326, 164] width 59 height 27
click at [300, 165] on button "replay audio" at bounding box center [326, 164] width 59 height 27
click at [390, 171] on button "show sentence" at bounding box center [390, 164] width 59 height 27
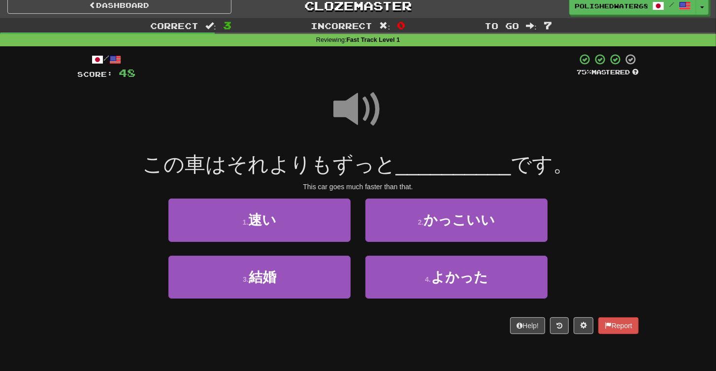
click at [354, 106] on span at bounding box center [358, 109] width 49 height 49
click at [357, 102] on span at bounding box center [358, 109] width 49 height 49
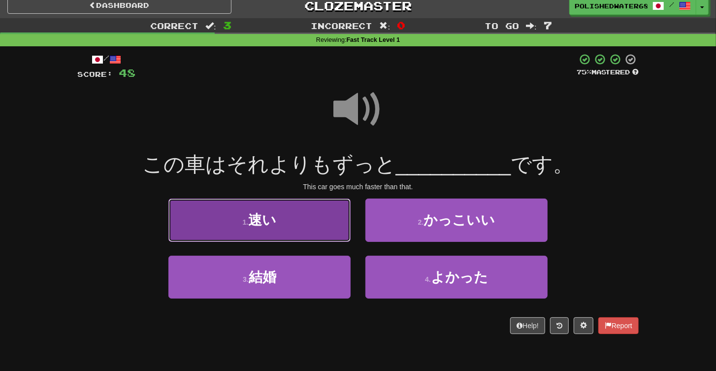
click at [326, 219] on button "1 . 速い" at bounding box center [260, 220] width 182 height 43
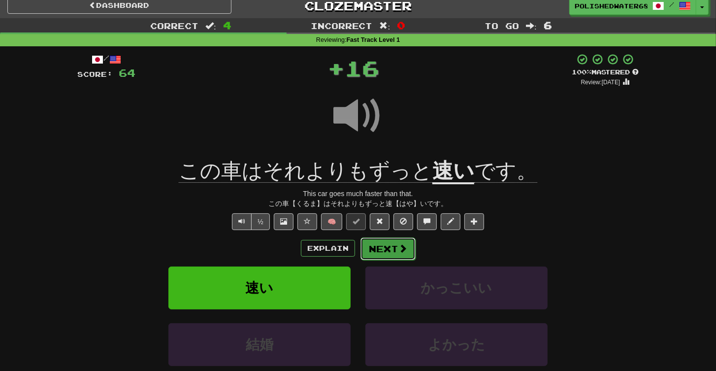
click at [381, 248] on button "Next" at bounding box center [388, 249] width 55 height 23
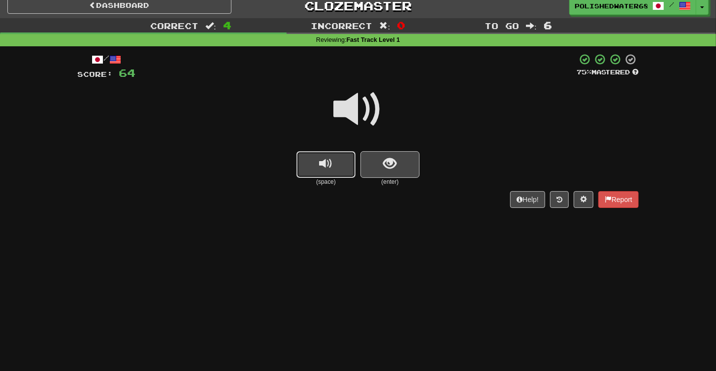
click at [332, 162] on span "replay audio" at bounding box center [326, 163] width 13 height 13
click at [373, 163] on button "show sentence" at bounding box center [390, 164] width 59 height 27
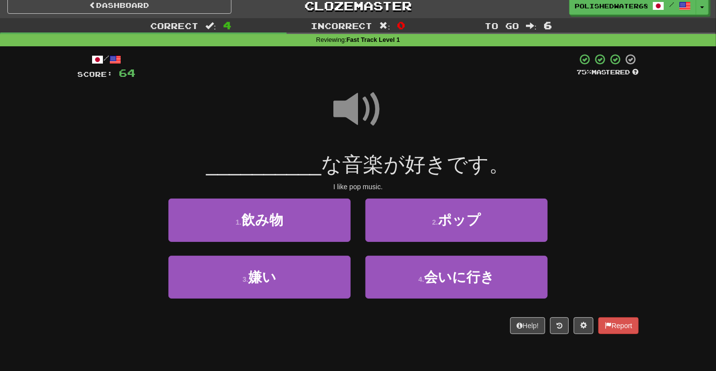
click at [354, 99] on span at bounding box center [358, 109] width 49 height 49
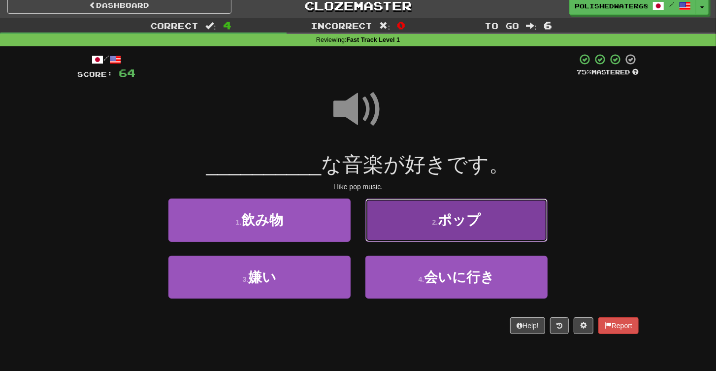
click at [418, 240] on button "2 . ポップ" at bounding box center [457, 220] width 182 height 43
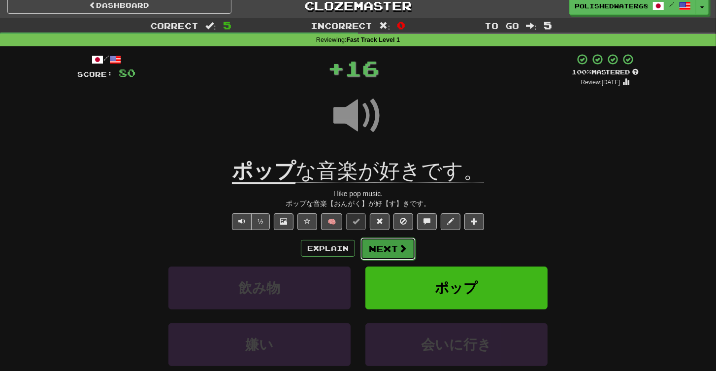
click at [391, 254] on button "Next" at bounding box center [388, 249] width 55 height 23
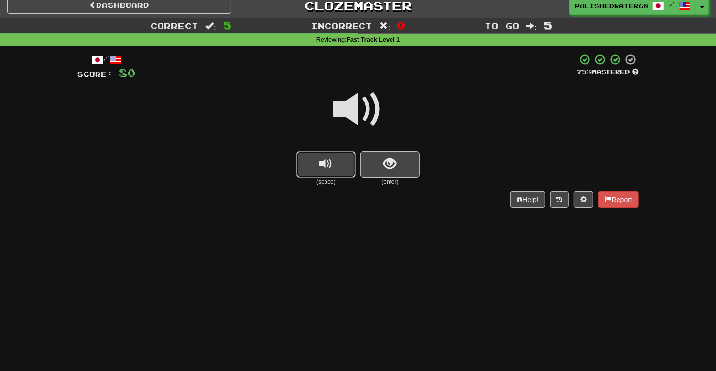
click at [339, 165] on button "replay audio" at bounding box center [326, 164] width 59 height 27
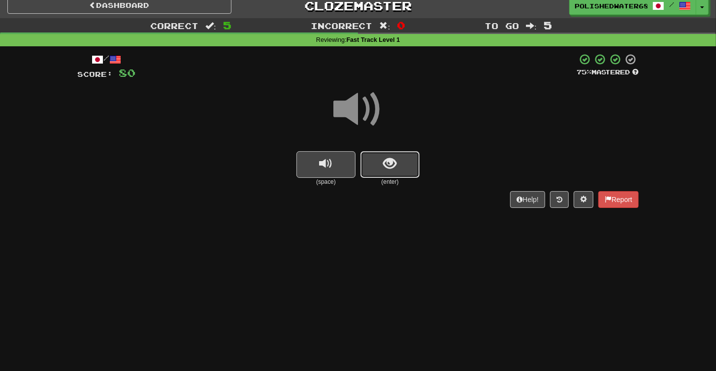
click at [382, 164] on button "show sentence" at bounding box center [390, 164] width 59 height 27
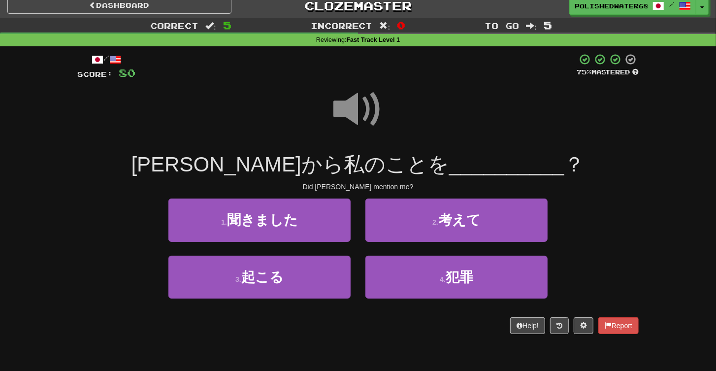
click at [337, 102] on span at bounding box center [358, 109] width 49 height 49
click at [356, 101] on span at bounding box center [358, 109] width 49 height 49
click at [368, 112] on span at bounding box center [358, 109] width 49 height 49
click at [346, 95] on span at bounding box center [358, 109] width 49 height 49
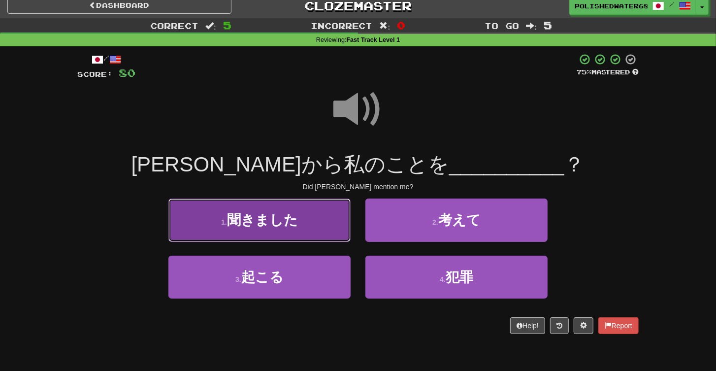
click at [303, 230] on button "1 . 聞きました" at bounding box center [260, 220] width 182 height 43
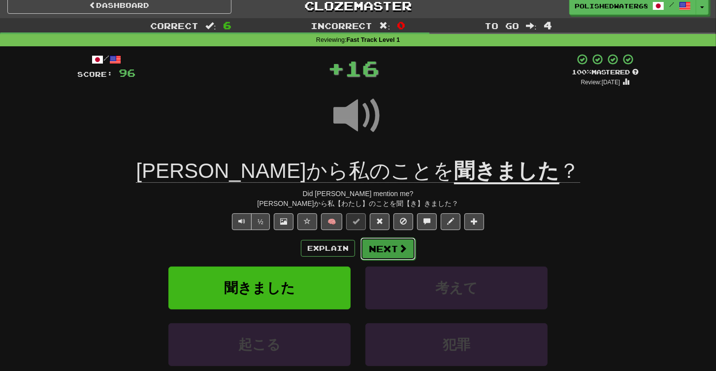
click at [387, 248] on button "Next" at bounding box center [388, 249] width 55 height 23
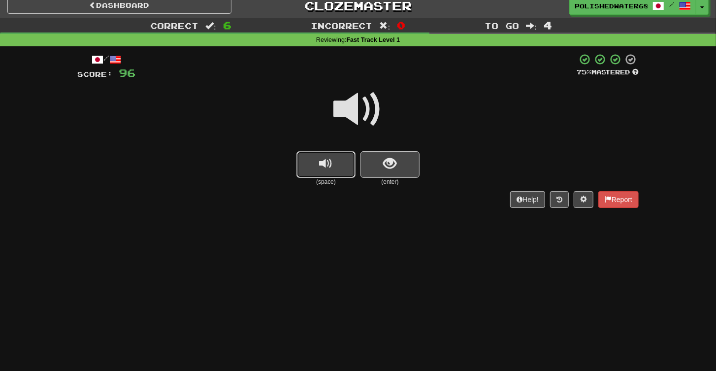
click at [324, 169] on span "replay audio" at bounding box center [326, 163] width 13 height 13
click at [407, 159] on button "show sentence" at bounding box center [390, 164] width 59 height 27
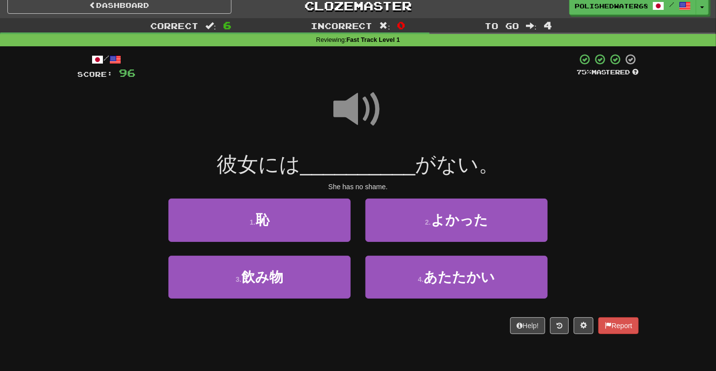
click at [346, 92] on span at bounding box center [358, 109] width 49 height 49
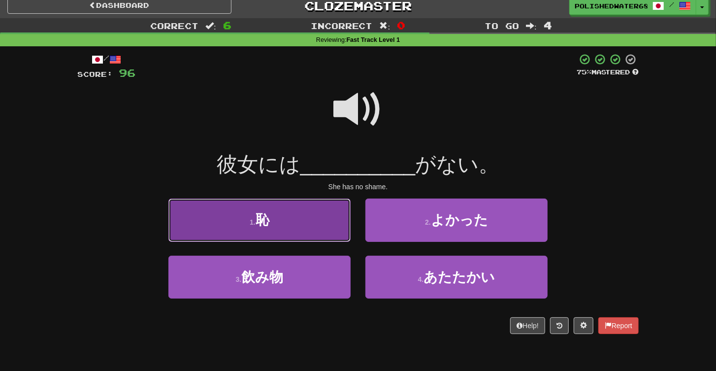
click at [307, 221] on button "1 . 恥" at bounding box center [260, 220] width 182 height 43
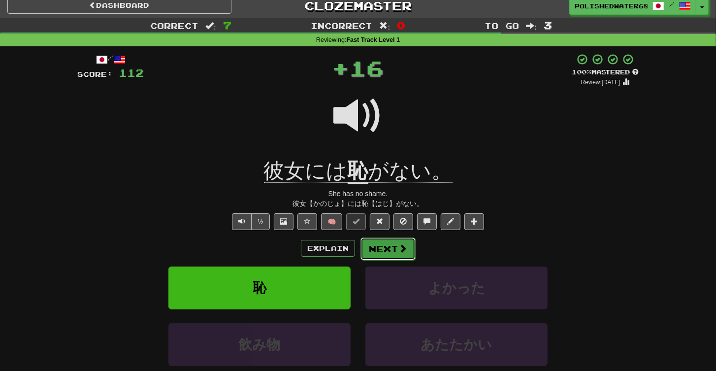
click at [397, 247] on button "Next" at bounding box center [388, 249] width 55 height 23
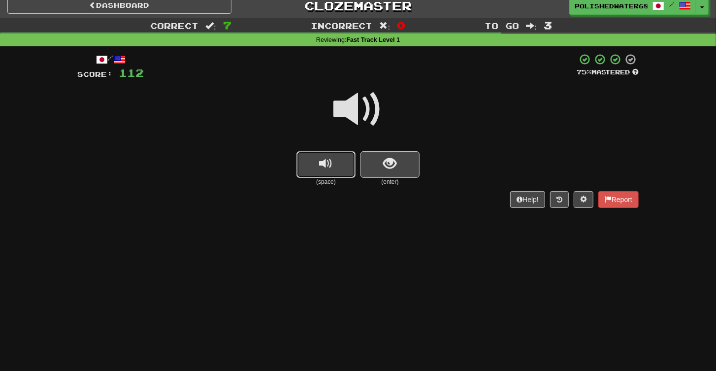
click at [332, 158] on span "replay audio" at bounding box center [326, 163] width 13 height 13
click at [391, 161] on span "show sentence" at bounding box center [390, 163] width 13 height 13
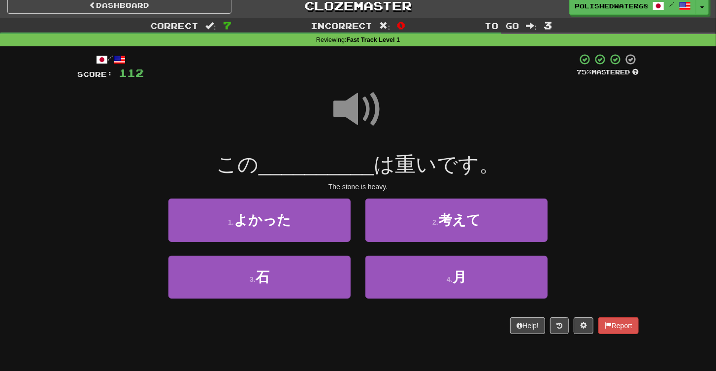
click at [351, 95] on span at bounding box center [358, 109] width 49 height 49
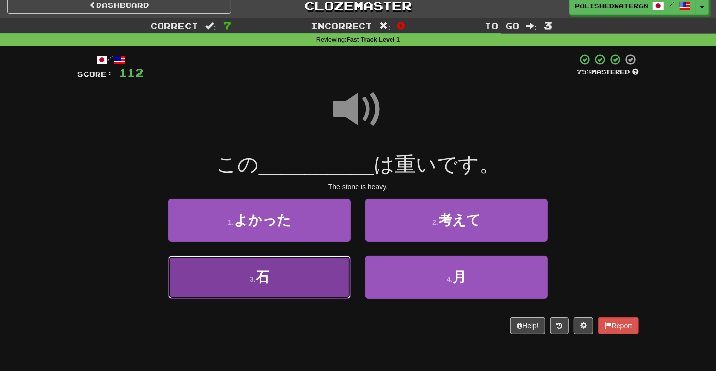
click at [302, 271] on button "3 . 石" at bounding box center [260, 277] width 182 height 43
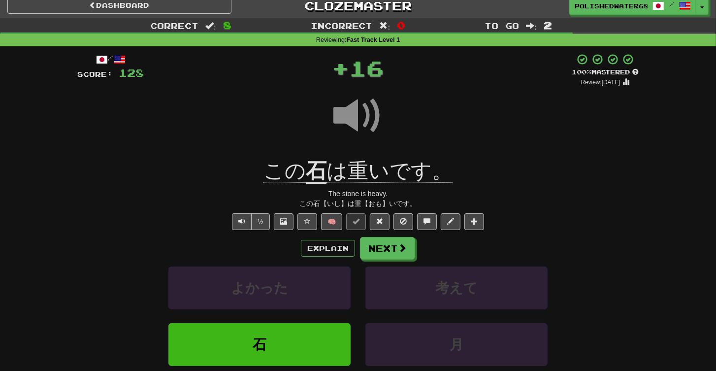
click at [384, 261] on div "Explain Next よかった 考えて [PERSON_NAME] Learn more: よかった 考えて [PERSON_NAME]" at bounding box center [358, 316] width 562 height 158
click at [390, 251] on button "Next" at bounding box center [388, 249] width 55 height 23
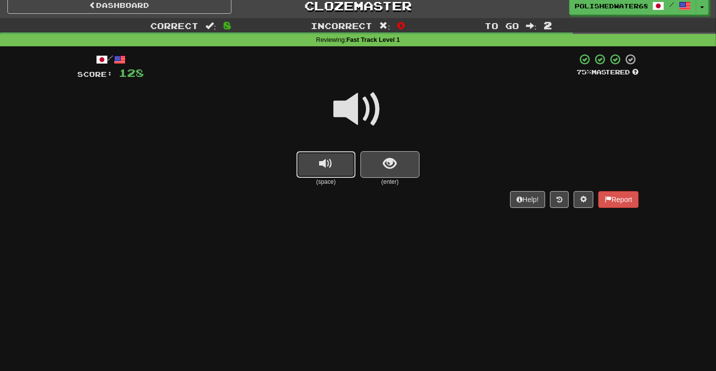
click at [330, 163] on span "replay audio" at bounding box center [326, 163] width 13 height 13
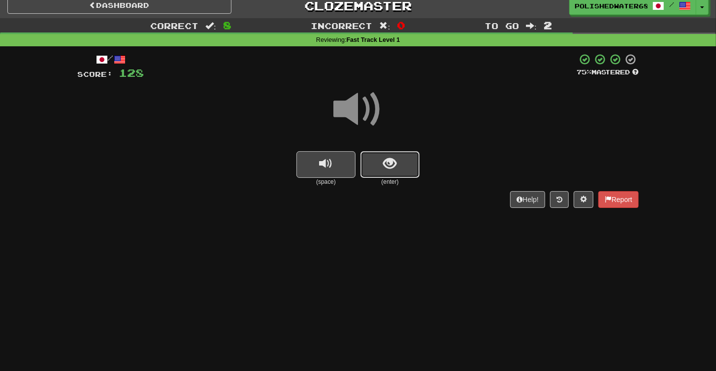
click at [409, 175] on button "show sentence" at bounding box center [390, 164] width 59 height 27
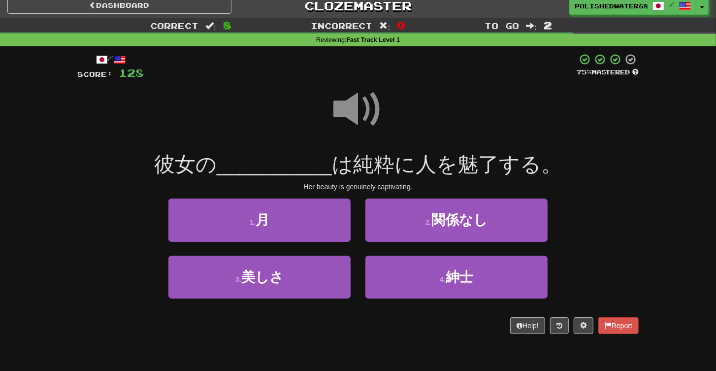
click at [361, 109] on span at bounding box center [358, 109] width 49 height 49
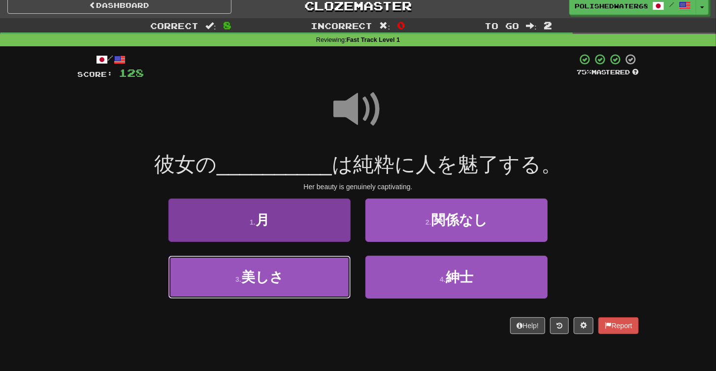
click at [301, 278] on button "3 . 美しさ" at bounding box center [260, 277] width 182 height 43
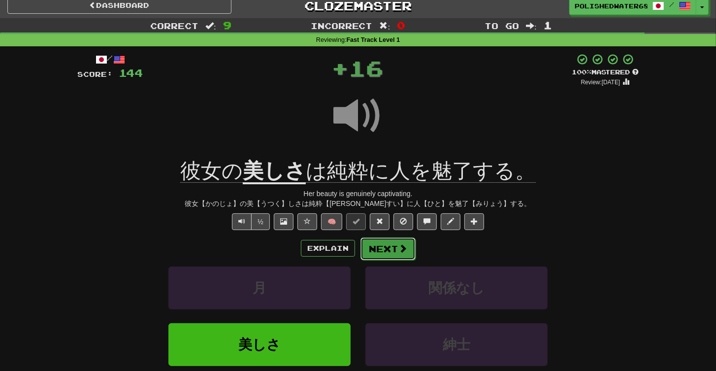
click at [404, 252] on span at bounding box center [403, 248] width 9 height 9
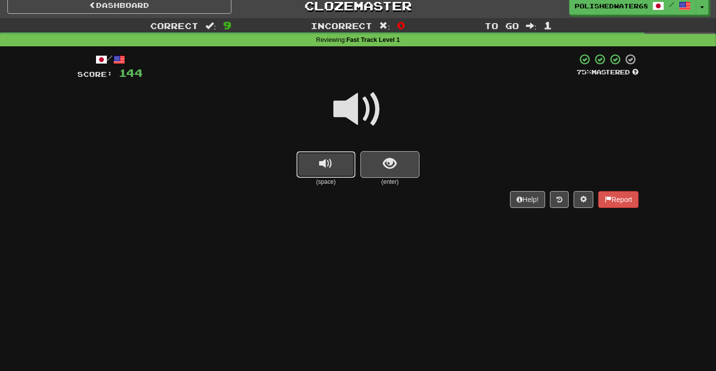
click at [328, 162] on span "replay audio" at bounding box center [326, 163] width 13 height 13
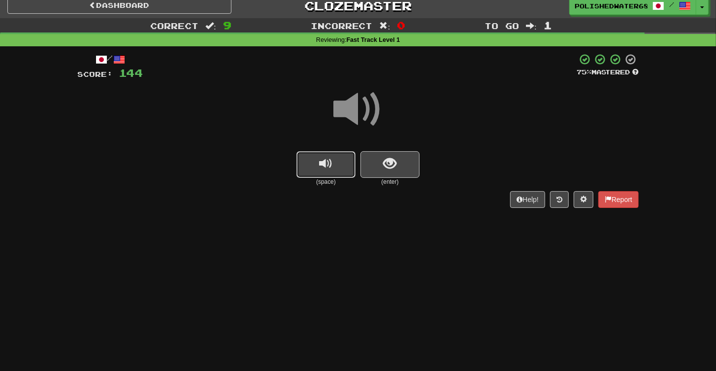
click at [328, 162] on span "replay audio" at bounding box center [326, 163] width 13 height 13
click at [377, 161] on button "show sentence" at bounding box center [390, 164] width 59 height 27
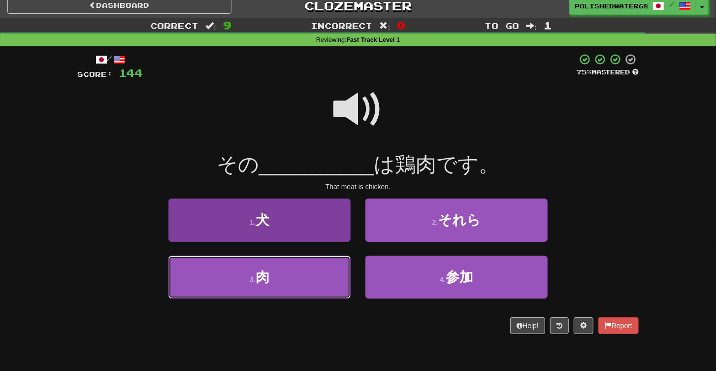
click at [301, 272] on button "3 . 肉" at bounding box center [260, 277] width 182 height 43
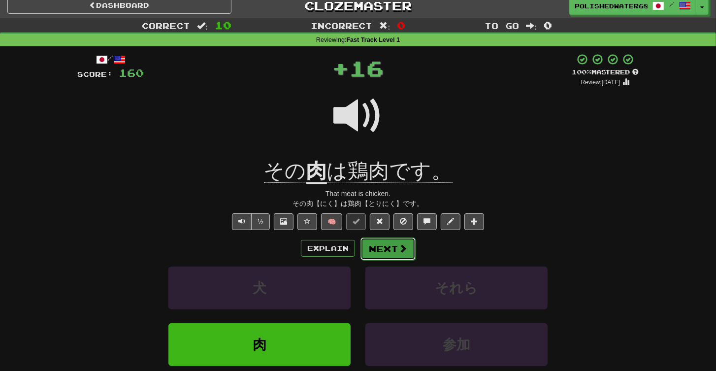
click at [394, 252] on button "Next" at bounding box center [388, 249] width 55 height 23
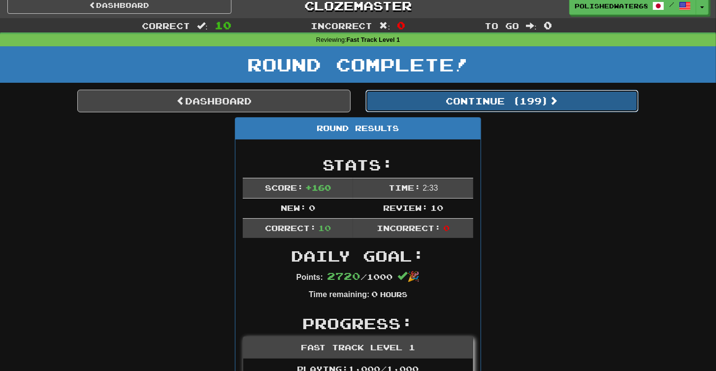
click at [483, 91] on button "Continue ( 199 )" at bounding box center [502, 101] width 273 height 23
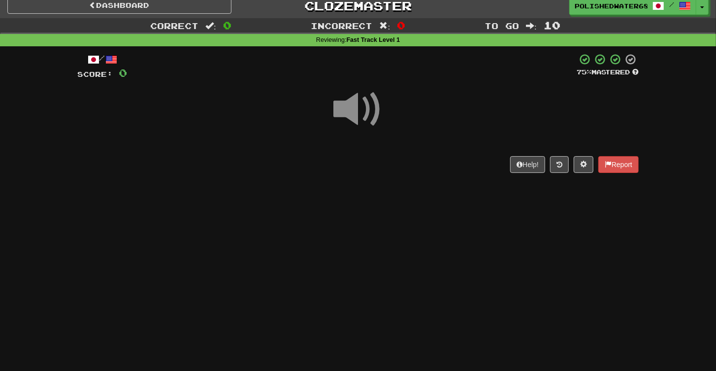
click at [333, 160] on div "/ Score: 0 75 % Mastered Help! Report" at bounding box center [358, 112] width 562 height 119
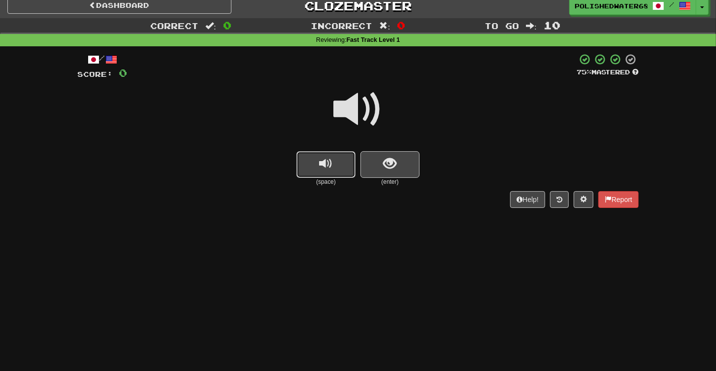
click at [337, 158] on button "replay audio" at bounding box center [326, 164] width 59 height 27
click at [424, 168] on div "(space) (enter)" at bounding box center [358, 168] width 562 height 35
click at [390, 165] on span "show sentence" at bounding box center [390, 163] width 13 height 13
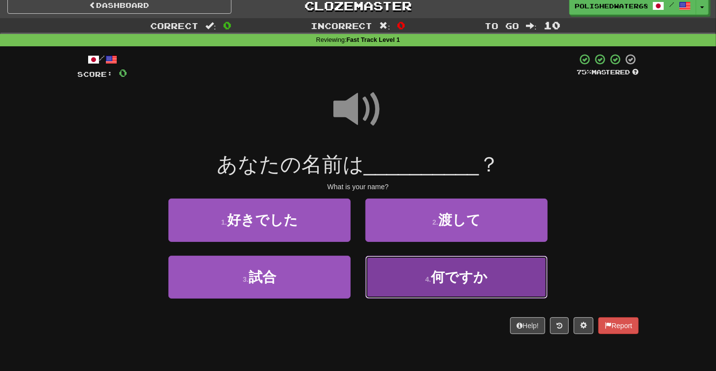
click at [431, 285] on button "4 . 何ですか" at bounding box center [457, 277] width 182 height 43
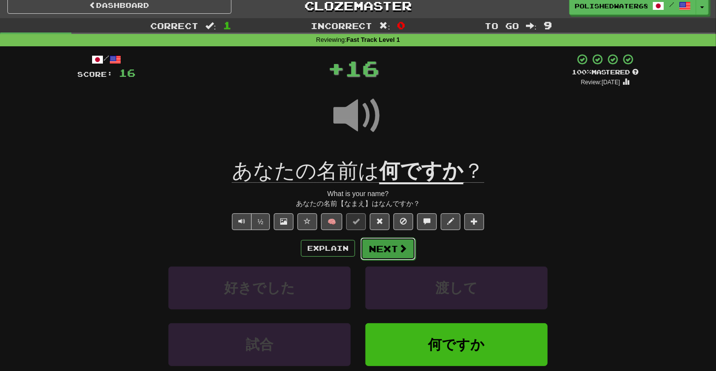
click at [403, 254] on button "Next" at bounding box center [388, 249] width 55 height 23
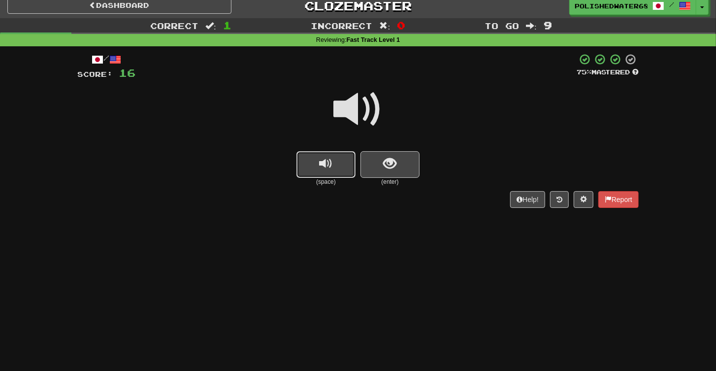
click at [306, 156] on button "replay audio" at bounding box center [326, 164] width 59 height 27
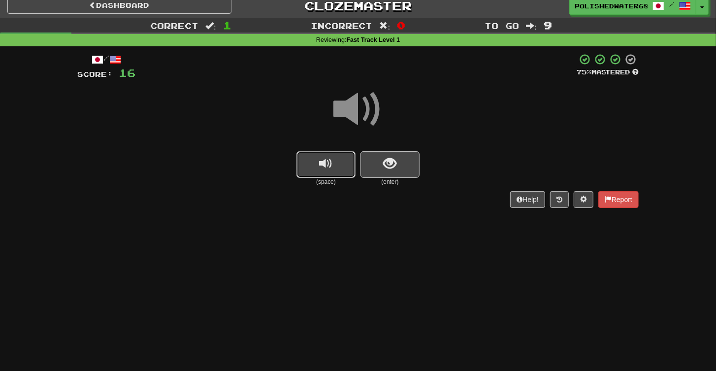
click at [306, 156] on button "replay audio" at bounding box center [326, 164] width 59 height 27
click at [407, 165] on button "show sentence" at bounding box center [390, 164] width 59 height 27
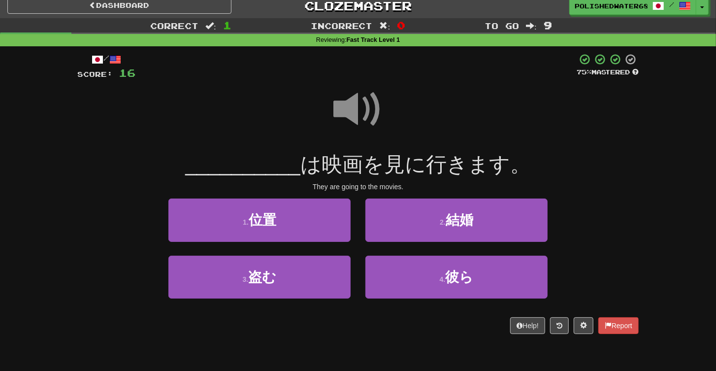
click at [353, 107] on span at bounding box center [358, 109] width 49 height 49
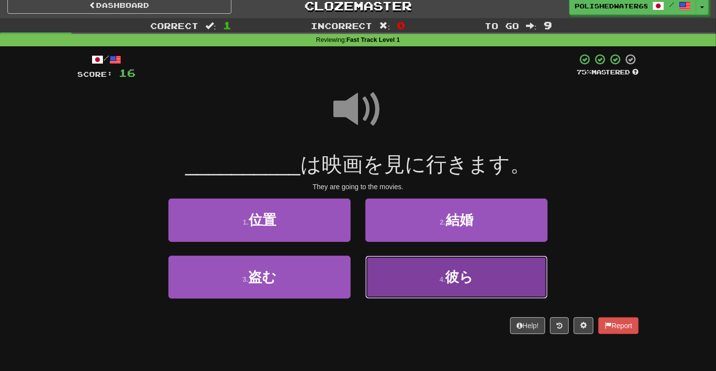
click at [461, 267] on button "4 . 彼ら" at bounding box center [457, 277] width 182 height 43
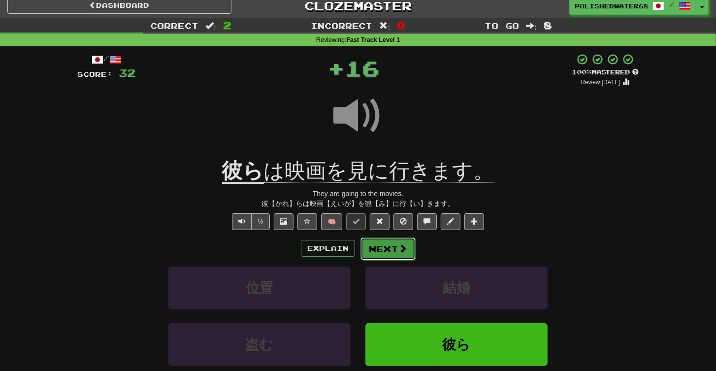
click at [397, 251] on button "Next" at bounding box center [388, 249] width 55 height 23
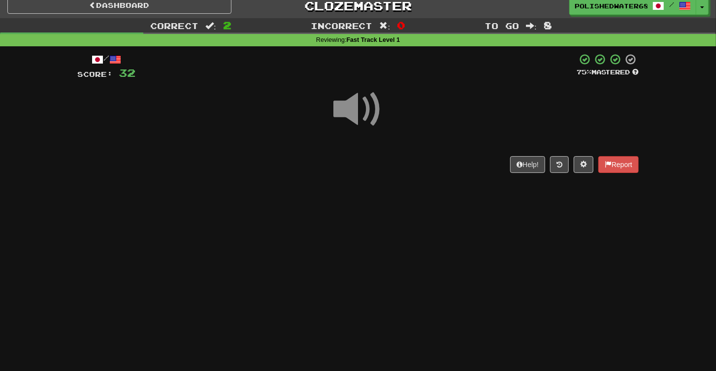
click at [331, 160] on div "Help! Report" at bounding box center [358, 164] width 562 height 17
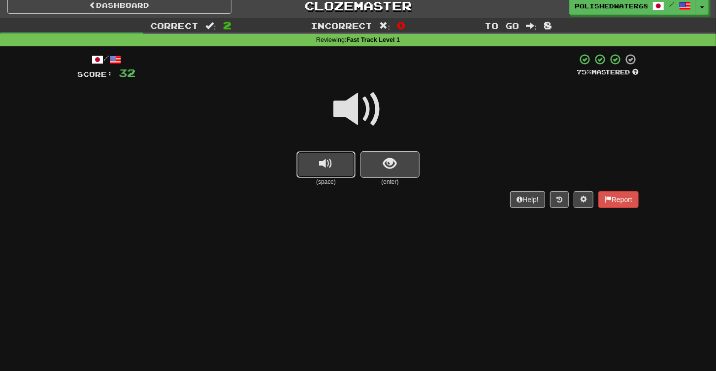
click at [331, 160] on span "replay audio" at bounding box center [326, 163] width 13 height 13
click at [408, 165] on button "show sentence" at bounding box center [390, 164] width 59 height 27
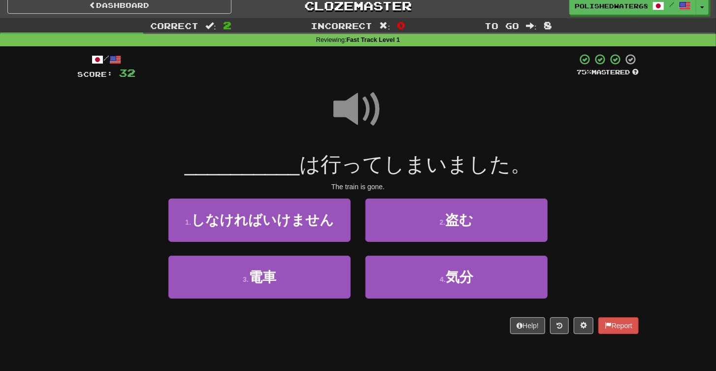
click at [355, 115] on span at bounding box center [358, 109] width 49 height 49
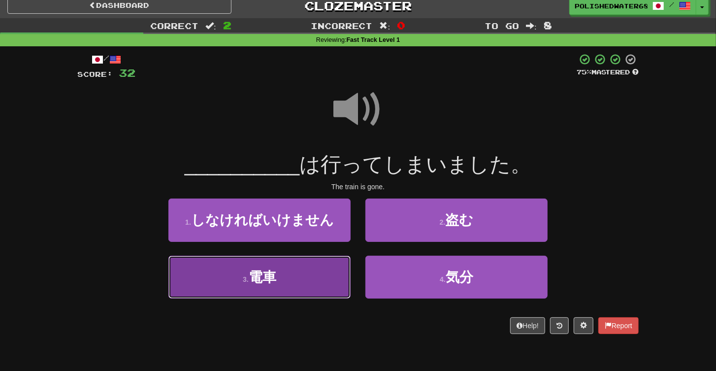
click at [318, 291] on button "3 . 電車" at bounding box center [260, 277] width 182 height 43
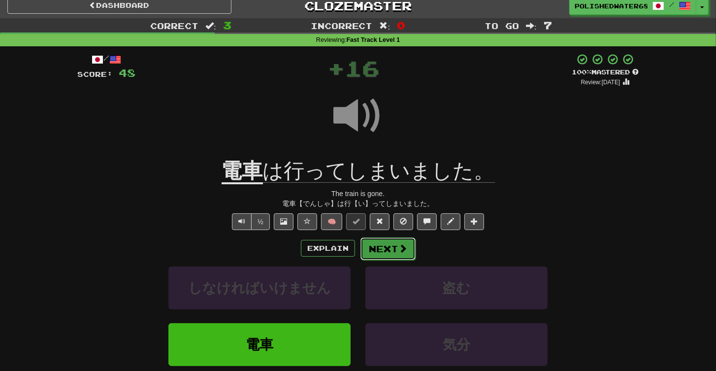
click at [402, 251] on span at bounding box center [403, 248] width 9 height 9
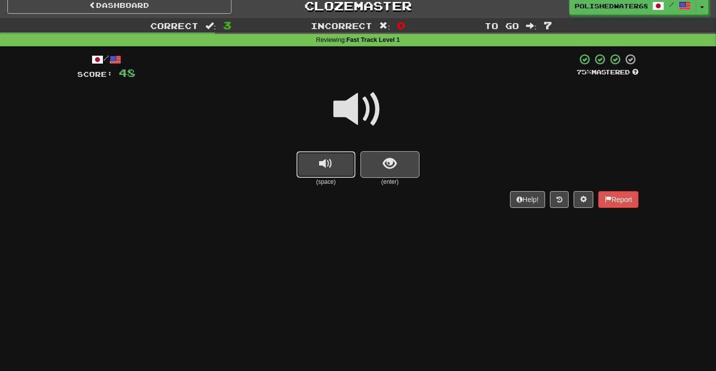
click at [333, 164] on span "replay audio" at bounding box center [326, 163] width 13 height 13
click at [376, 162] on button "show sentence" at bounding box center [390, 164] width 59 height 27
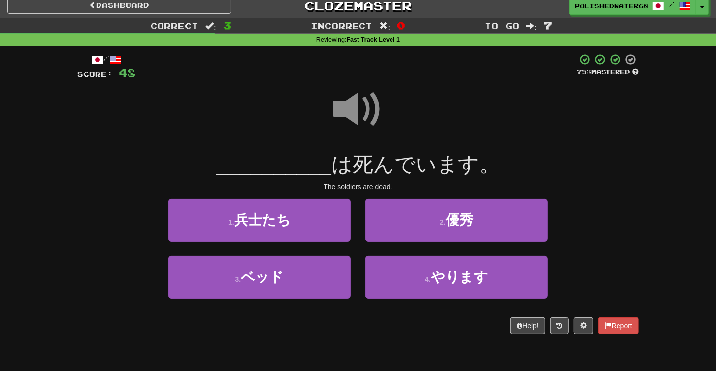
click at [343, 120] on span at bounding box center [358, 109] width 49 height 49
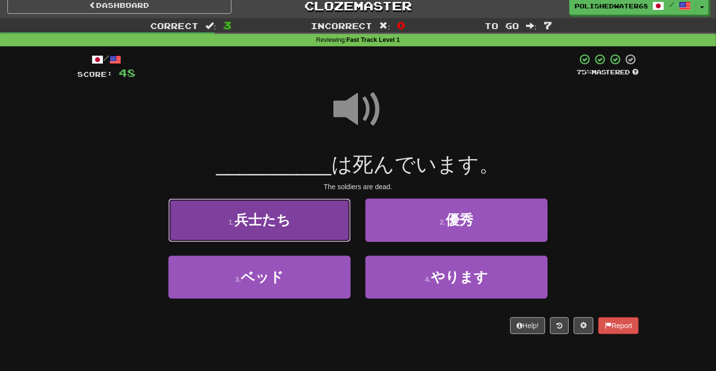
click at [332, 230] on button "1 . 兵士たち" at bounding box center [260, 220] width 182 height 43
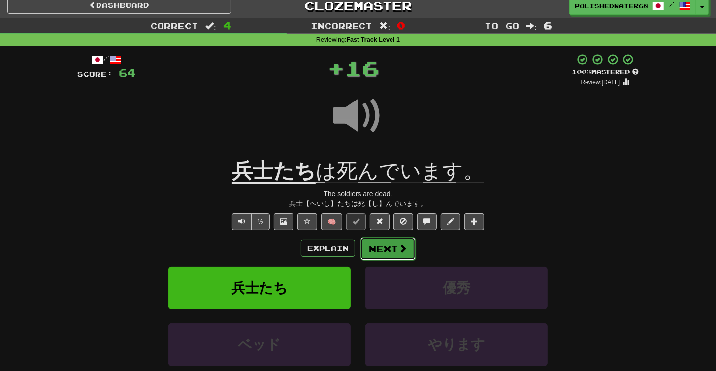
click at [399, 245] on span at bounding box center [403, 248] width 9 height 9
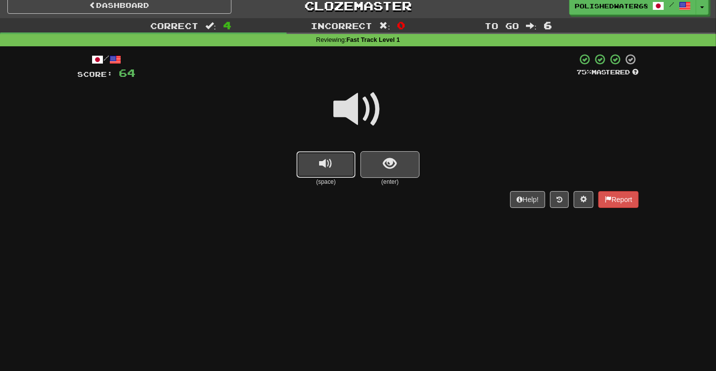
click at [324, 161] on span "replay audio" at bounding box center [326, 163] width 13 height 13
click at [381, 167] on button "show sentence" at bounding box center [390, 164] width 59 height 27
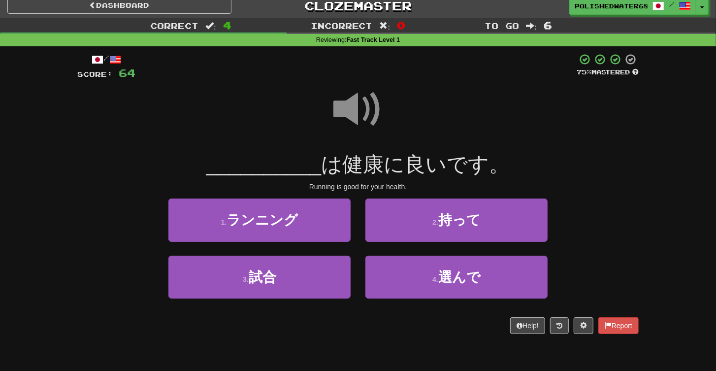
click at [361, 106] on span at bounding box center [358, 109] width 49 height 49
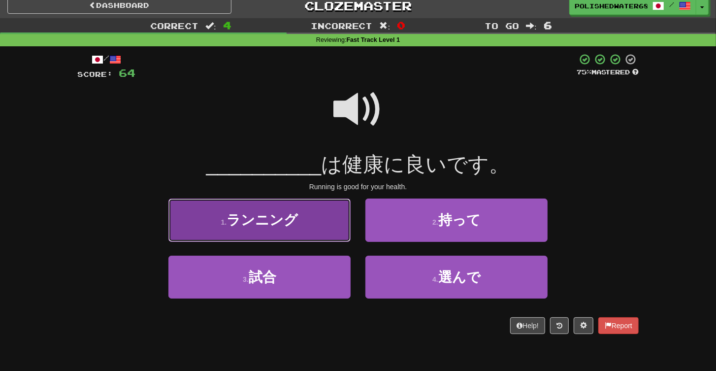
click at [318, 225] on button "1 . ランニング" at bounding box center [260, 220] width 182 height 43
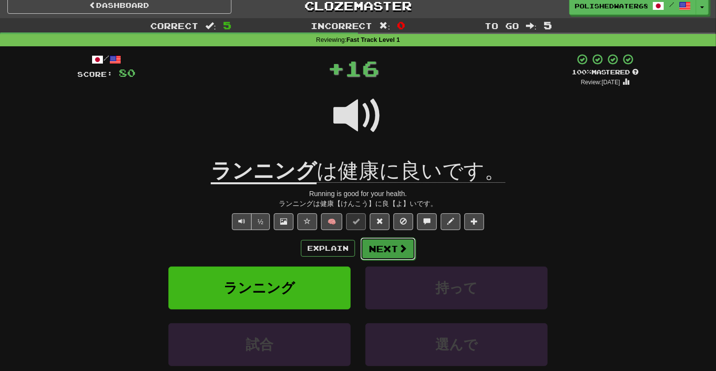
click at [375, 246] on button "Next" at bounding box center [388, 249] width 55 height 23
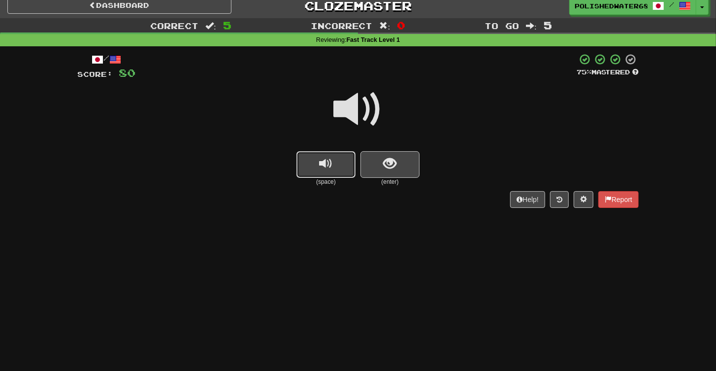
click at [321, 160] on span "replay audio" at bounding box center [326, 163] width 13 height 13
click at [379, 167] on button "show sentence" at bounding box center [390, 164] width 59 height 27
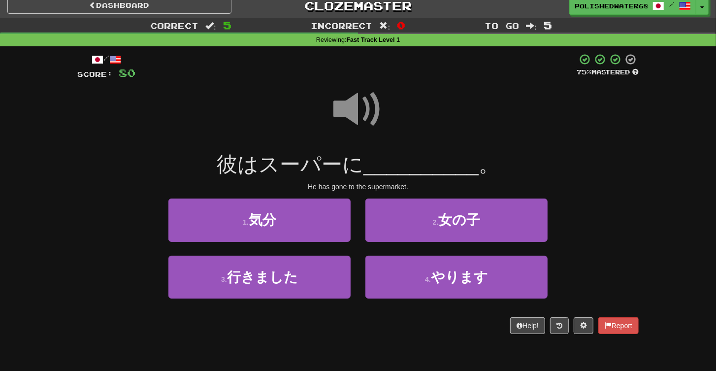
click at [361, 102] on span at bounding box center [358, 109] width 49 height 49
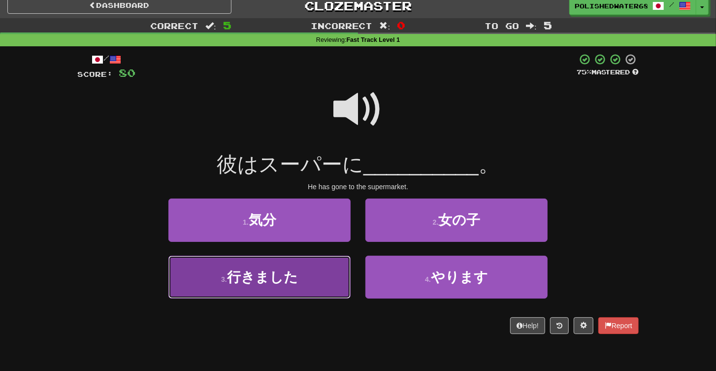
click at [311, 280] on button "3 . 行きました" at bounding box center [260, 277] width 182 height 43
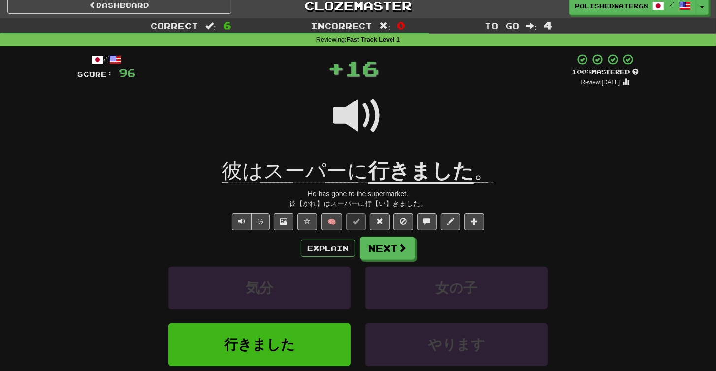
click at [415, 253] on div "Explain Next" at bounding box center [358, 248] width 562 height 23
click at [405, 252] on span at bounding box center [403, 248] width 9 height 9
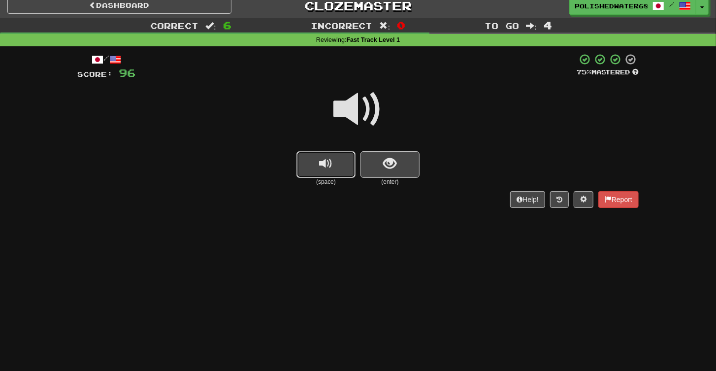
drag, startPoint x: 304, startPoint y: 170, endPoint x: 333, endPoint y: 164, distance: 29.1
click at [305, 170] on button "replay audio" at bounding box center [326, 164] width 59 height 27
click at [367, 160] on button "show sentence" at bounding box center [390, 164] width 59 height 27
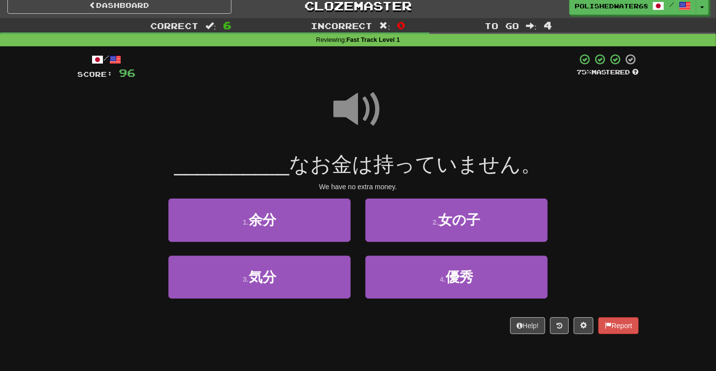
click at [347, 103] on span at bounding box center [358, 109] width 49 height 49
click at [350, 100] on span at bounding box center [358, 109] width 49 height 49
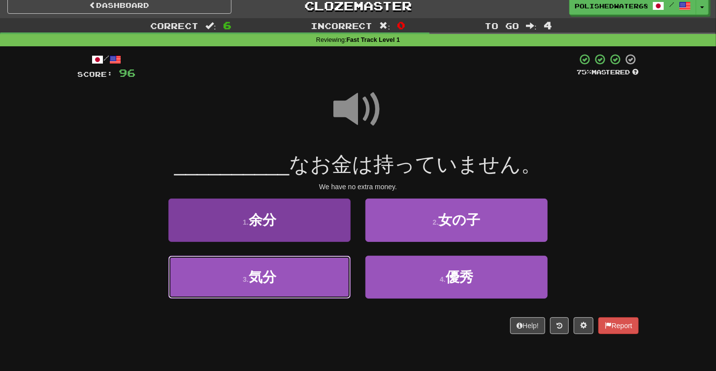
click at [318, 276] on button "3 . 気分" at bounding box center [260, 277] width 182 height 43
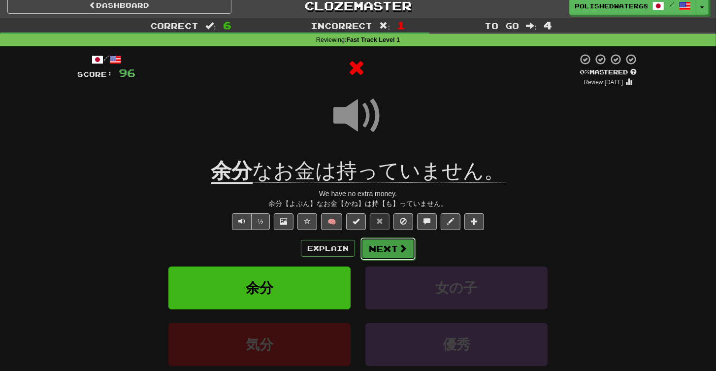
click at [369, 252] on button "Next" at bounding box center [388, 249] width 55 height 23
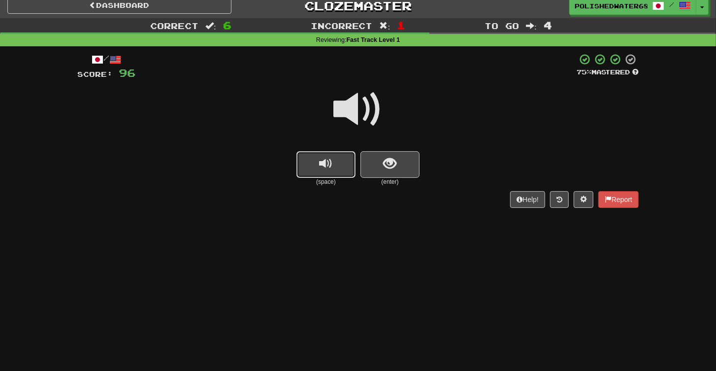
click at [332, 168] on span "replay audio" at bounding box center [326, 163] width 13 height 13
click at [412, 165] on button "show sentence" at bounding box center [390, 164] width 59 height 27
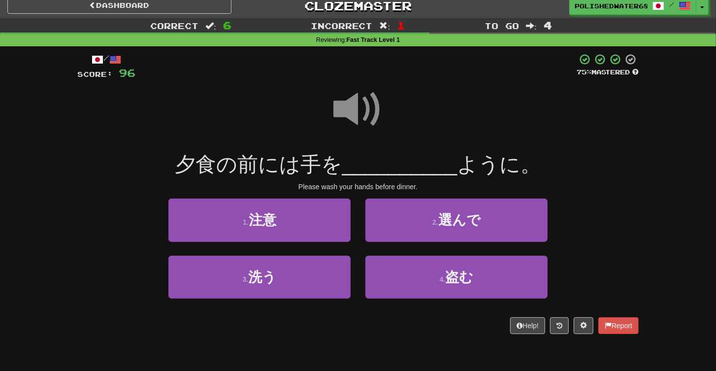
click at [361, 87] on span at bounding box center [358, 109] width 49 height 49
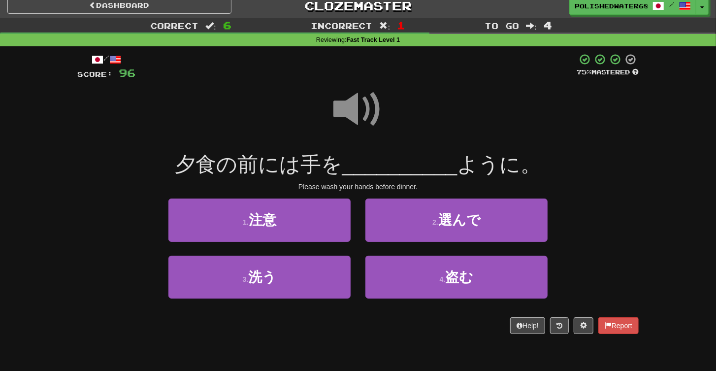
click at [364, 103] on span at bounding box center [358, 109] width 49 height 49
click at [368, 115] on span at bounding box center [358, 109] width 49 height 49
click at [356, 106] on span at bounding box center [358, 109] width 49 height 49
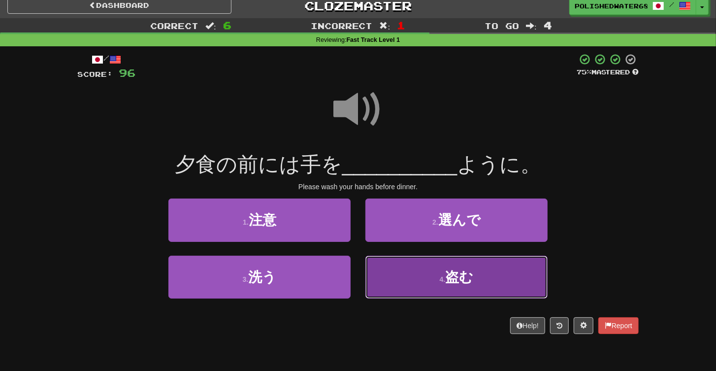
click at [469, 294] on button "4 . 盗む" at bounding box center [457, 277] width 182 height 43
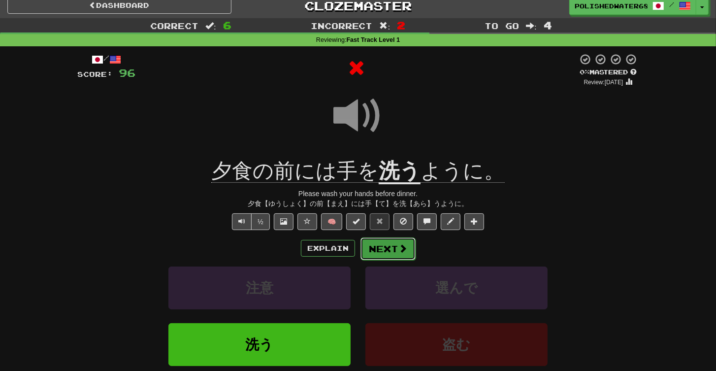
click at [382, 258] on button "Next" at bounding box center [388, 249] width 55 height 23
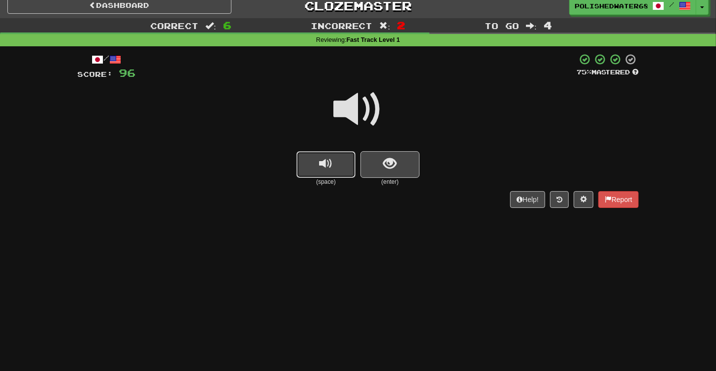
click at [319, 171] on button "replay audio" at bounding box center [326, 164] width 59 height 27
click at [409, 163] on button "show sentence" at bounding box center [390, 164] width 59 height 27
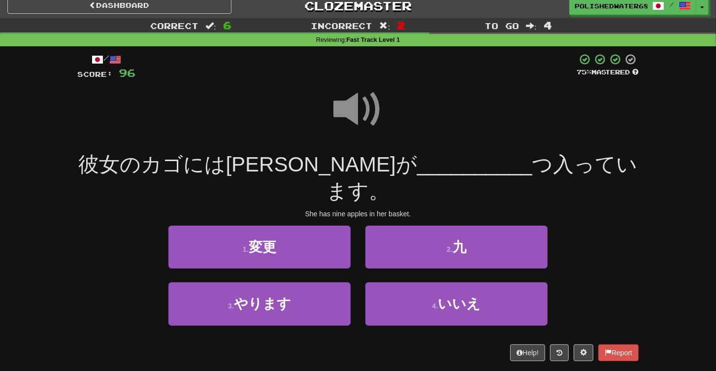
click at [371, 107] on span at bounding box center [358, 109] width 49 height 49
click at [361, 112] on span at bounding box center [358, 109] width 49 height 49
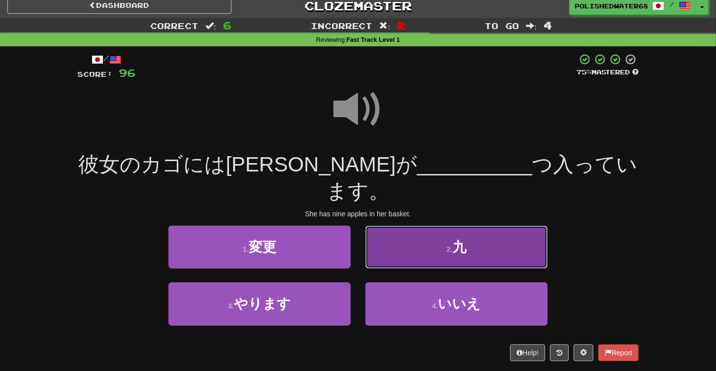
click at [449, 226] on button "2 . 九" at bounding box center [457, 247] width 182 height 43
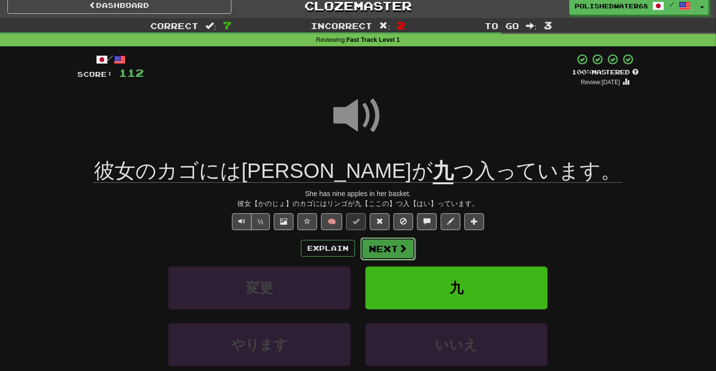
click at [399, 248] on span at bounding box center [403, 248] width 9 height 9
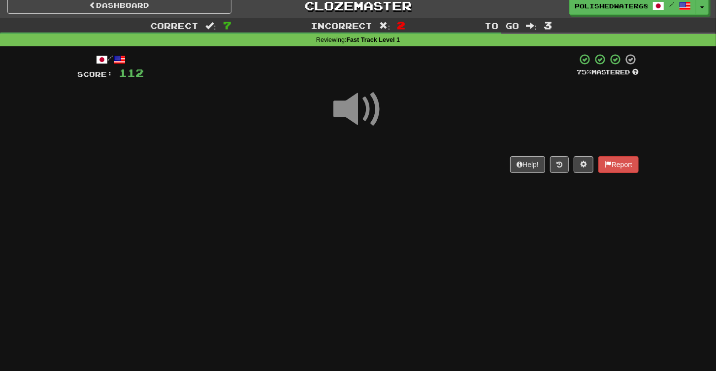
click at [399, 244] on div "Dashboard Clozemaster PolishedWater6886 / Toggle Dropdown Dashboard Leaderboard…" at bounding box center [358, 178] width 716 height 371
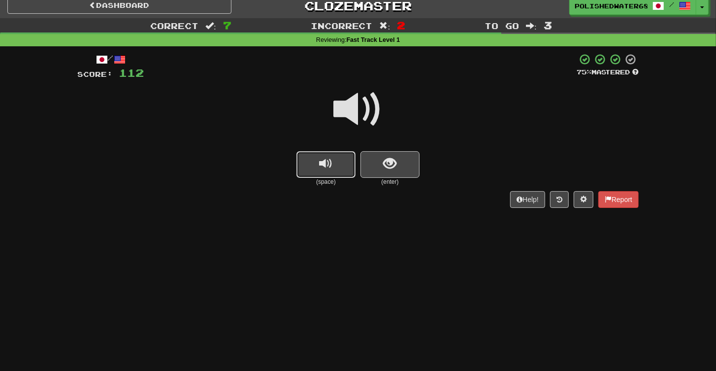
click at [347, 170] on button "replay audio" at bounding box center [326, 164] width 59 height 27
click at [397, 168] on button "show sentence" at bounding box center [390, 164] width 59 height 27
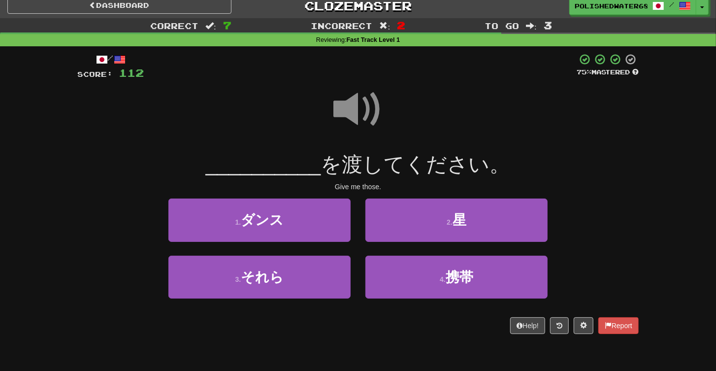
click at [354, 102] on span at bounding box center [358, 109] width 49 height 49
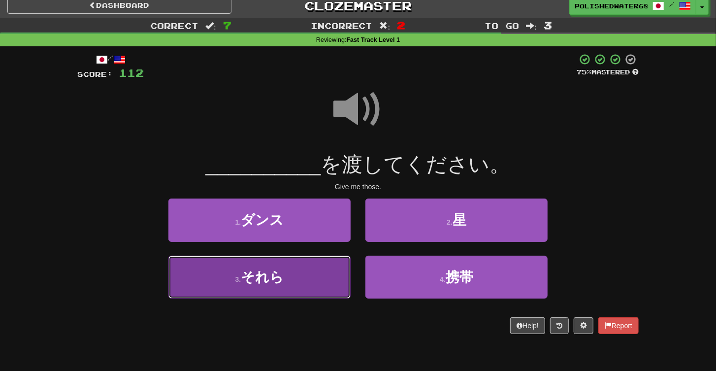
click at [312, 269] on button "3 . それら" at bounding box center [260, 277] width 182 height 43
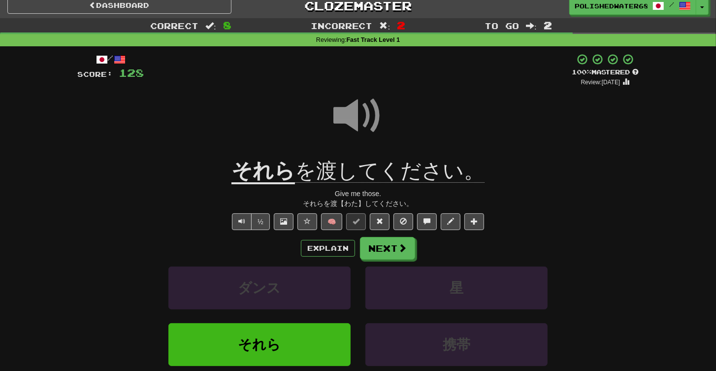
click at [567, 144] on div at bounding box center [358, 122] width 562 height 70
